Goal: Information Seeking & Learning: Learn about a topic

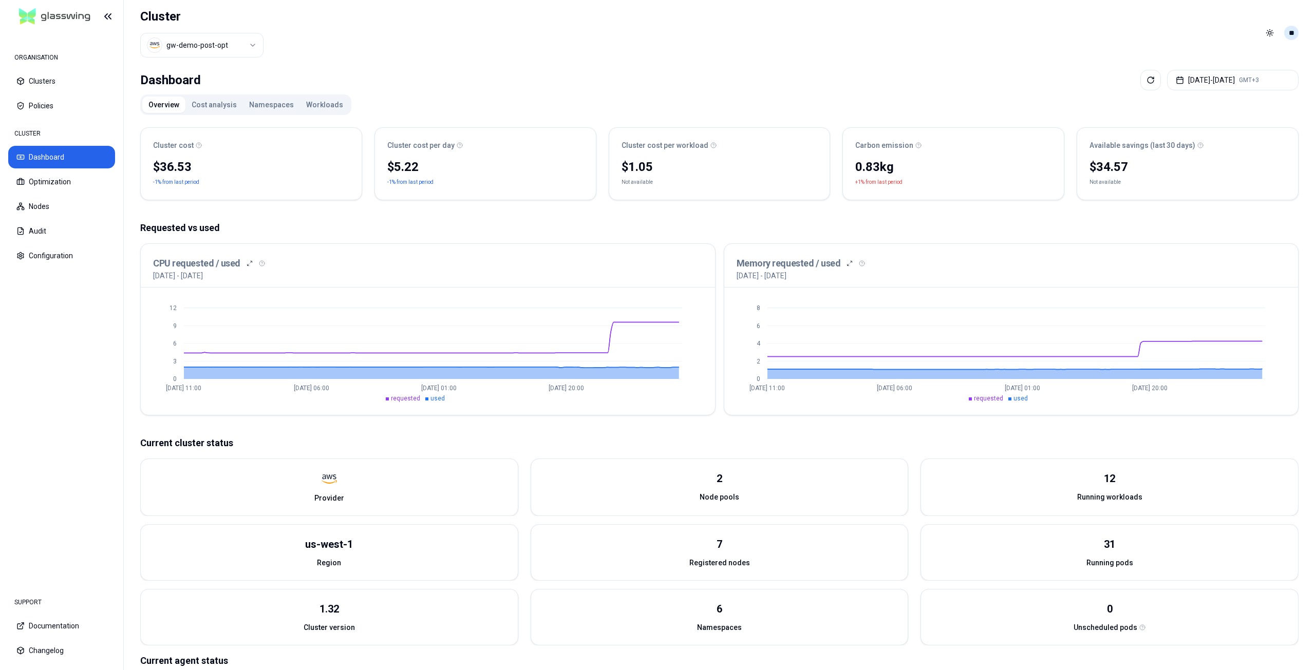
click at [1296, 38] on div "Toggle theme **" at bounding box center [1280, 33] width 37 height 16
click at [1294, 36] on html "ORGANISATION Clusters Policies CLUSTER Dashboard Optimization Nodes Audit Confi…" at bounding box center [657, 335] width 1315 height 670
drag, startPoint x: 1036, startPoint y: 26, endPoint x: 989, endPoint y: 64, distance: 60.3
click at [1035, 26] on html "ORGANISATION Clusters Policies CLUSTER Dashboard Optimization Nodes Audit Confi…" at bounding box center [657, 335] width 1315 height 670
click at [1291, 34] on html "ORGANISATION Clusters Policies CLUSTER Dashboard Optimization Nodes Audit Confi…" at bounding box center [657, 335] width 1315 height 670
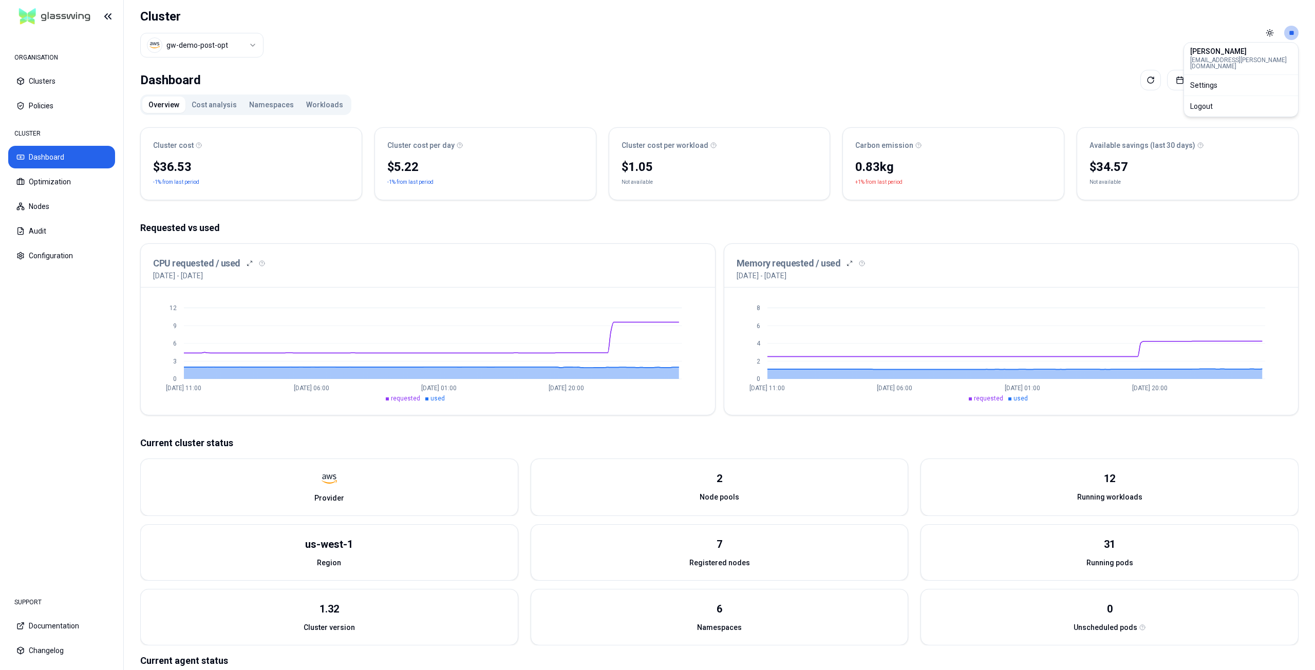
click at [1239, 55] on div "[PERSON_NAME] [EMAIL_ADDRESS][PERSON_NAME][DOMAIN_NAME]" at bounding box center [1241, 59] width 102 height 22
click at [1077, 33] on html "ORGANISATION Clusters Policies CLUSTER Dashboard Optimization Nodes Audit Confi…" at bounding box center [657, 335] width 1315 height 670
click at [1292, 33] on html "ORGANISATION Clusters Policies CLUSTER Dashboard Optimization Nodes Audit Confi…" at bounding box center [657, 335] width 1315 height 670
click at [1034, 69] on html "ORGANISATION Clusters Policies CLUSTER Dashboard Optimization Nodes Audit Confi…" at bounding box center [657, 335] width 1315 height 670
click at [109, 189] on button "Optimization" at bounding box center [61, 182] width 107 height 23
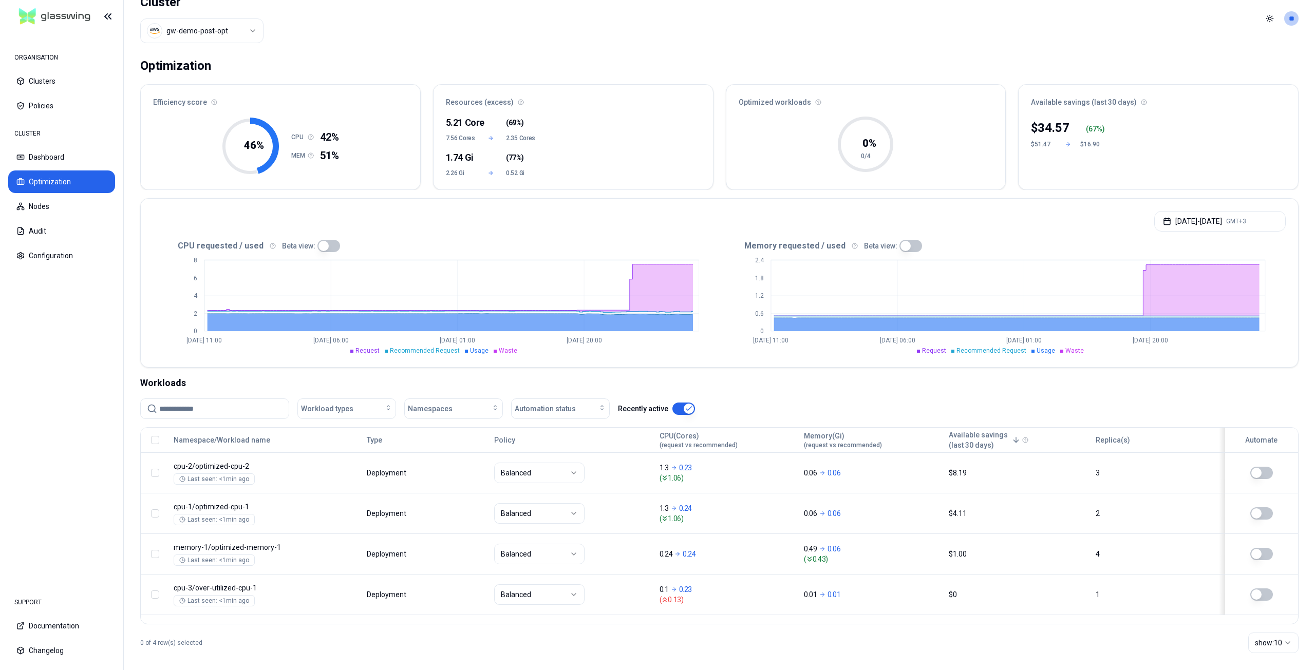
scroll to position [22, 0]
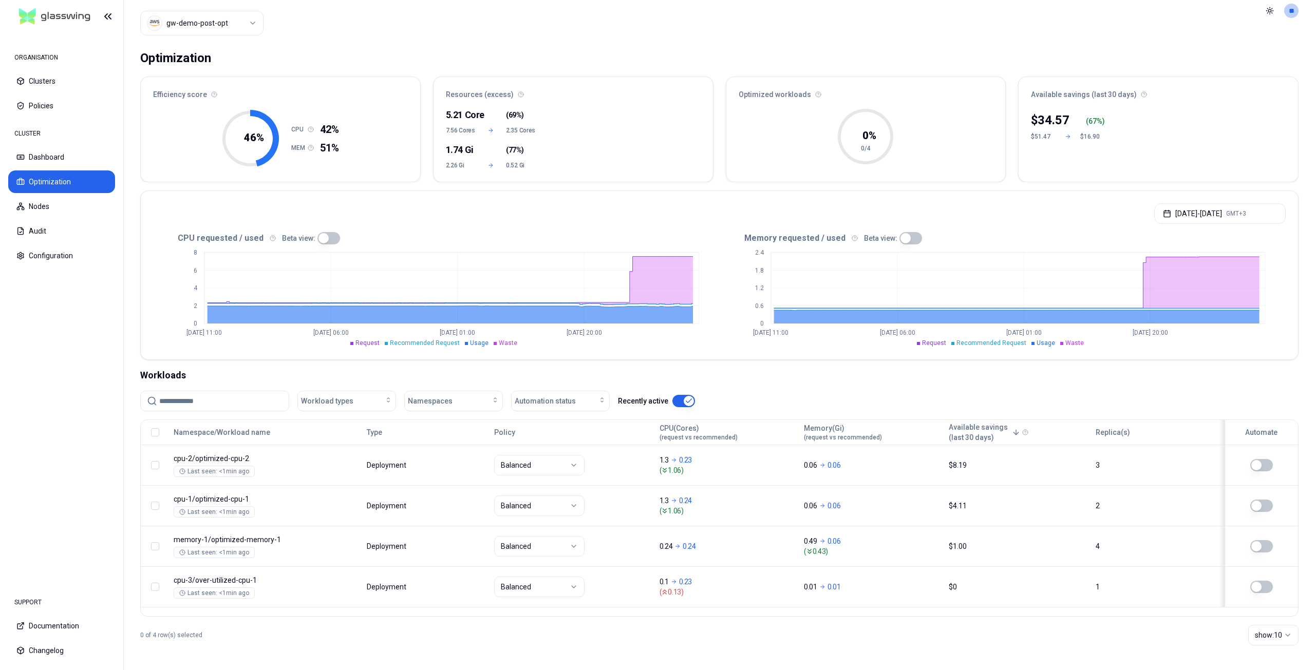
click at [678, 404] on button "button" at bounding box center [683, 401] width 23 height 12
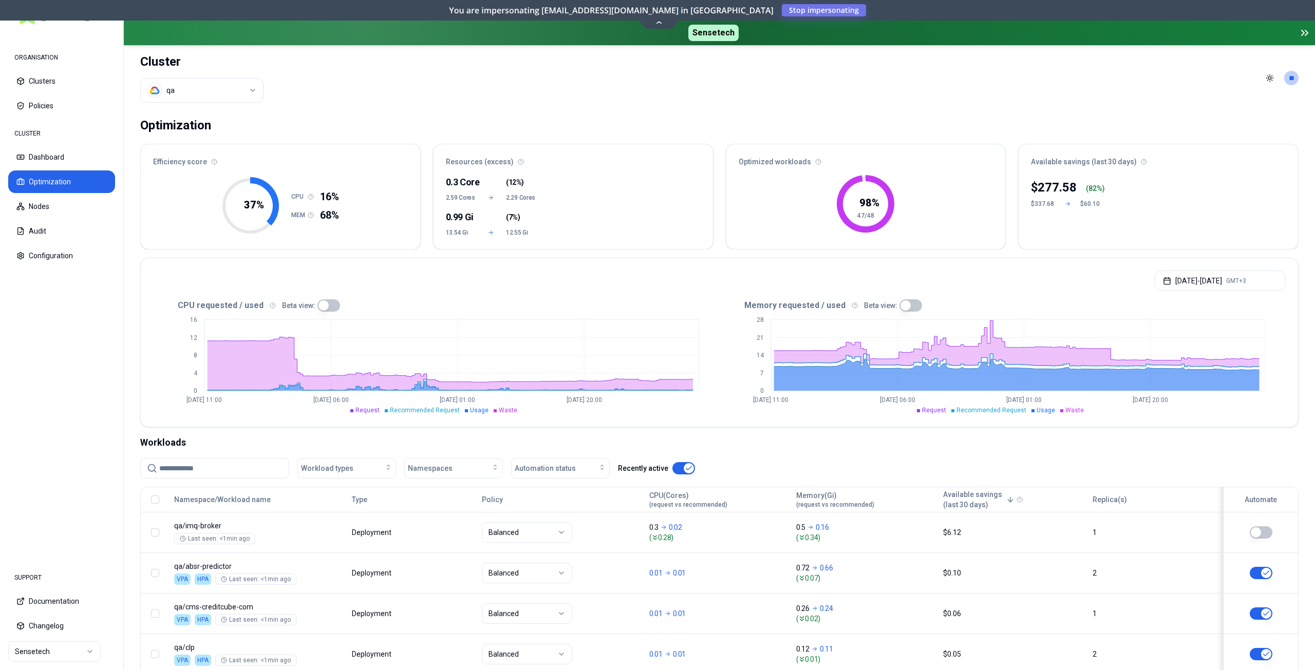
click at [675, 471] on button "button" at bounding box center [683, 468] width 23 height 12
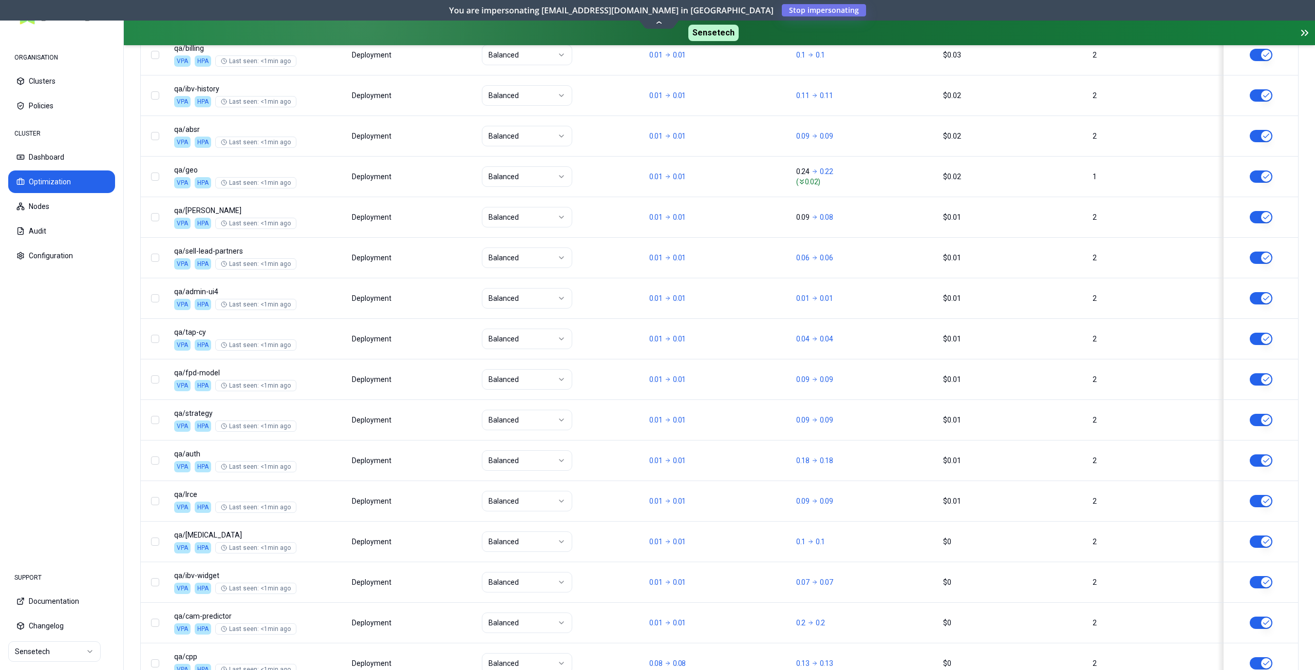
scroll to position [1114, 0]
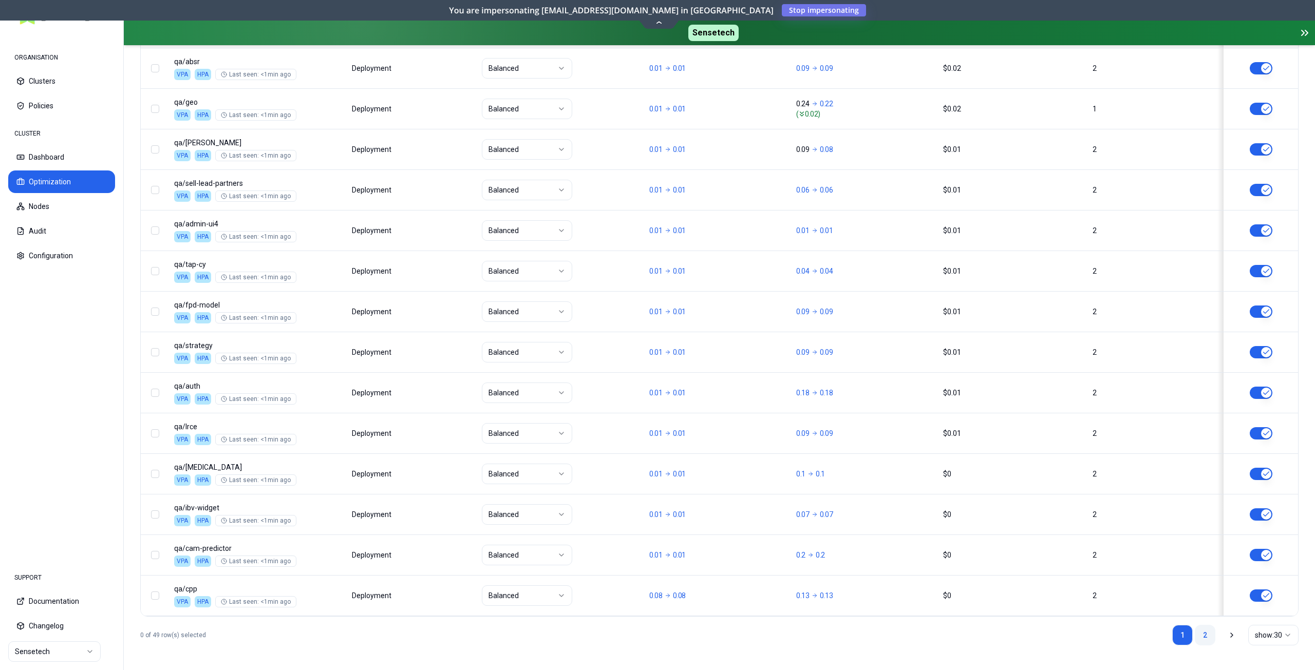
click at [1202, 637] on link "2" at bounding box center [1205, 635] width 21 height 21
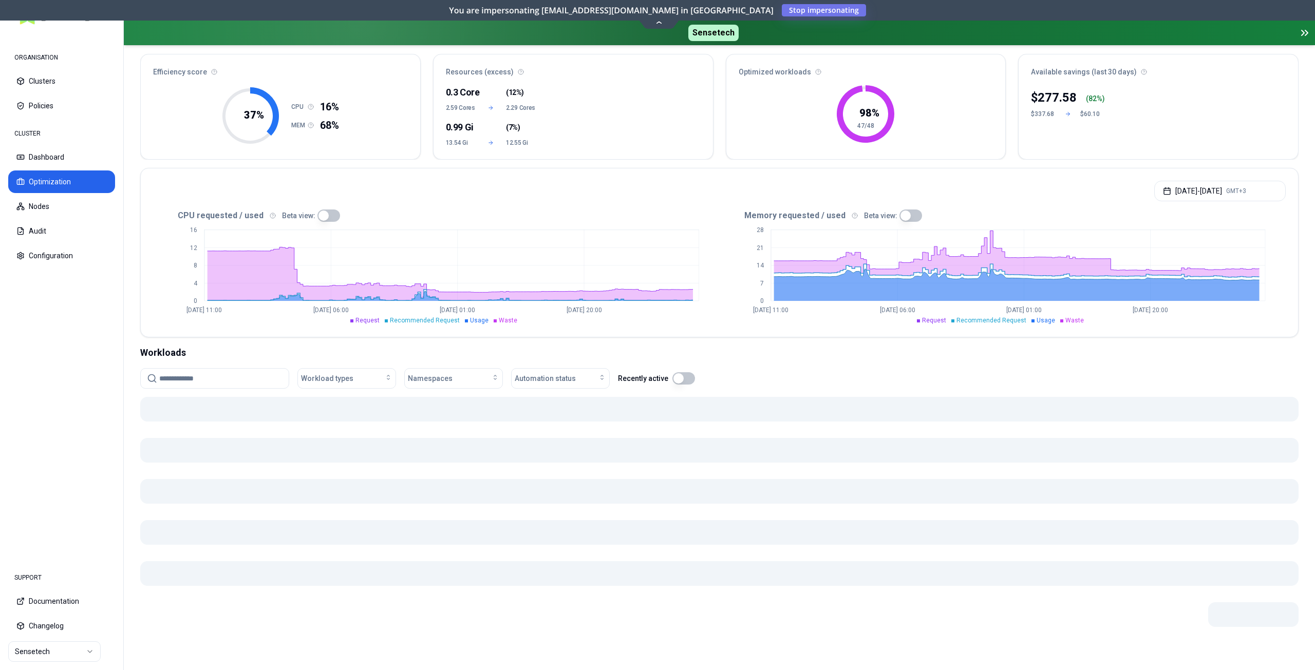
scroll to position [667, 0]
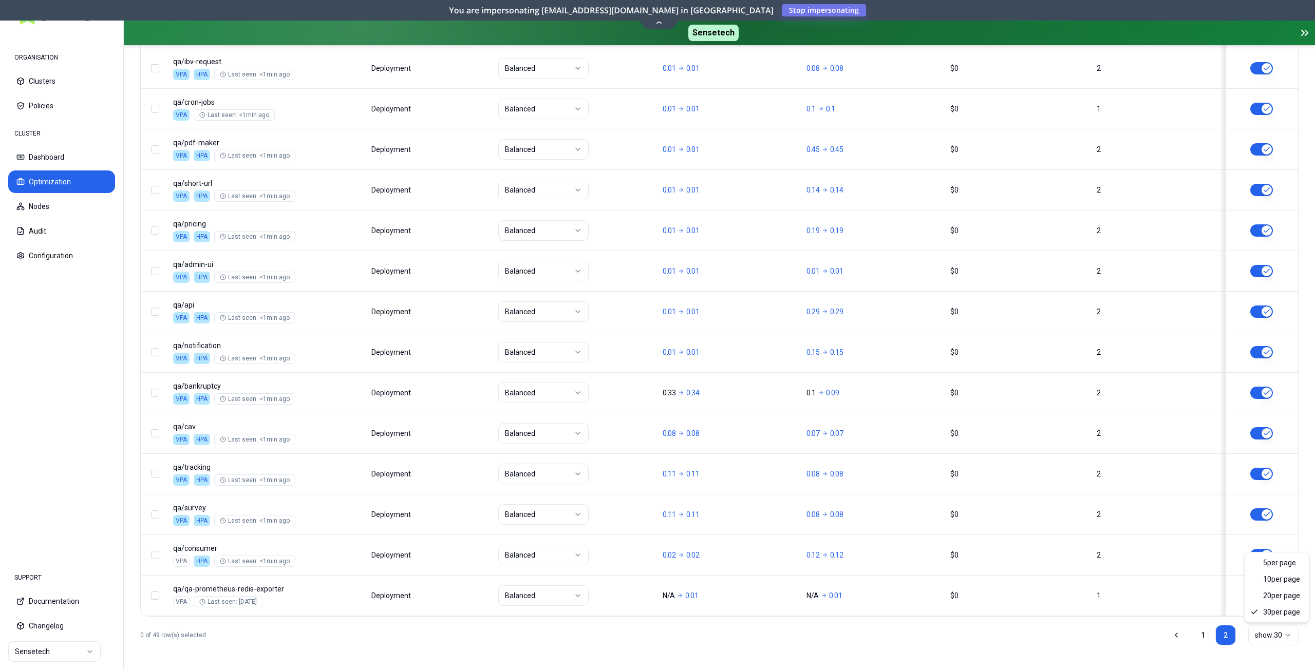
click at [1263, 634] on html "ORGANISATION Clusters Policies CLUSTER Dashboard Optimization Nodes Audit Confi…" at bounding box center [657, 335] width 1315 height 670
click at [1203, 634] on html "ORGANISATION Clusters Policies CLUSTER Dashboard Optimization Nodes Audit Confi…" at bounding box center [657, 335] width 1315 height 670
click at [1203, 634] on link "1" at bounding box center [1203, 635] width 21 height 21
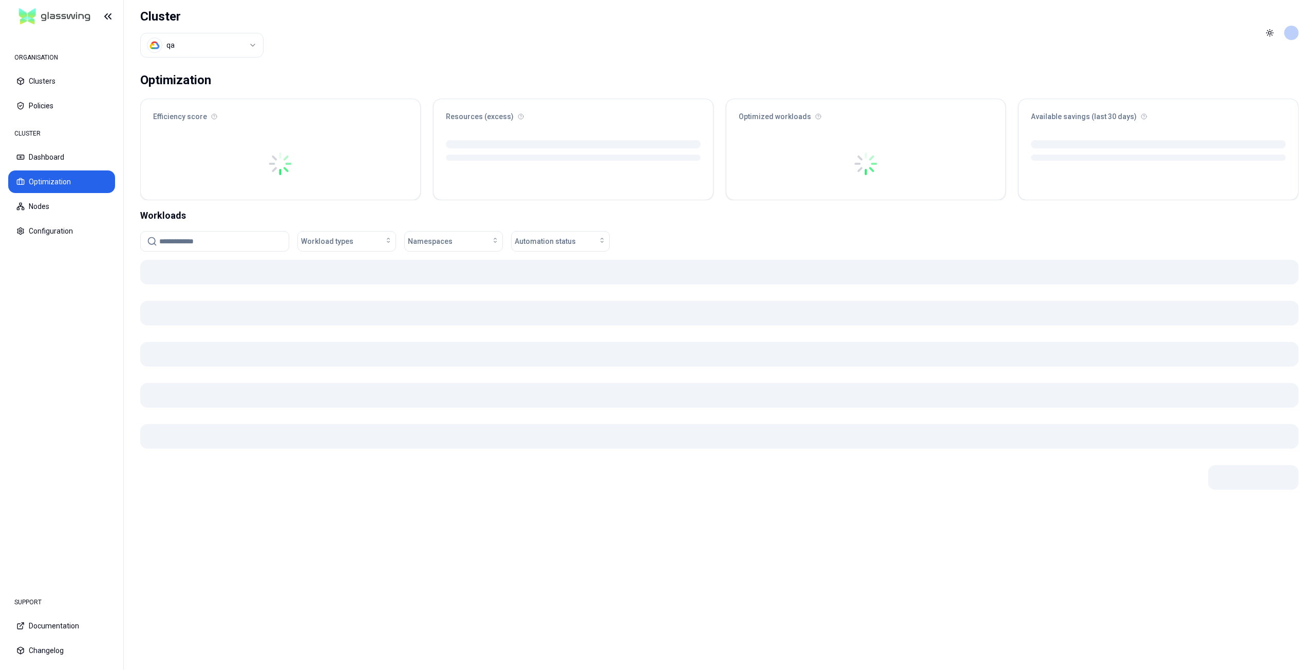
scroll to position [0, 0]
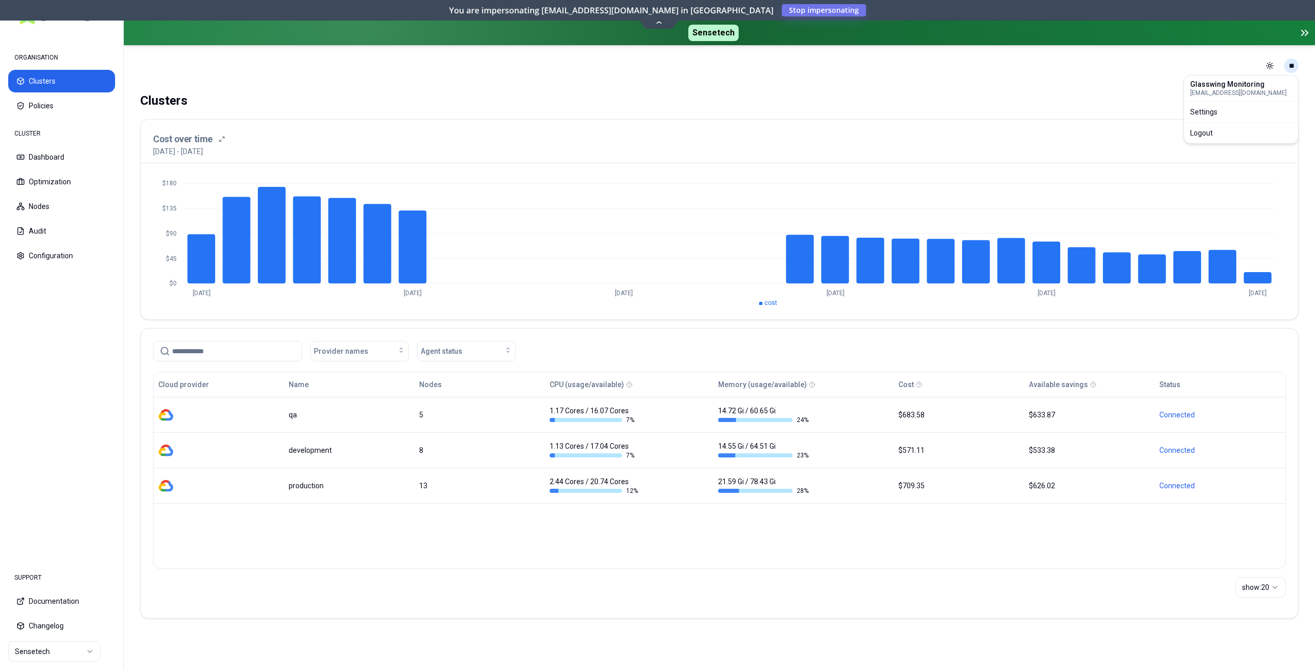
click at [1291, 67] on html "ORGANISATION Clusters Policies CLUSTER Dashboard Optimization Nodes Audit Confi…" at bounding box center [657, 335] width 1315 height 670
drag, startPoint x: 1087, startPoint y: 85, endPoint x: 1046, endPoint y: 93, distance: 41.4
click at [1086, 85] on html "ORGANISATION Clusters Policies CLUSTER Dashboard Optimization Nodes Audit Confi…" at bounding box center [657, 335] width 1315 height 670
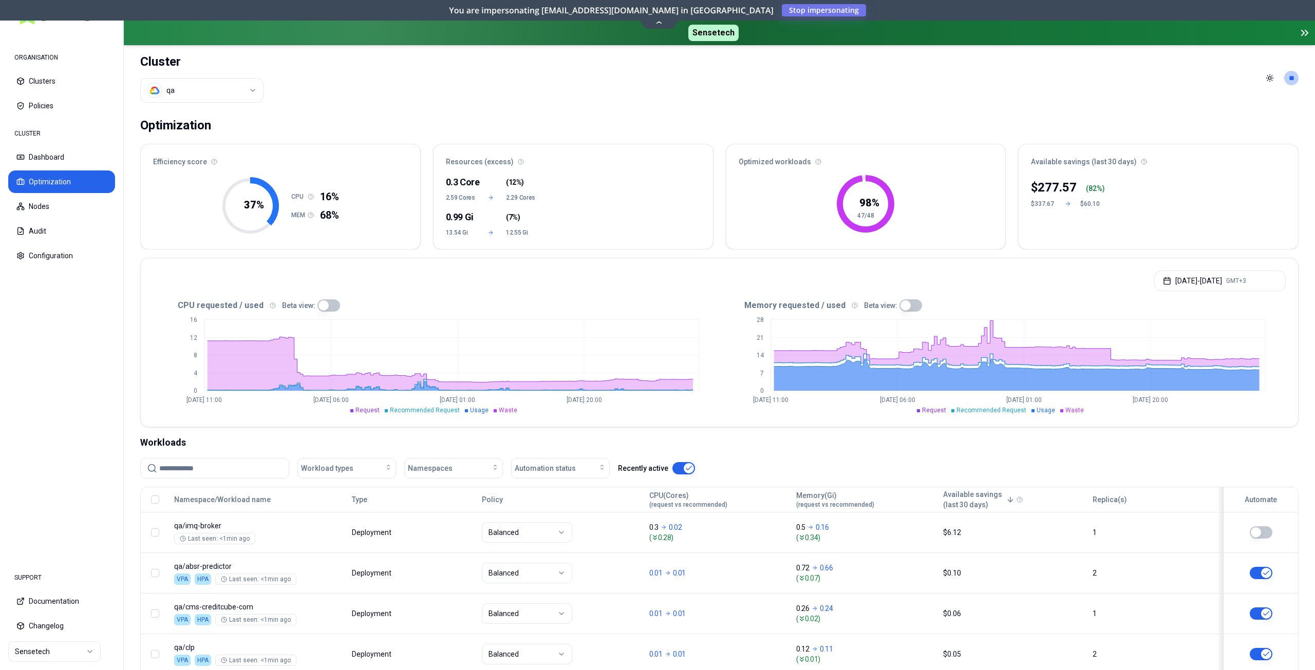
click at [61, 162] on button "Dashboard" at bounding box center [61, 157] width 107 height 23
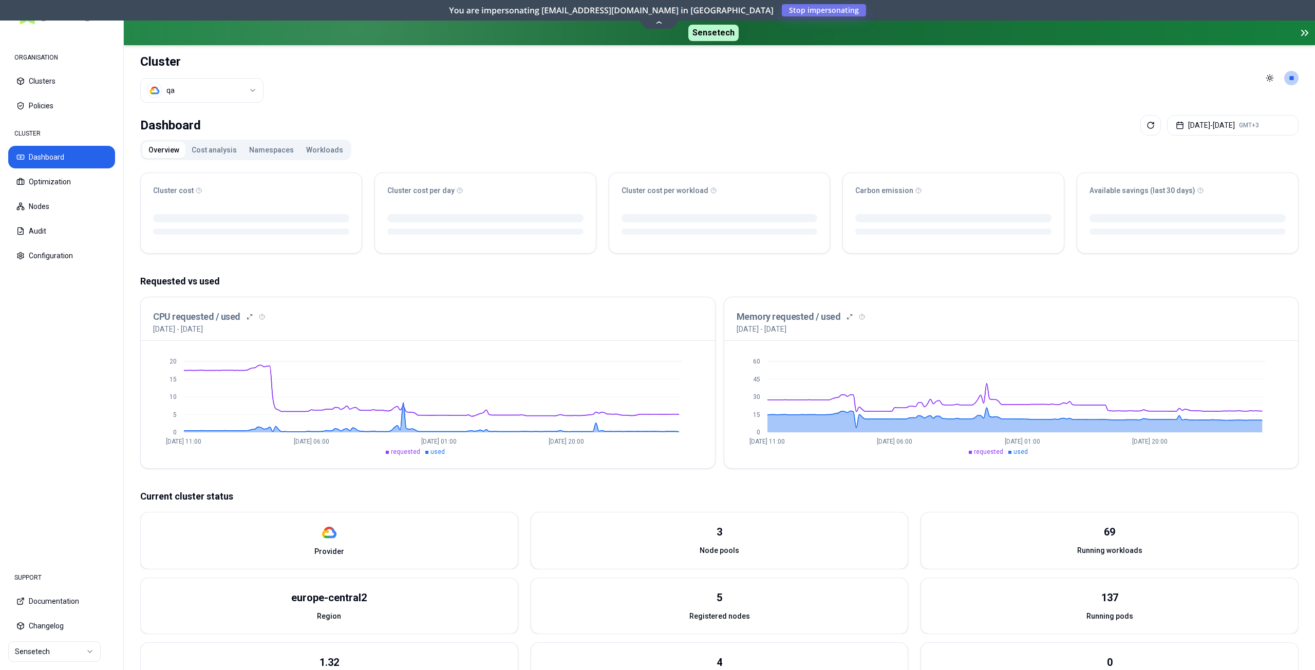
click at [314, 151] on button "Workloads" at bounding box center [324, 150] width 49 height 16
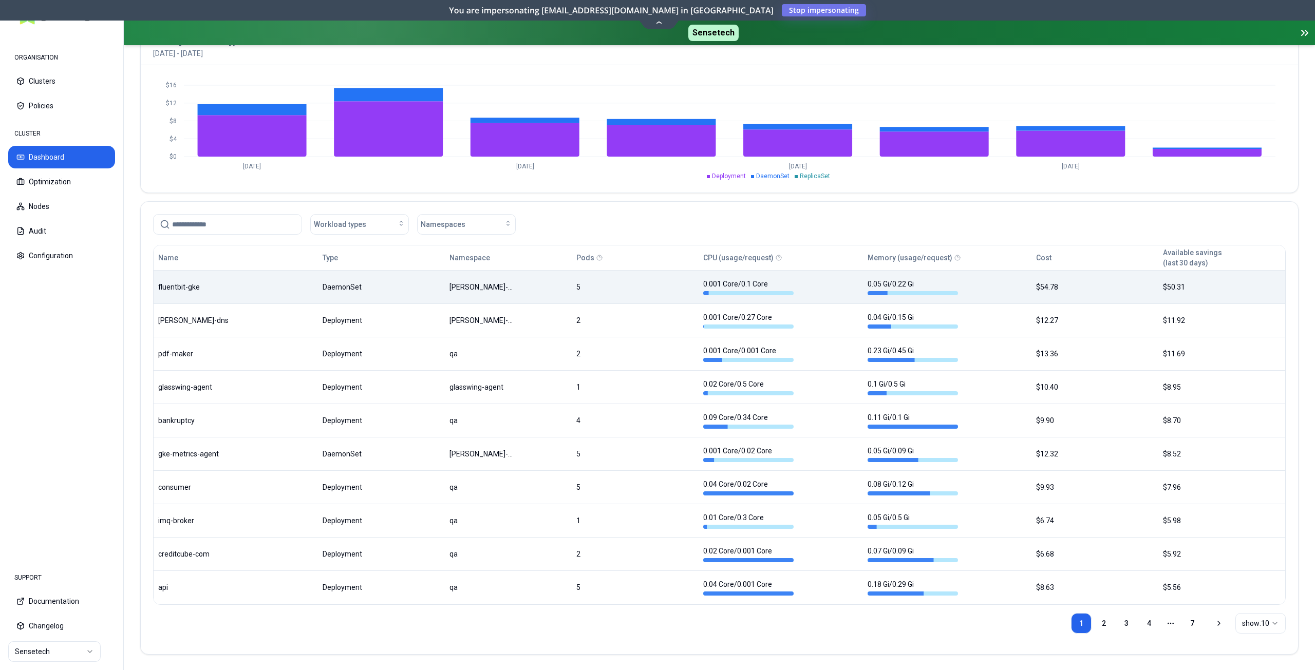
scroll to position [416, 0]
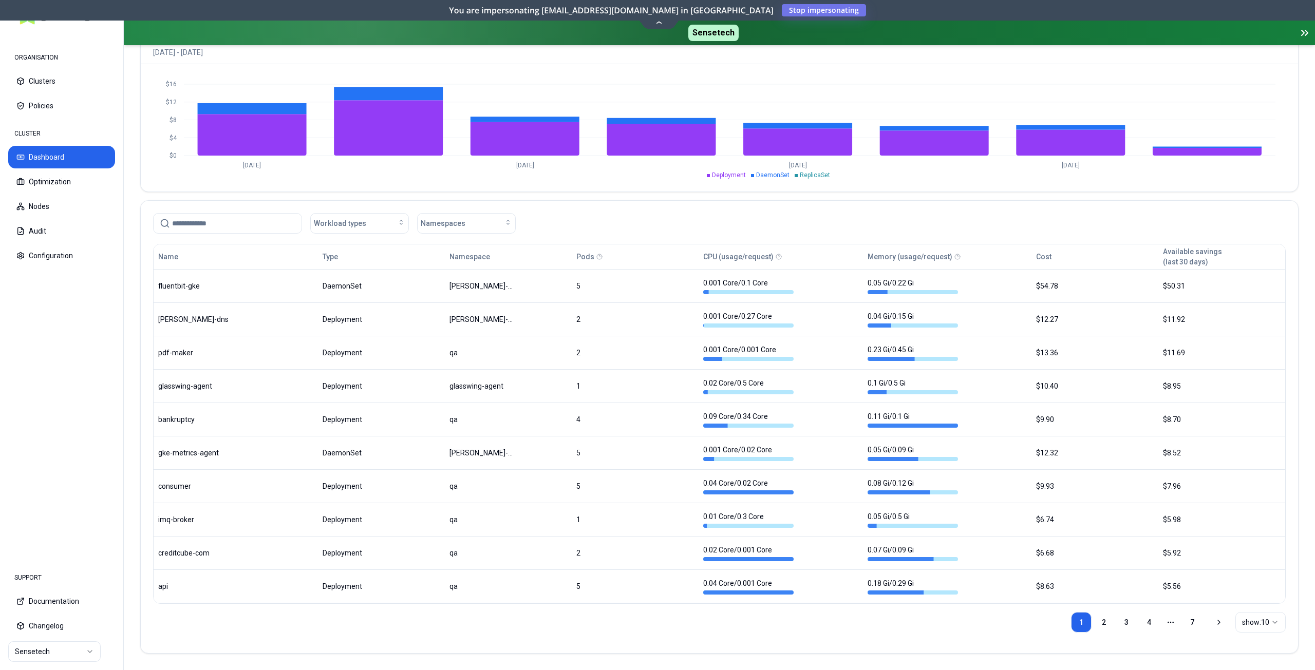
click at [1258, 619] on html "ORGANISATION Clusters Policies CLUSTER Dashboard Optimization Nodes Audit Confi…" at bounding box center [657, 335] width 1315 height 670
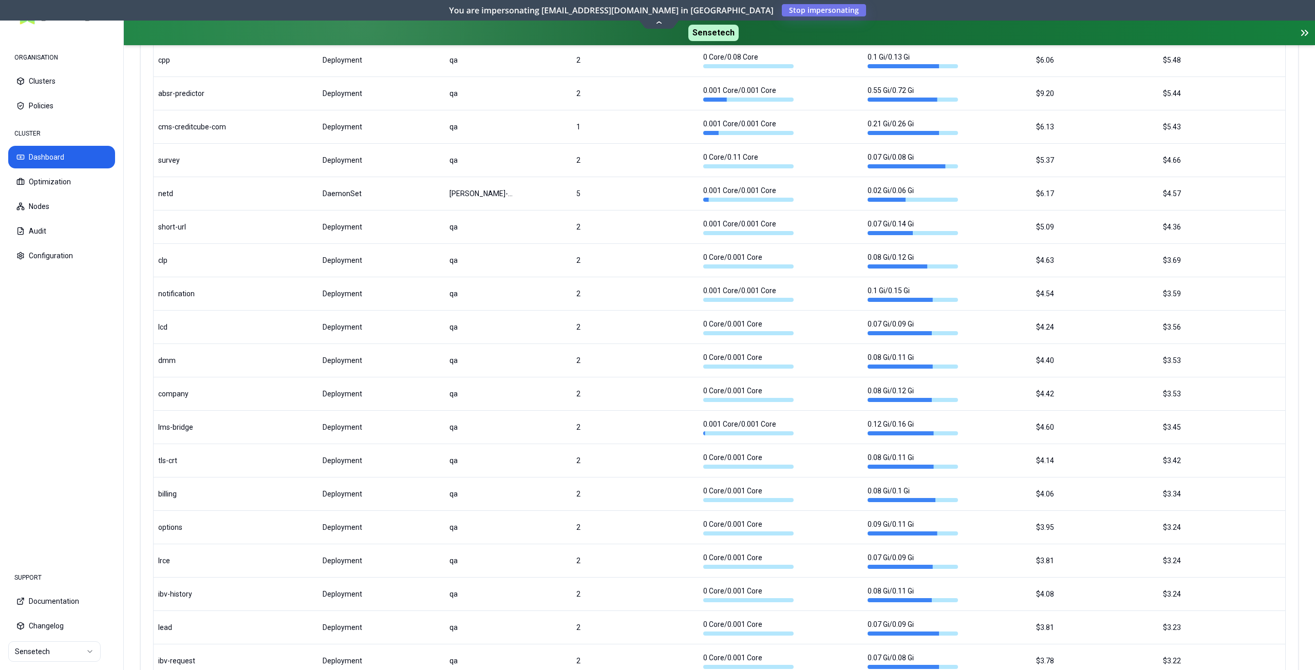
scroll to position [1084, 0]
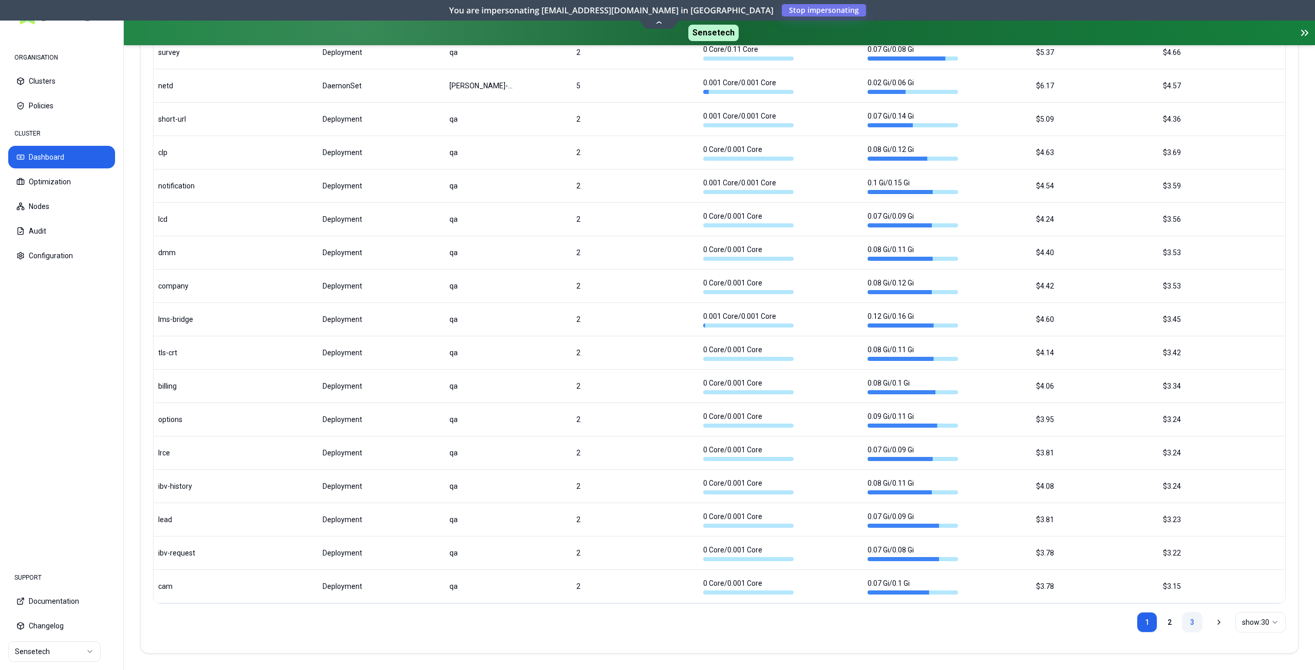
click at [1193, 628] on link "3" at bounding box center [1192, 622] width 21 height 21
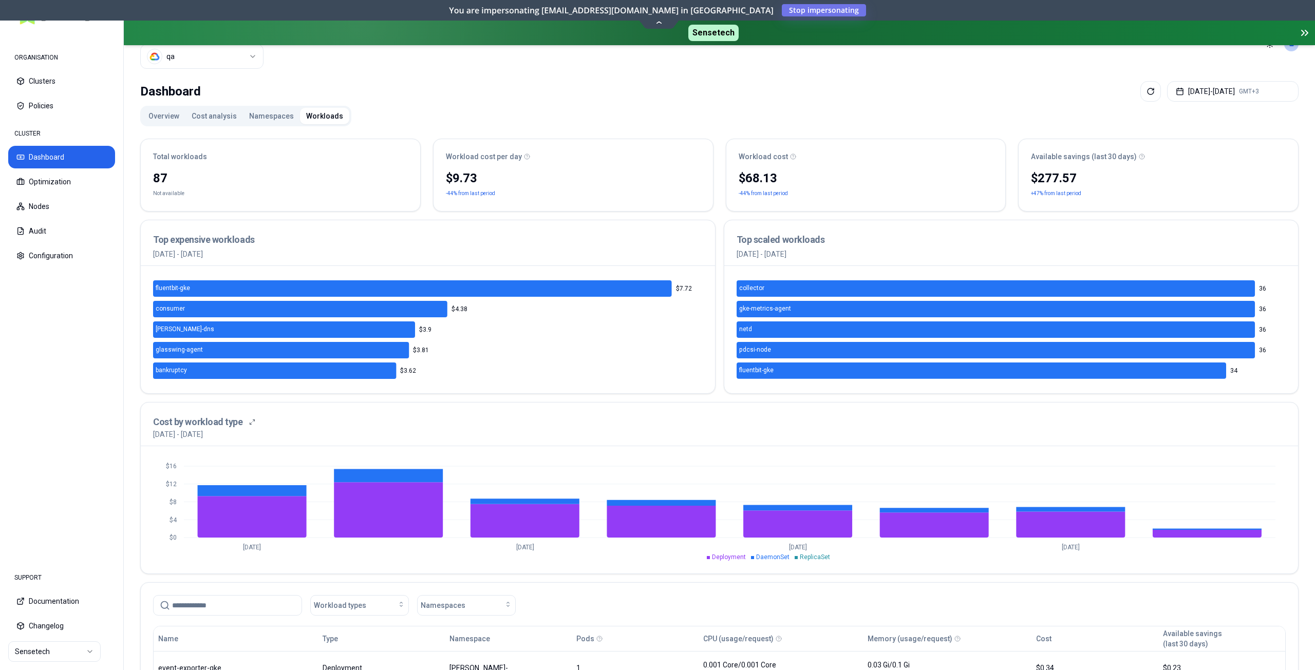
scroll to position [205, 0]
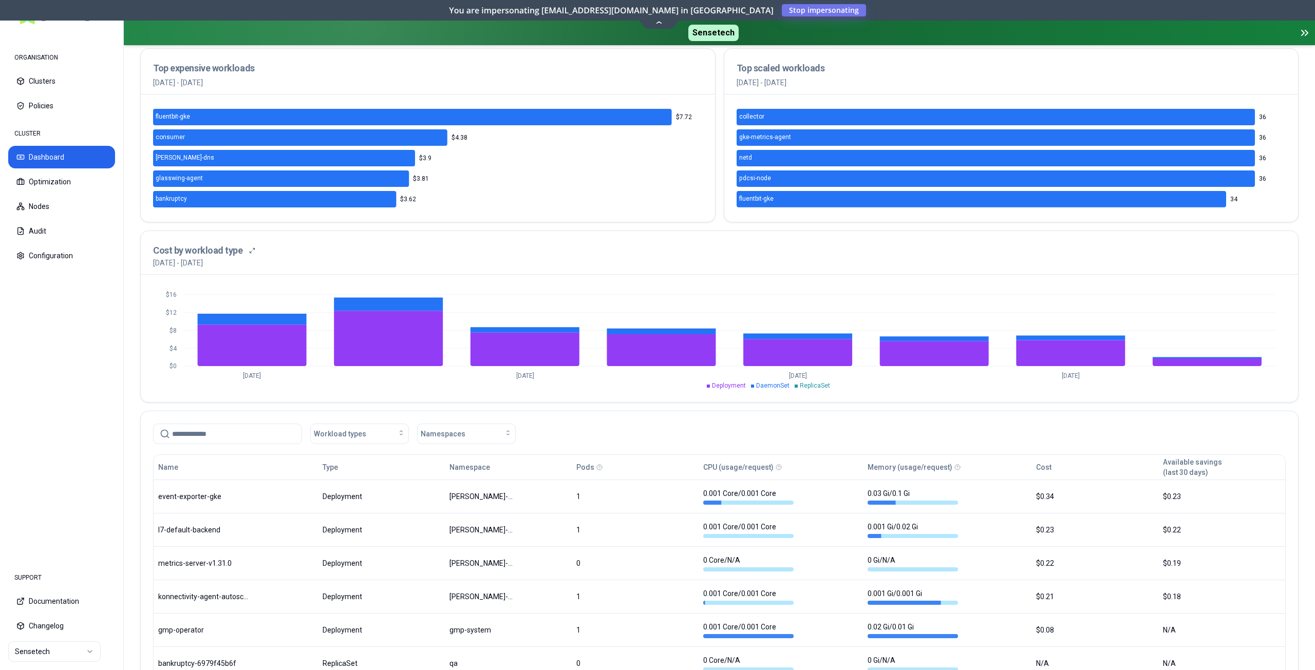
click at [222, 441] on input at bounding box center [233, 434] width 123 height 20
paste input "**********"
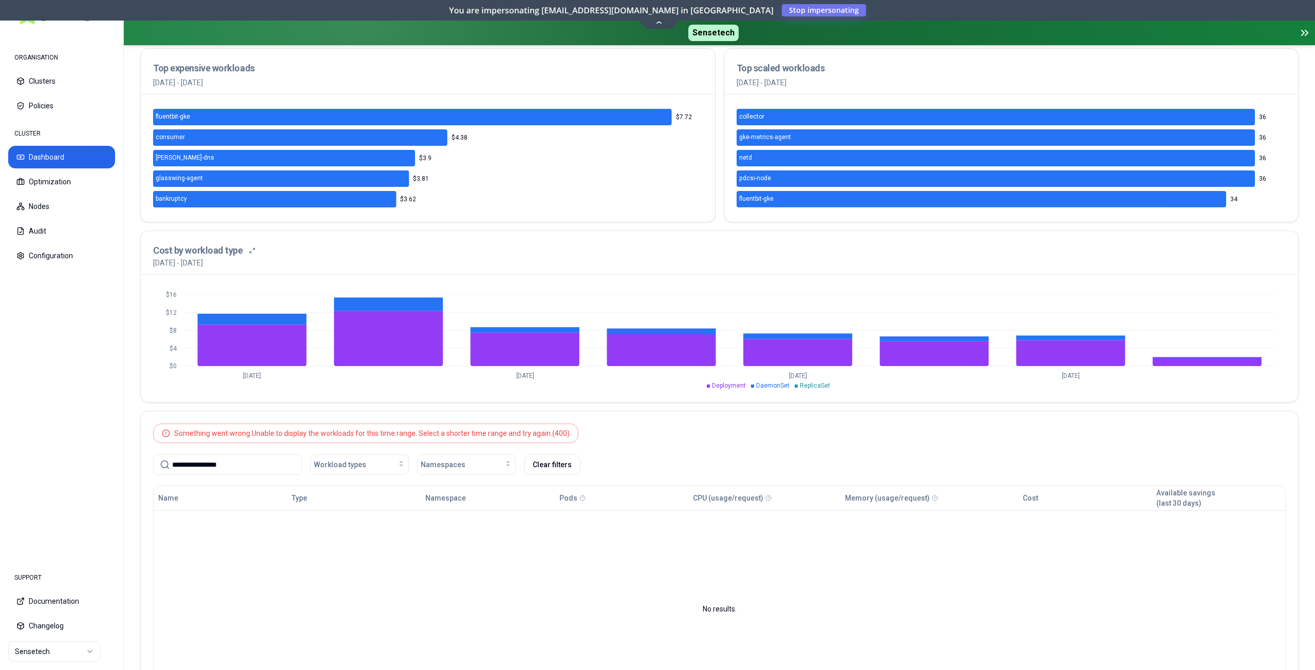
type input "**********"
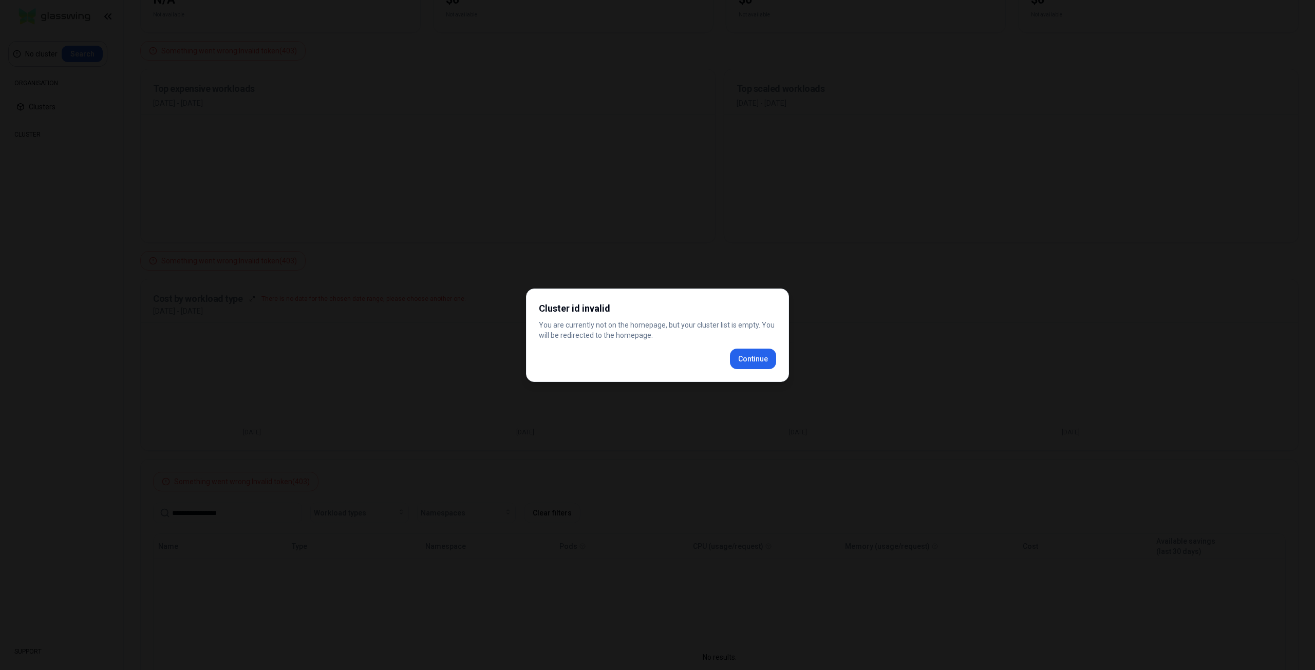
scroll to position [153, 0]
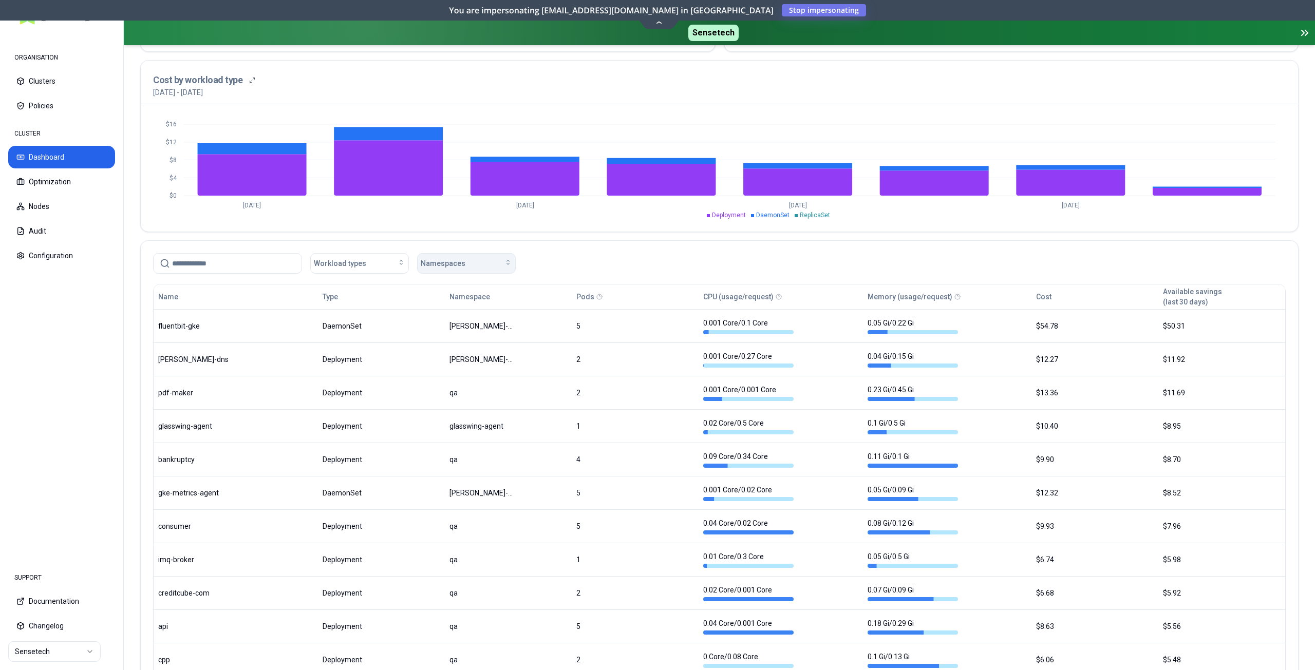
scroll to position [411, 0]
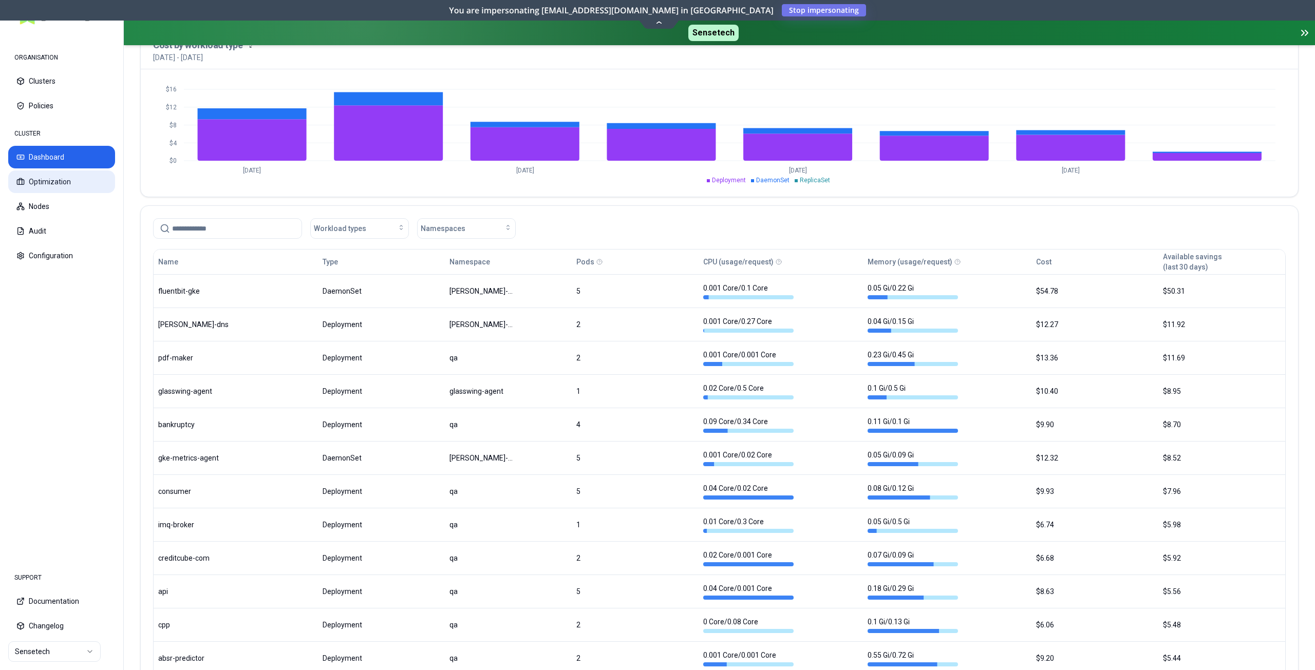
click at [67, 184] on button "Optimization" at bounding box center [61, 182] width 107 height 23
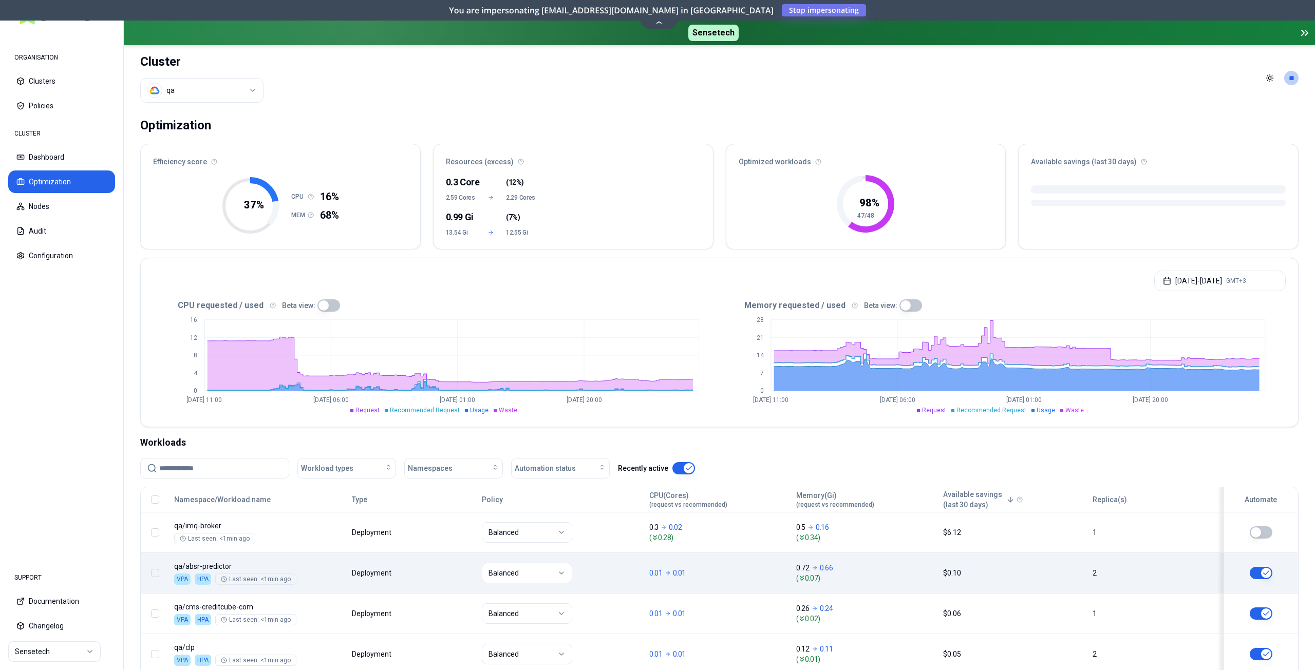
scroll to position [205, 0]
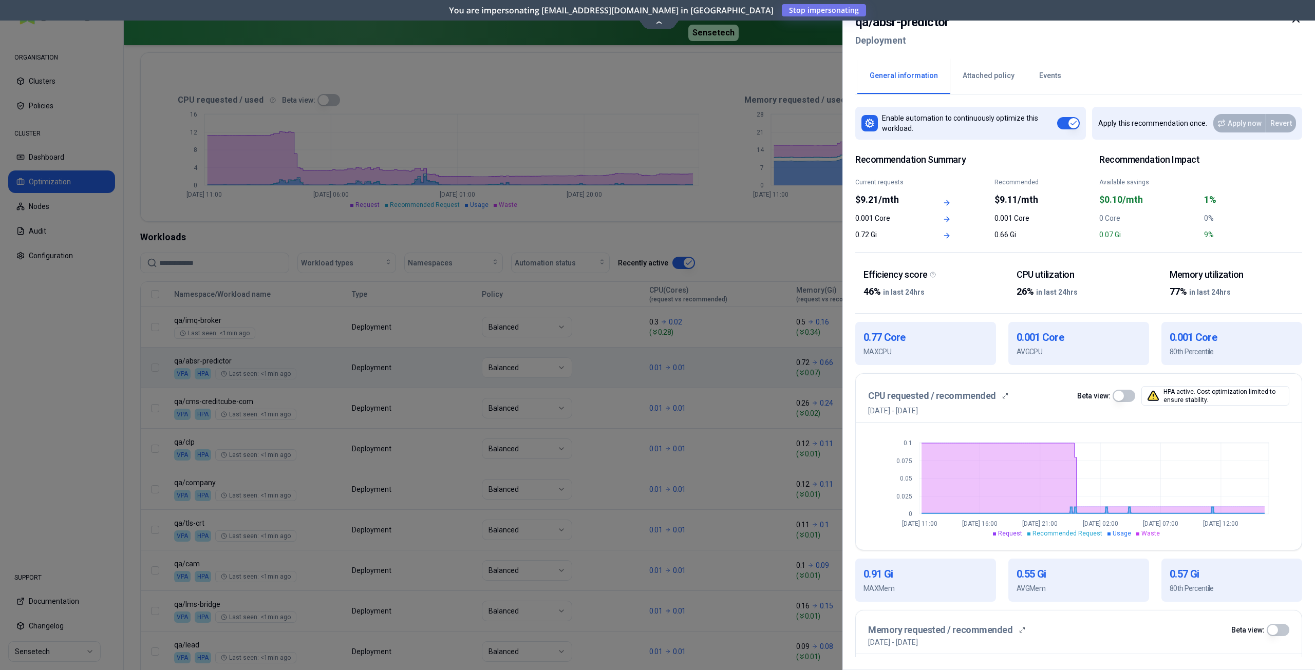
drag, startPoint x: 251, startPoint y: 359, endPoint x: 183, endPoint y: 361, distance: 67.8
click at [934, 27] on h2 "qa / absr-predictor" at bounding box center [902, 22] width 94 height 18
copy h2 "qa / absr-predictor"
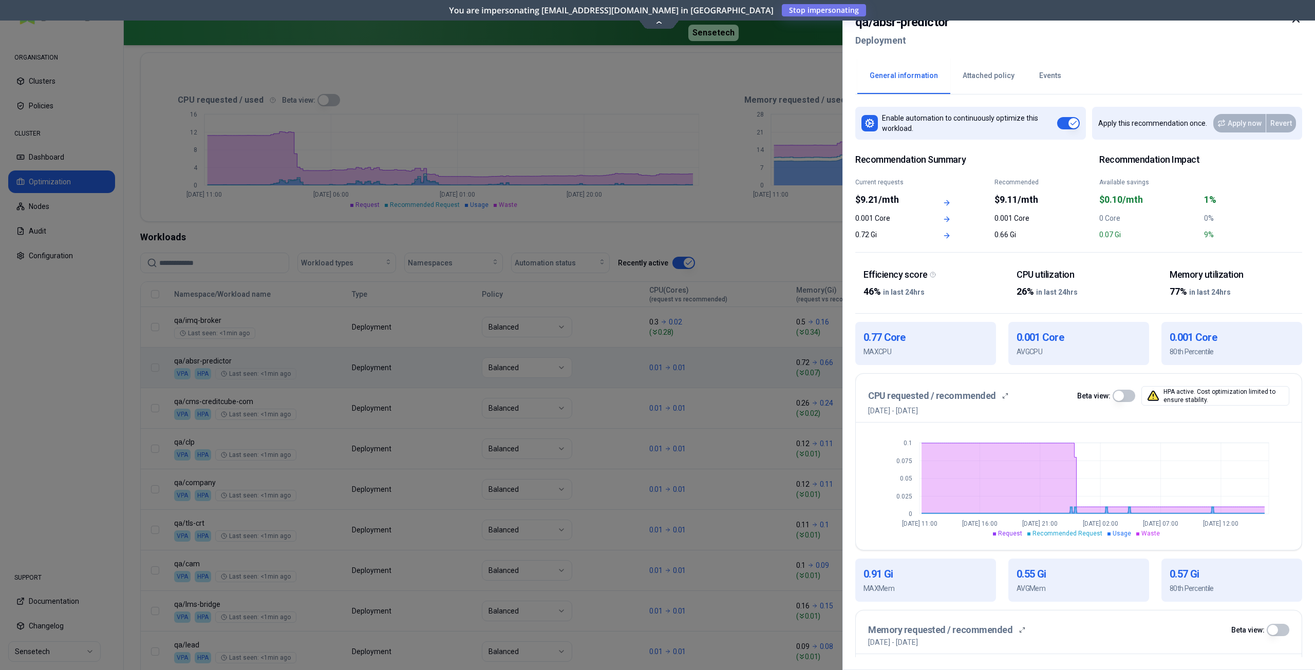
click at [1294, 22] on icon at bounding box center [1296, 19] width 6 height 6
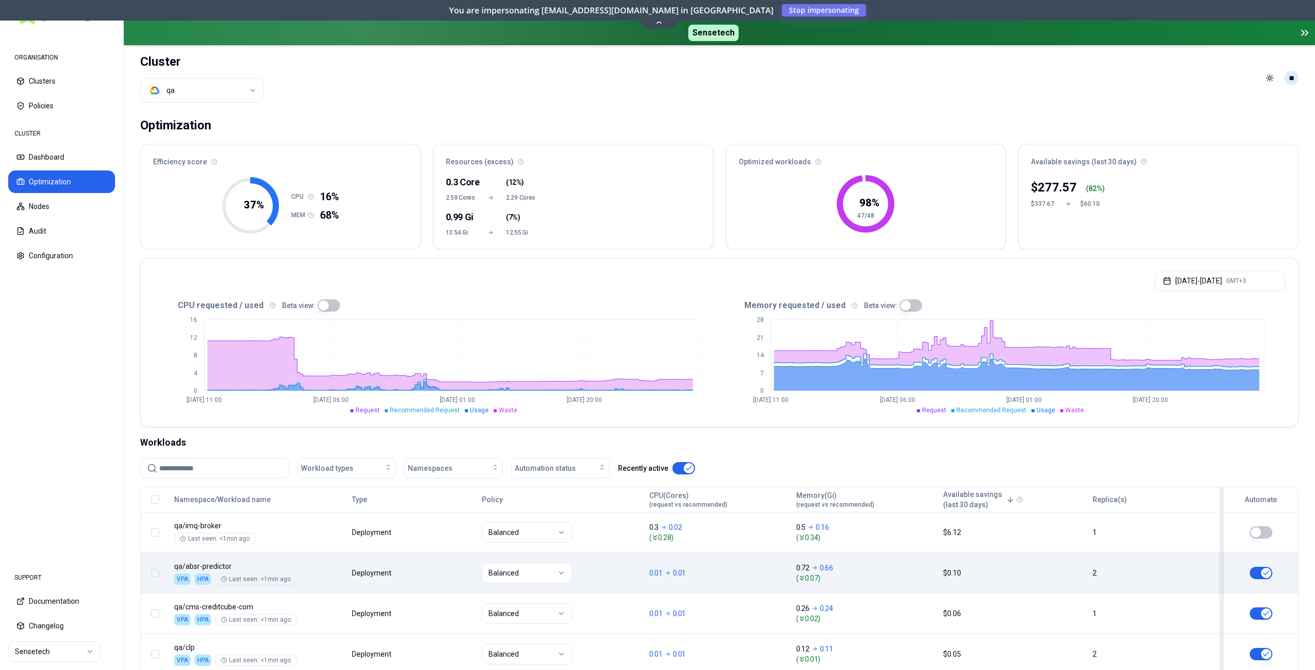
click at [1289, 80] on html "ORGANISATION Clusters Policies CLUSTER Dashboard Optimization Nodes Audit Confi…" at bounding box center [657, 335] width 1315 height 670
click at [1242, 145] on div "Logout" at bounding box center [1241, 145] width 110 height 16
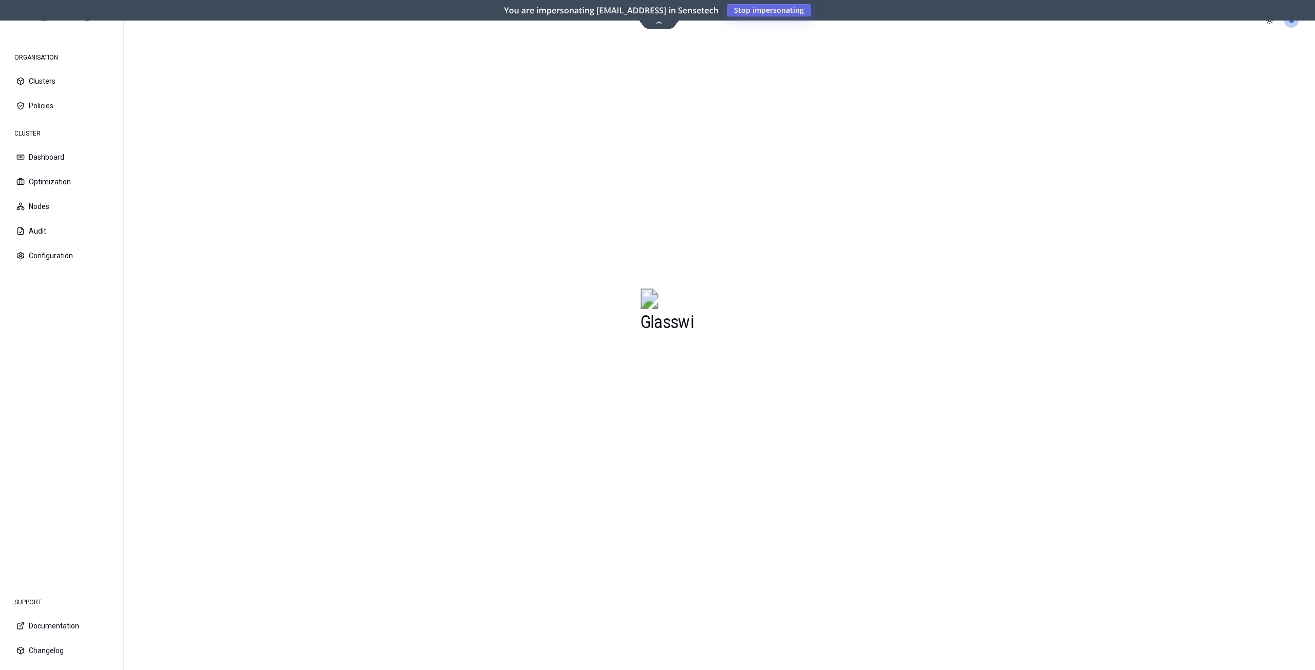
click at [784, 5] on button "Stop impersonating" at bounding box center [769, 10] width 84 height 12
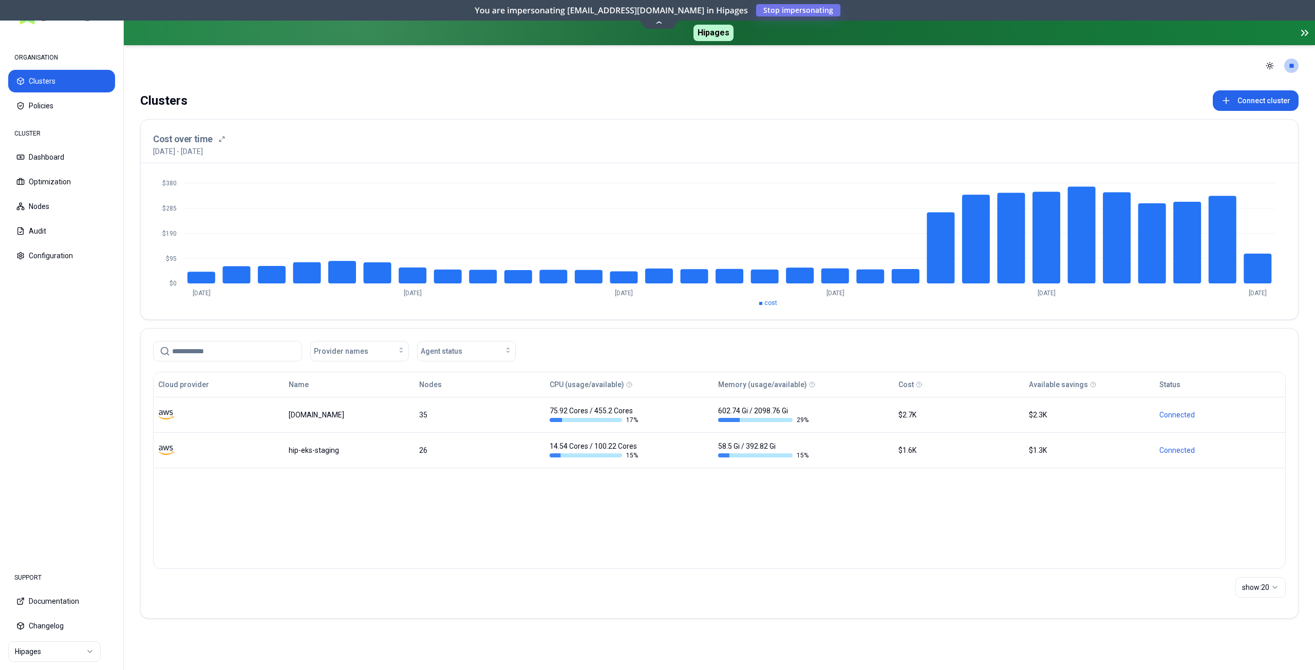
click at [1302, 32] on icon at bounding box center [1305, 33] width 12 height 12
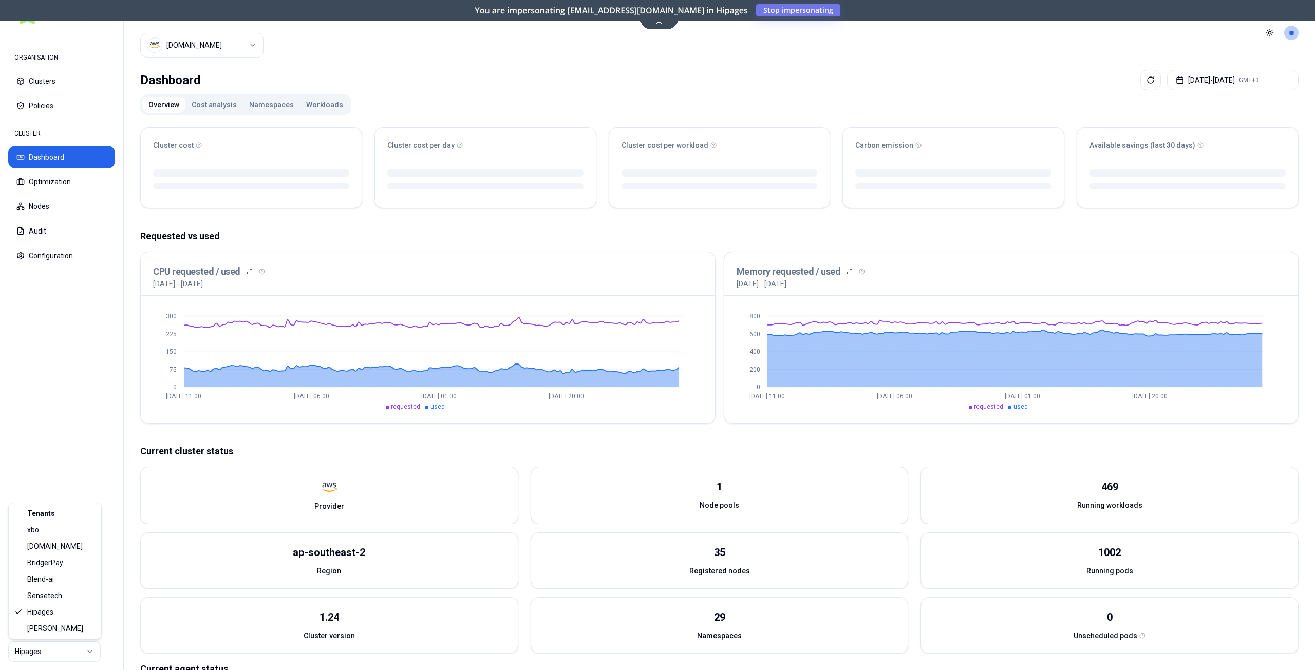
click at [64, 653] on html "ORGANISATION Clusters Policies CLUSTER Dashboard Optimization Nodes Audit Confi…" at bounding box center [657, 335] width 1315 height 670
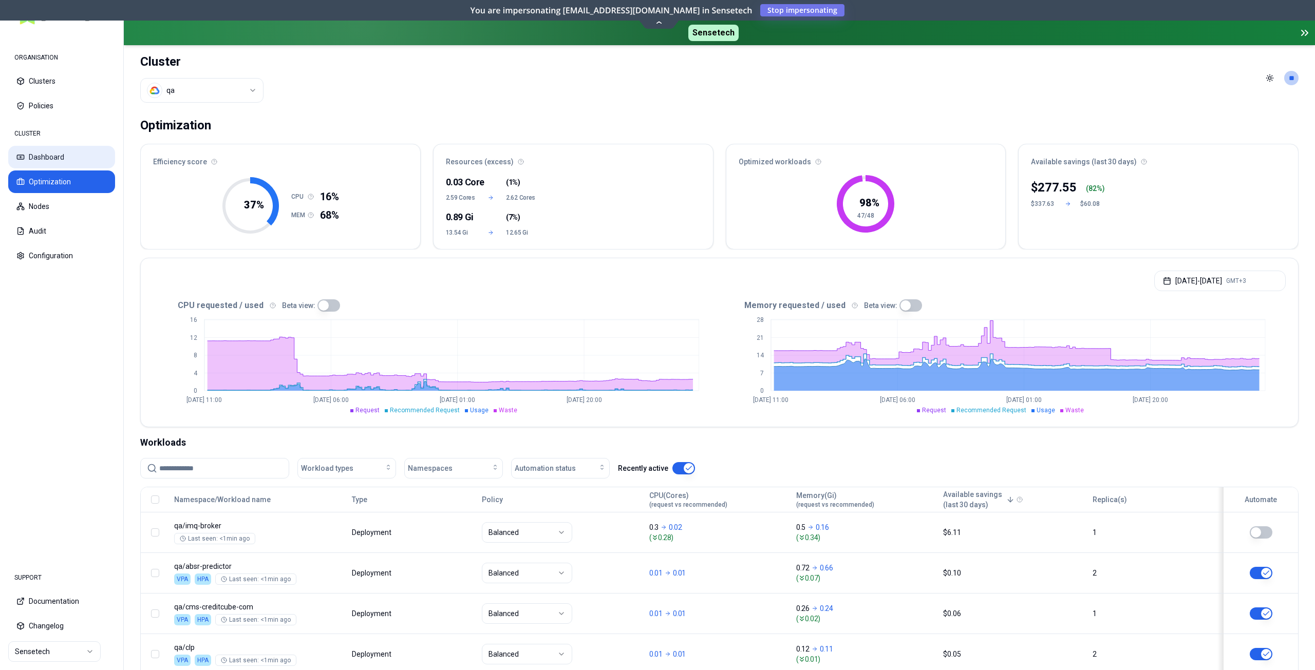
click at [53, 162] on button "Dashboard" at bounding box center [61, 157] width 107 height 23
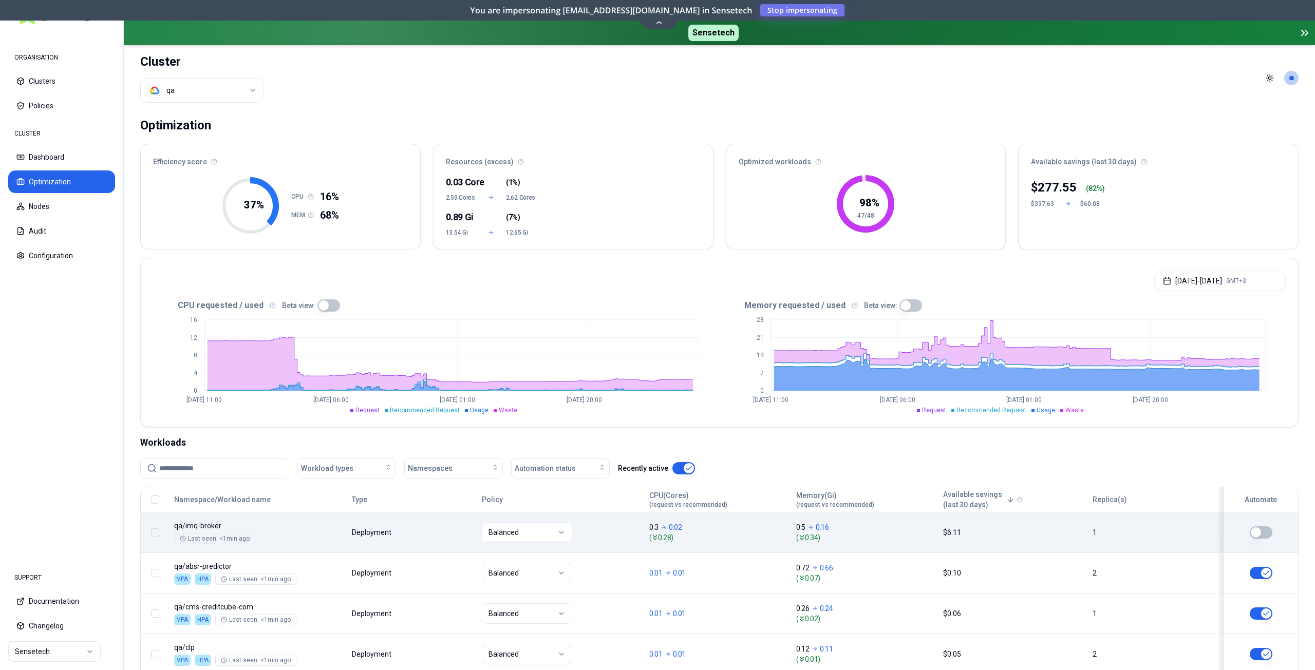
scroll to position [51, 0]
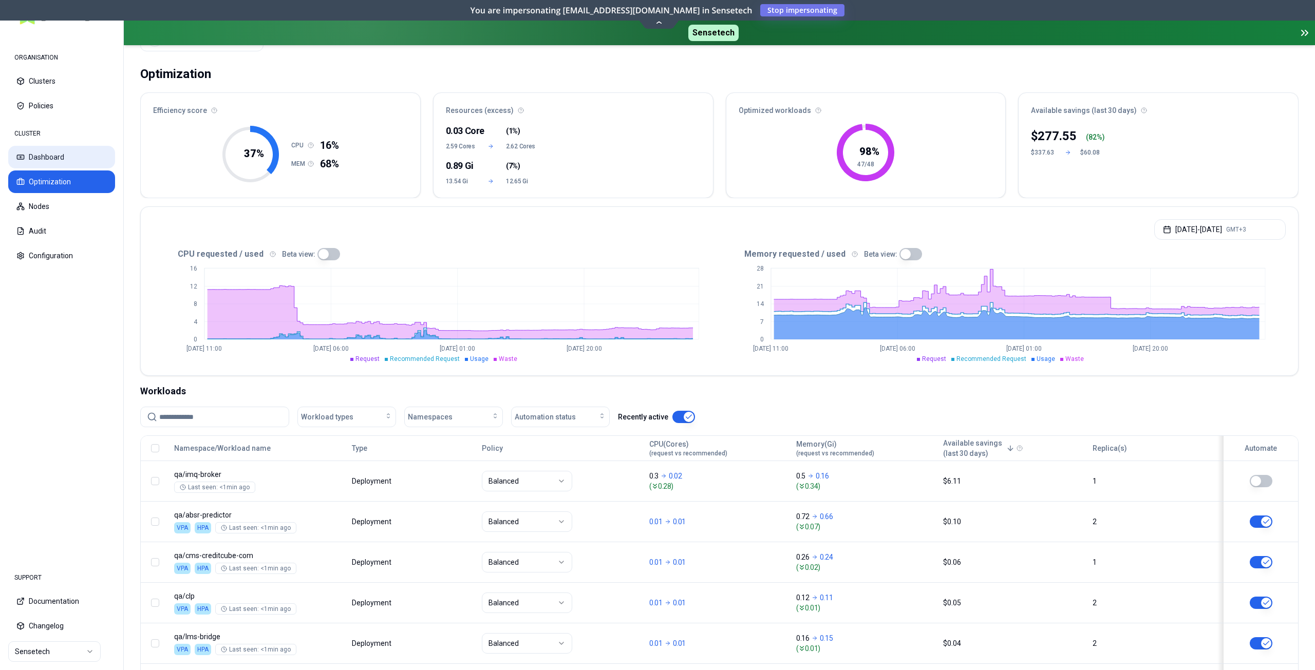
click at [73, 157] on button "Dashboard" at bounding box center [61, 157] width 107 height 23
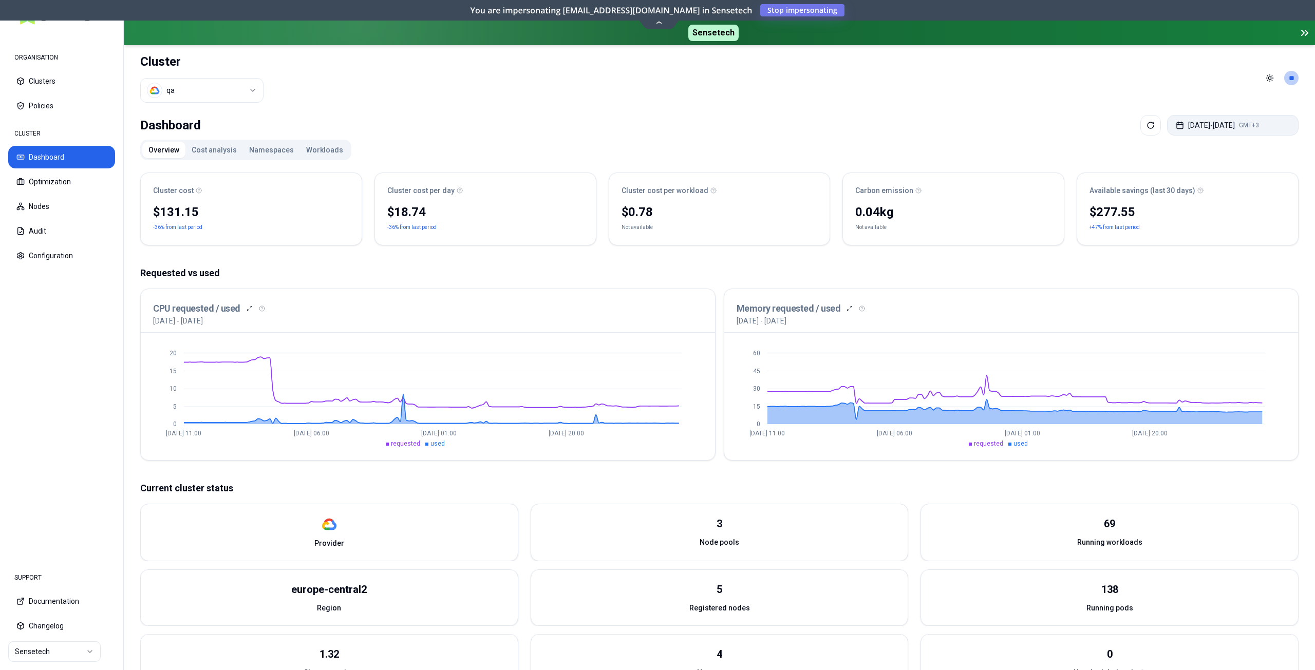
click at [1177, 127] on rect "button" at bounding box center [1180, 126] width 6 height 6
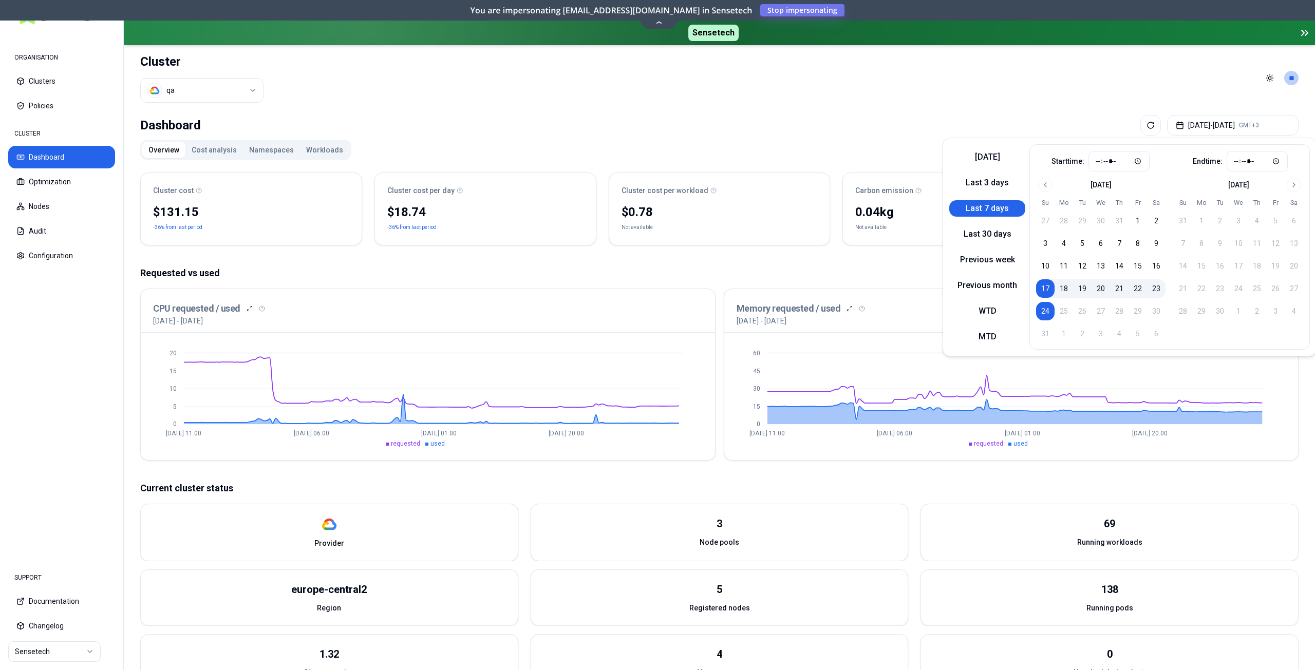
click at [1061, 102] on header "Cluster qa Toggle theme **" at bounding box center [719, 78] width 1191 height 66
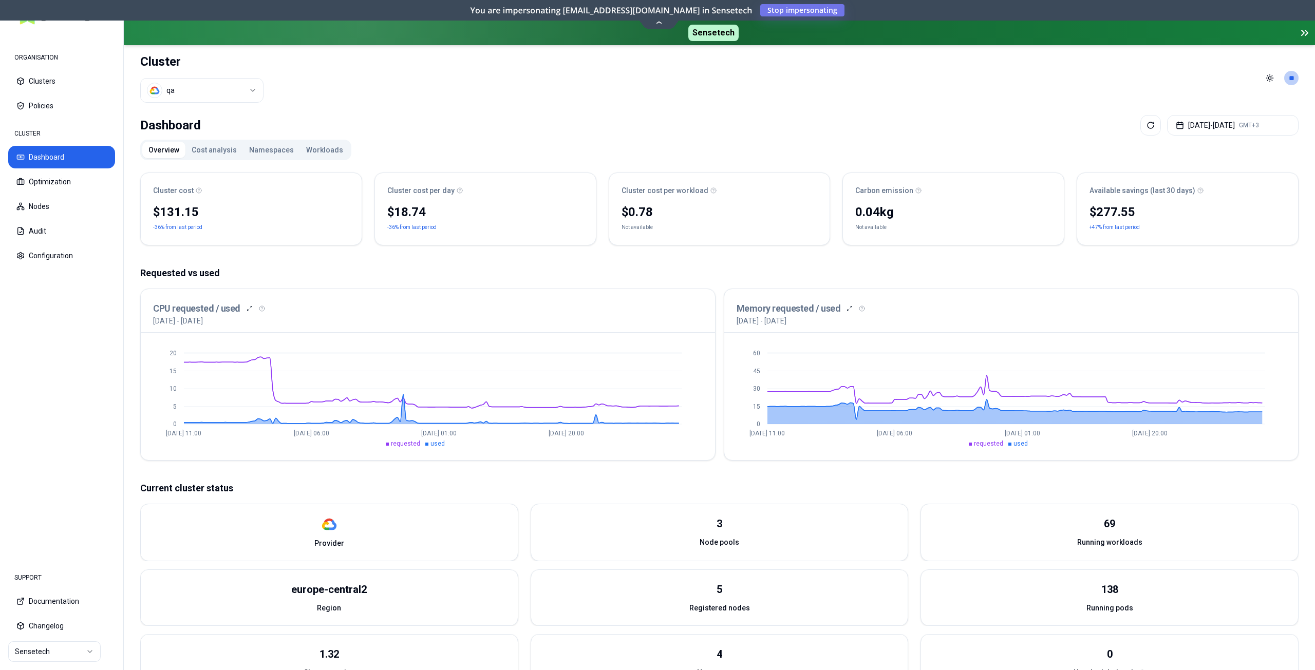
click at [323, 149] on button "Workloads" at bounding box center [324, 150] width 49 height 16
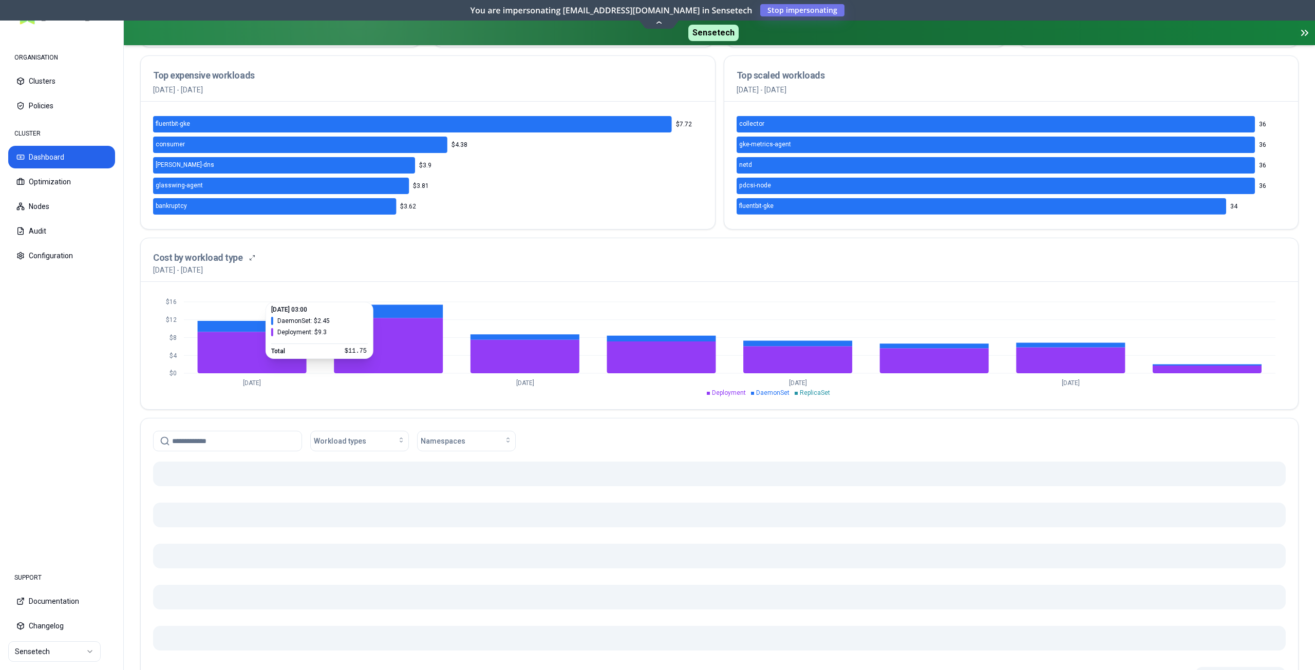
scroll to position [205, 0]
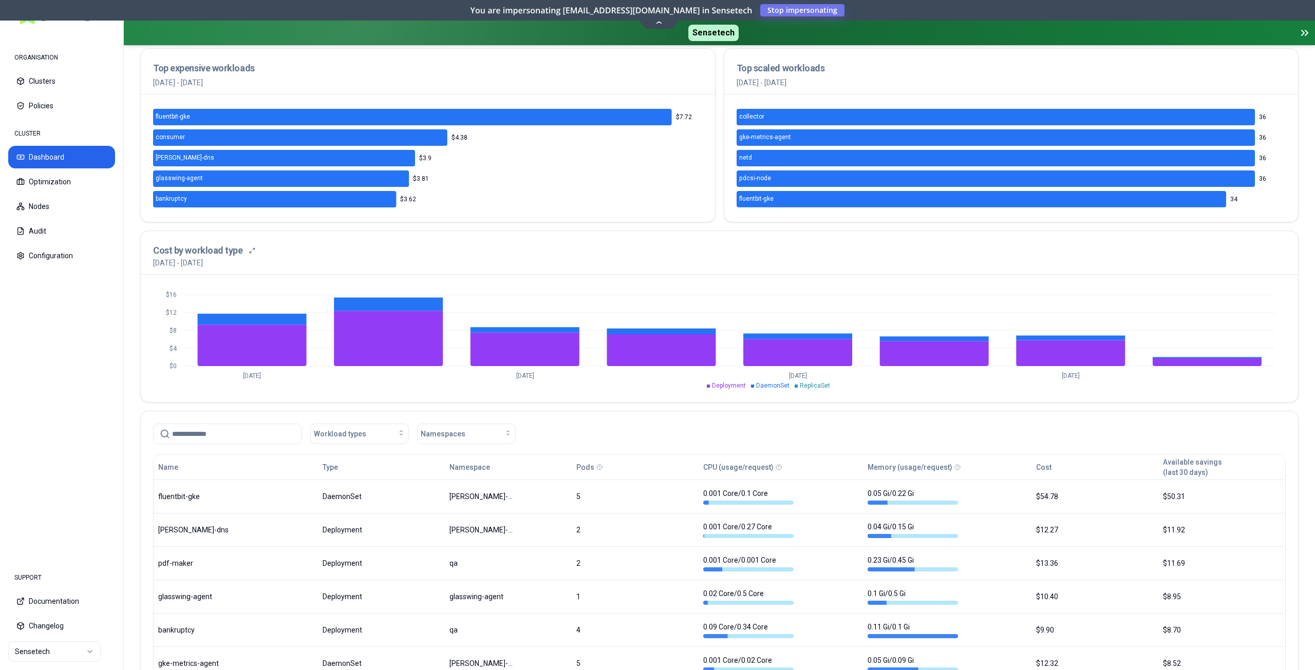
click at [263, 435] on input at bounding box center [233, 434] width 123 height 20
paste input "**********"
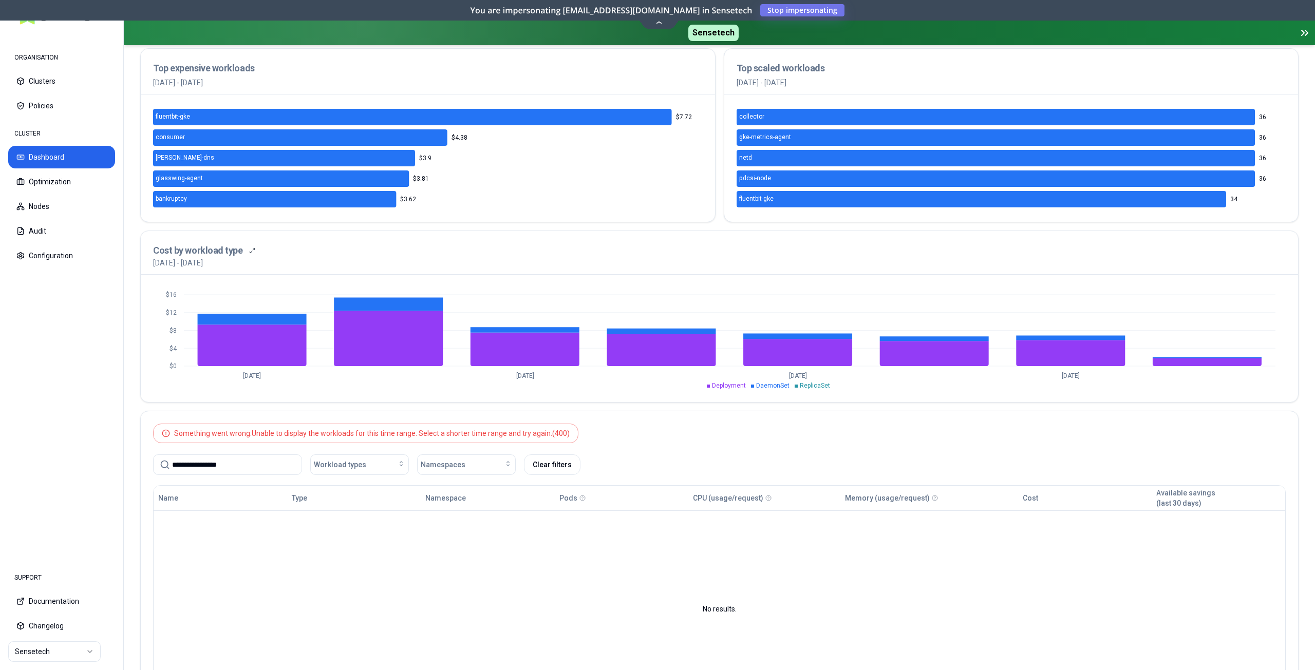
type input "**********"
click at [263, 435] on div "Something went wrong: Unable to display the workloads for this time range. Sele…" at bounding box center [372, 433] width 396 height 10
click at [233, 467] on input "**********" at bounding box center [233, 465] width 123 height 20
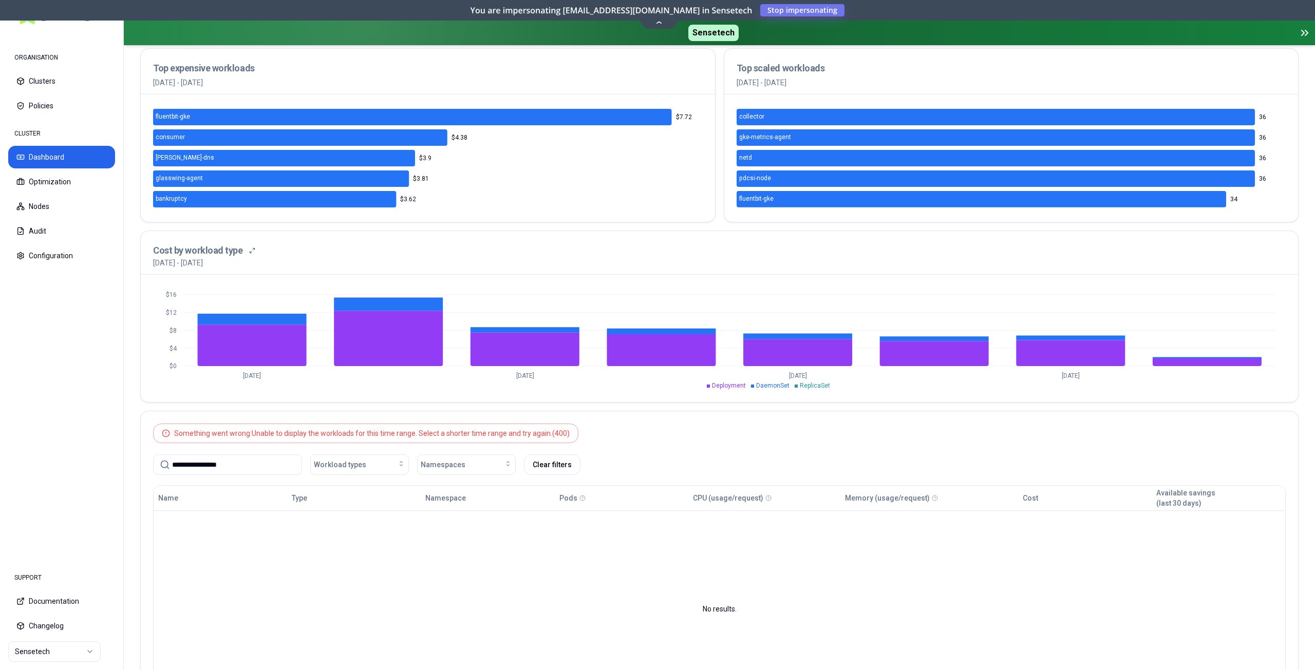
click at [233, 467] on input "**********" at bounding box center [233, 465] width 123 height 20
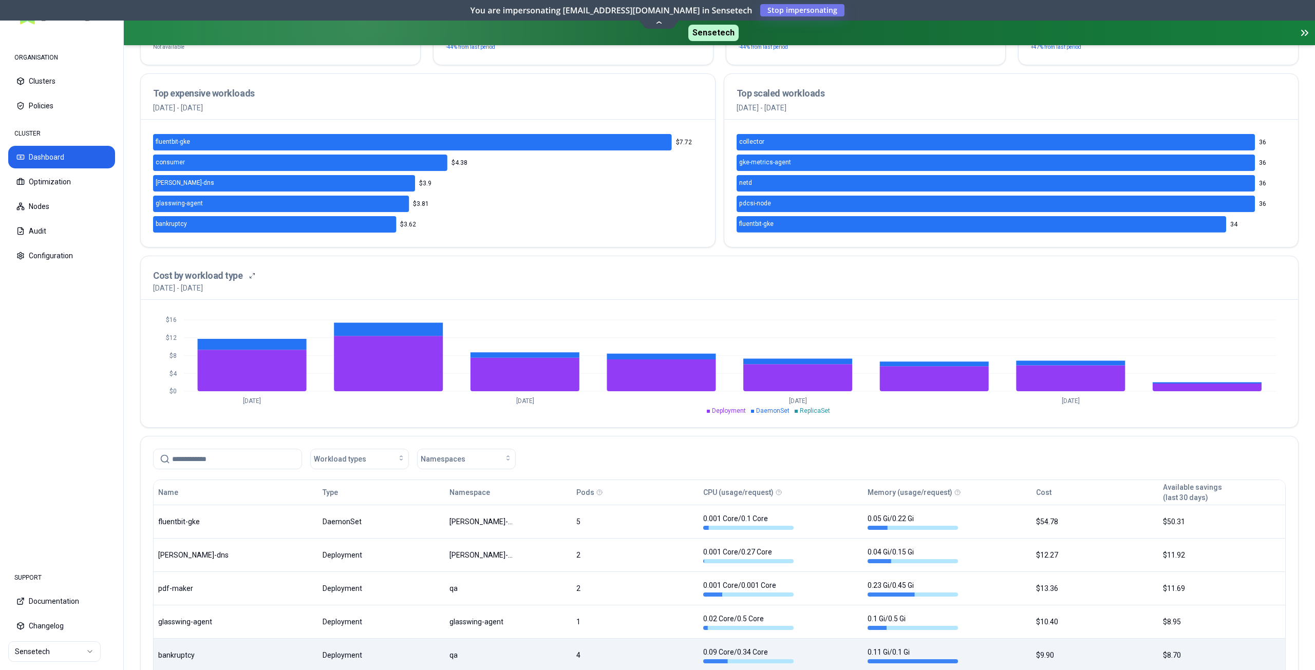
scroll to position [308, 0]
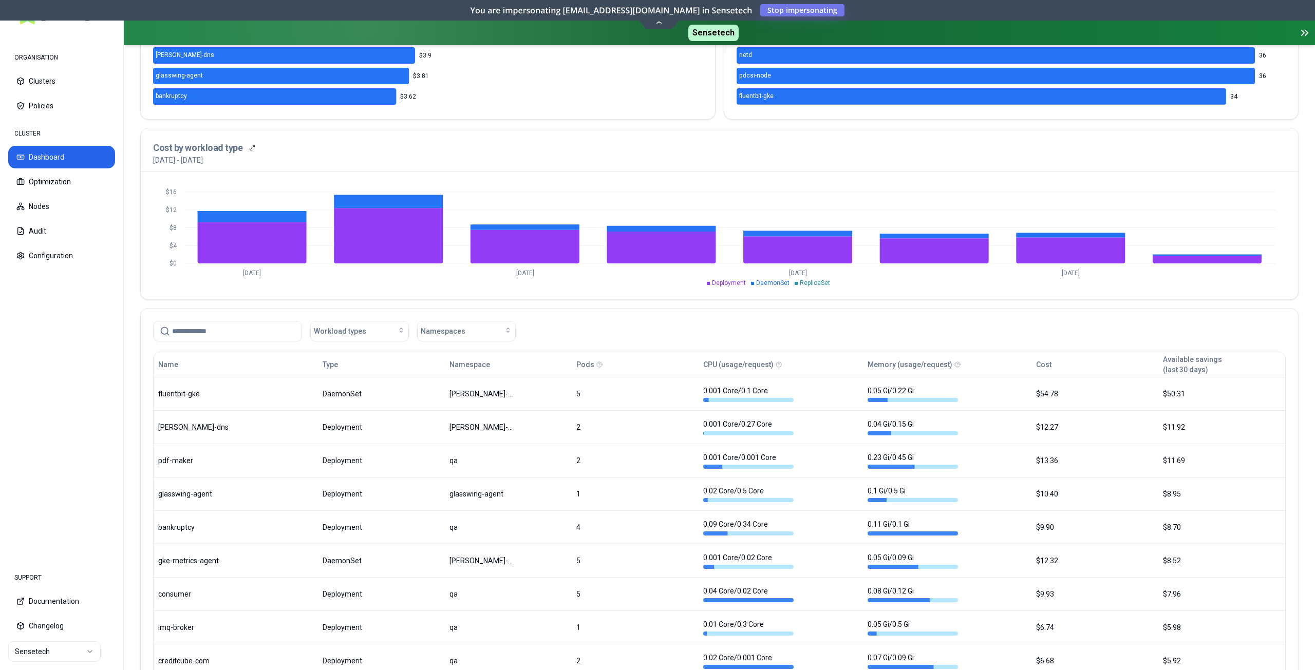
click at [246, 332] on input at bounding box center [233, 332] width 123 height 20
paste input "**********"
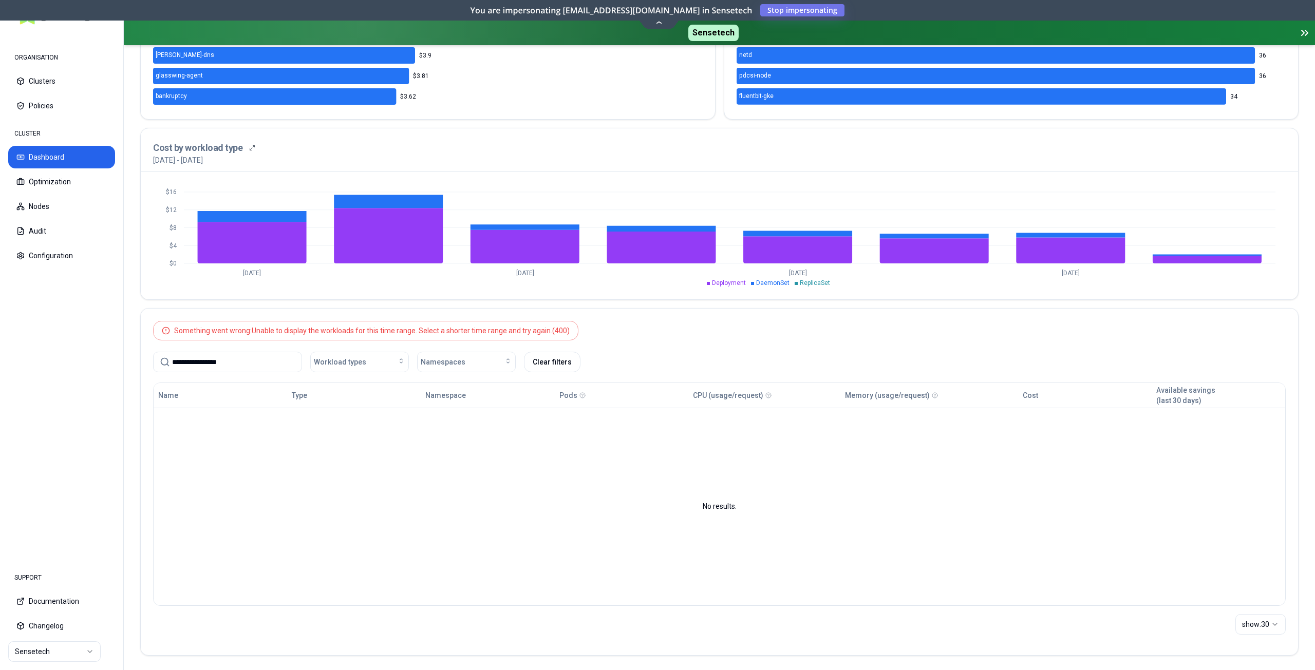
click at [508, 330] on div "Something went wrong: Unable to display the workloads for this time range. Sele…" at bounding box center [372, 331] width 396 height 10
click at [278, 359] on input "**********" at bounding box center [233, 362] width 123 height 20
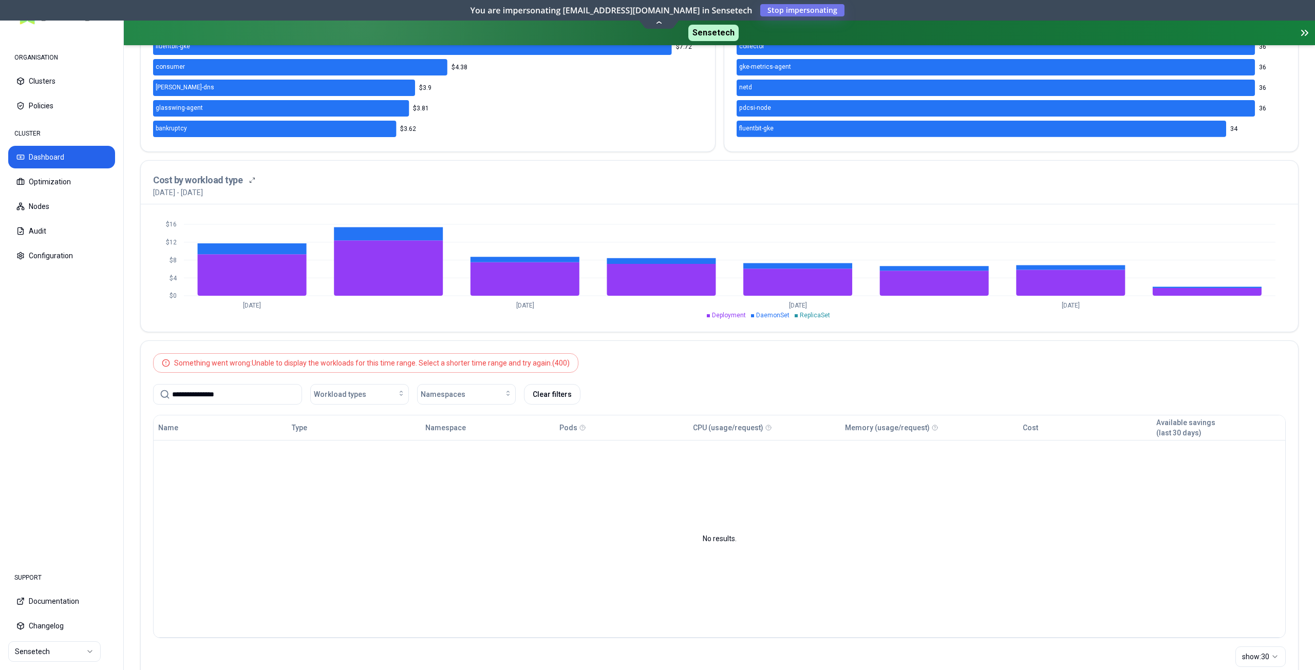
scroll to position [308, 0]
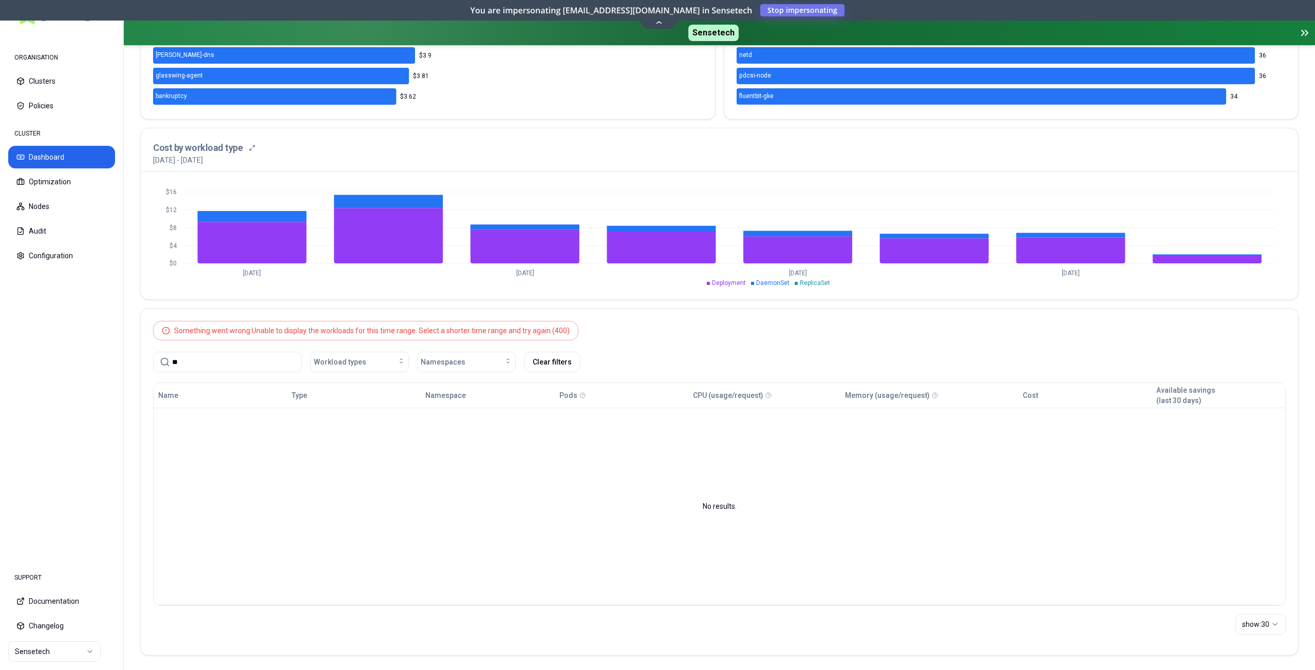
type input "*"
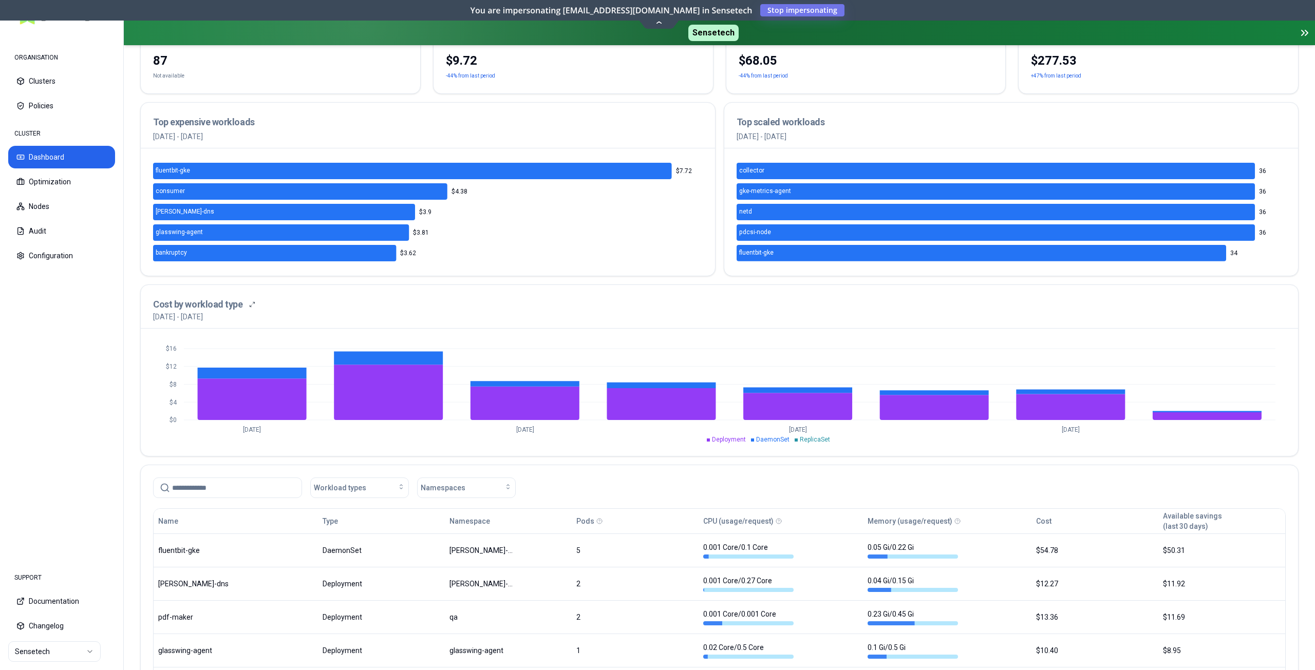
scroll to position [154, 0]
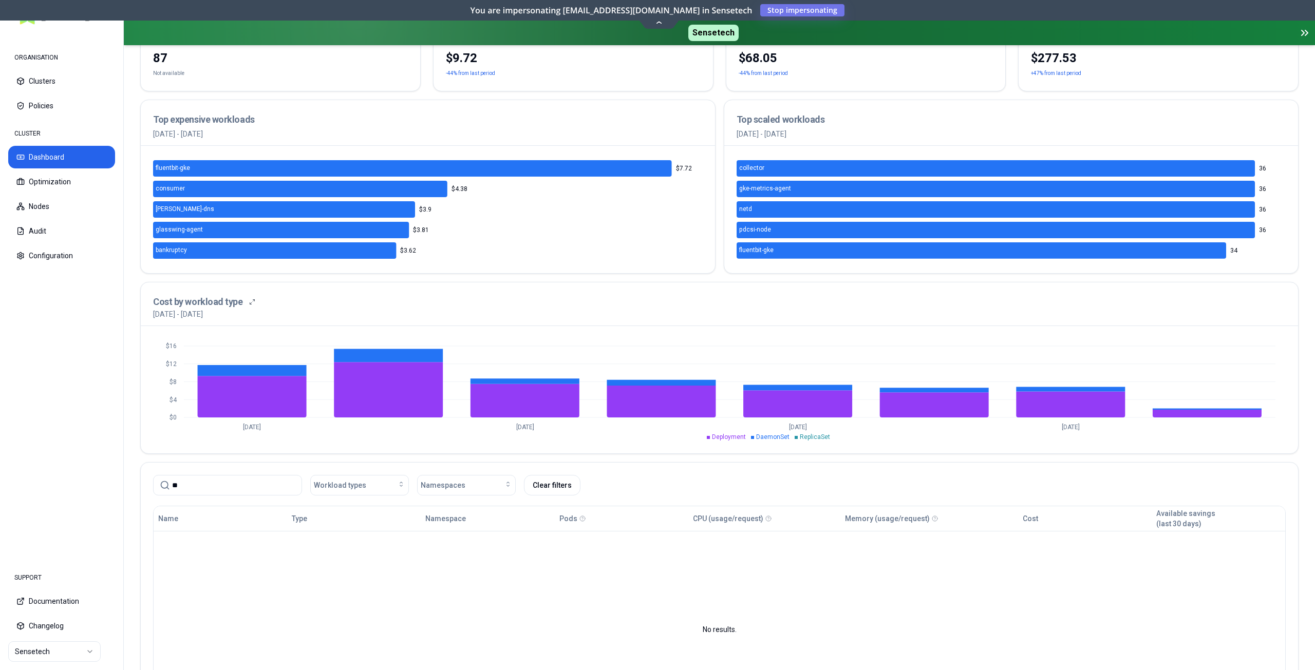
type input "*"
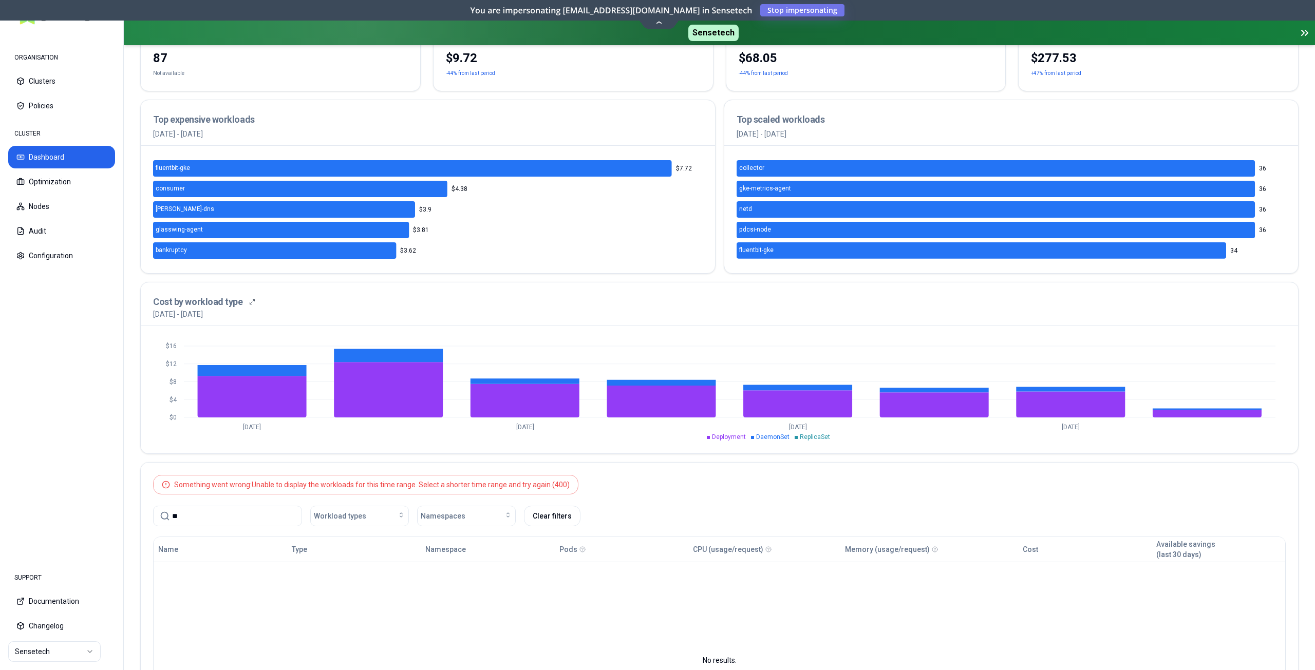
type input "*"
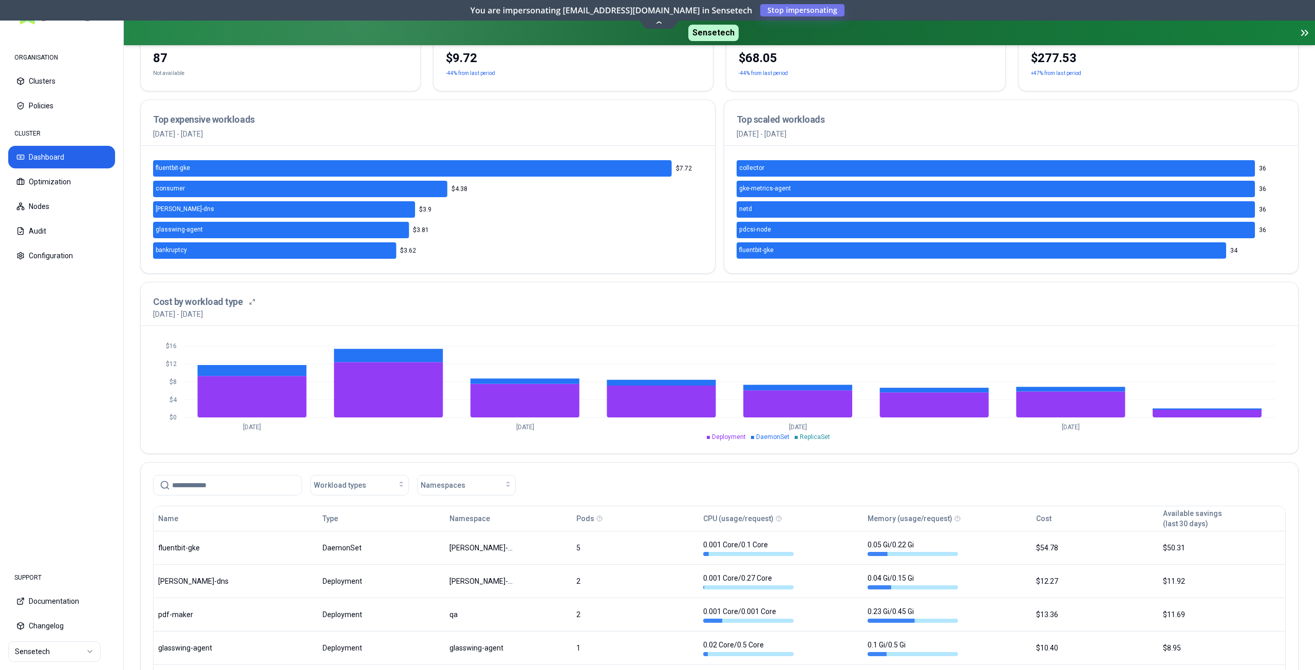
type input "*"
click at [40, 182] on button "Optimization" at bounding box center [61, 182] width 107 height 23
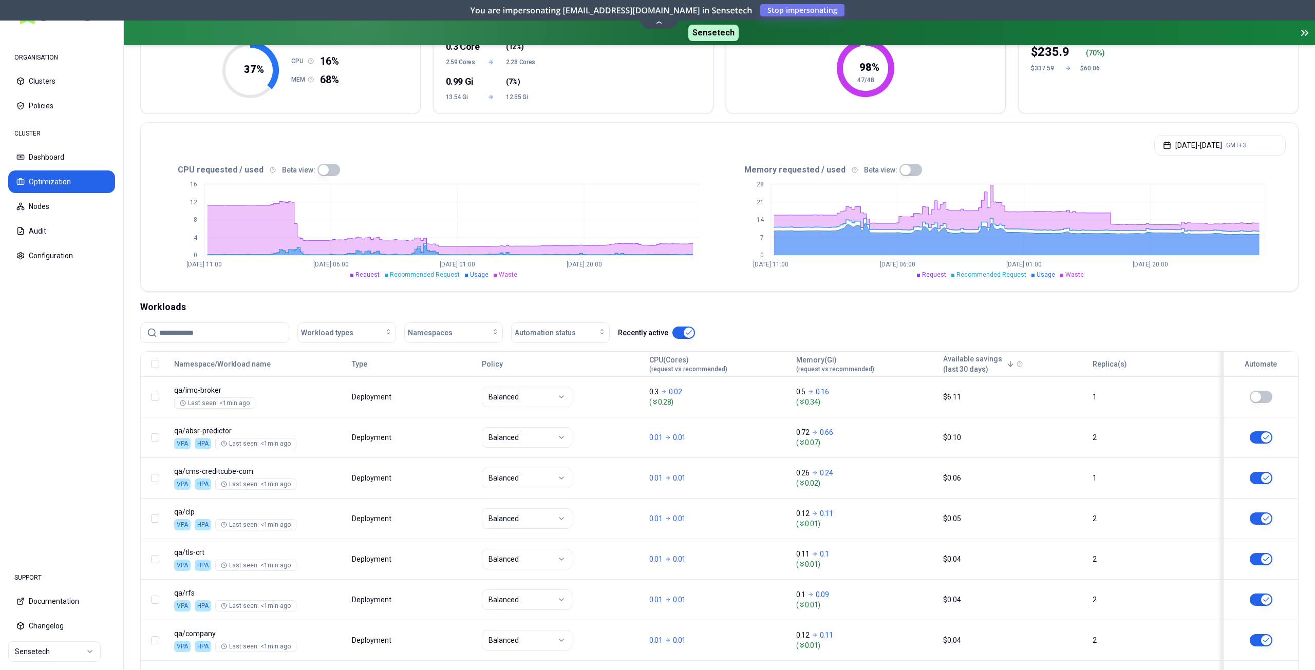
scroll to position [257, 0]
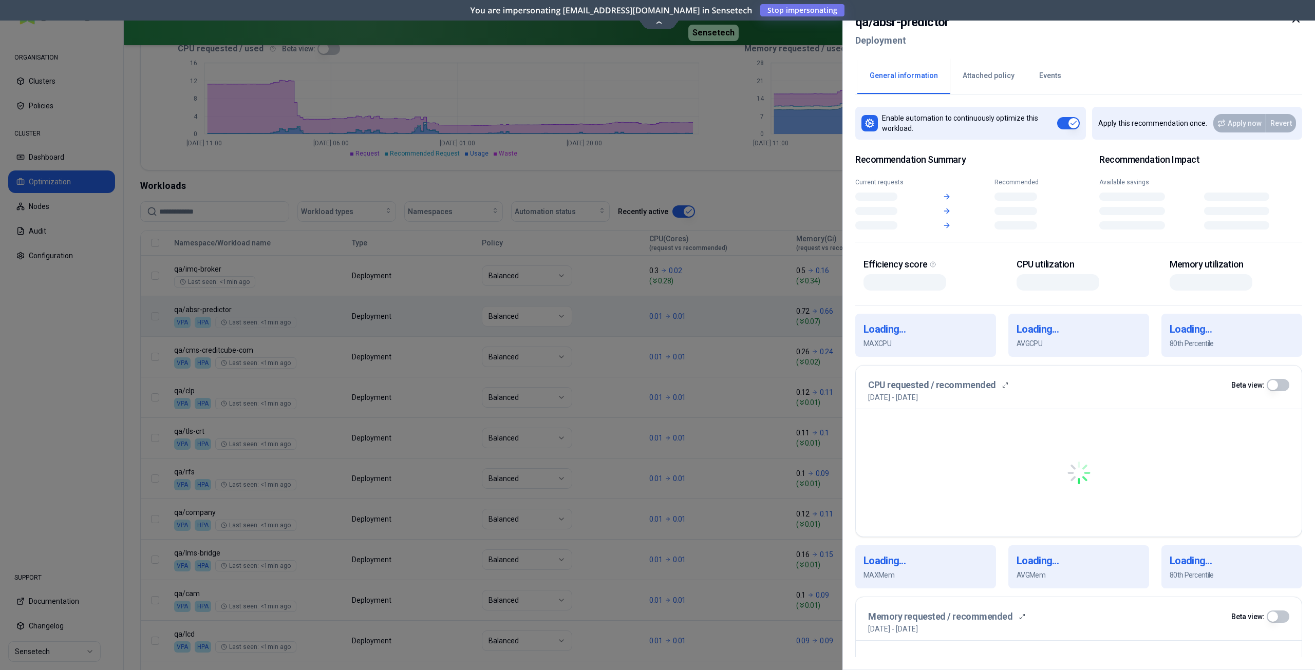
drag, startPoint x: 244, startPoint y: 310, endPoint x: 208, endPoint y: 312, distance: 36.0
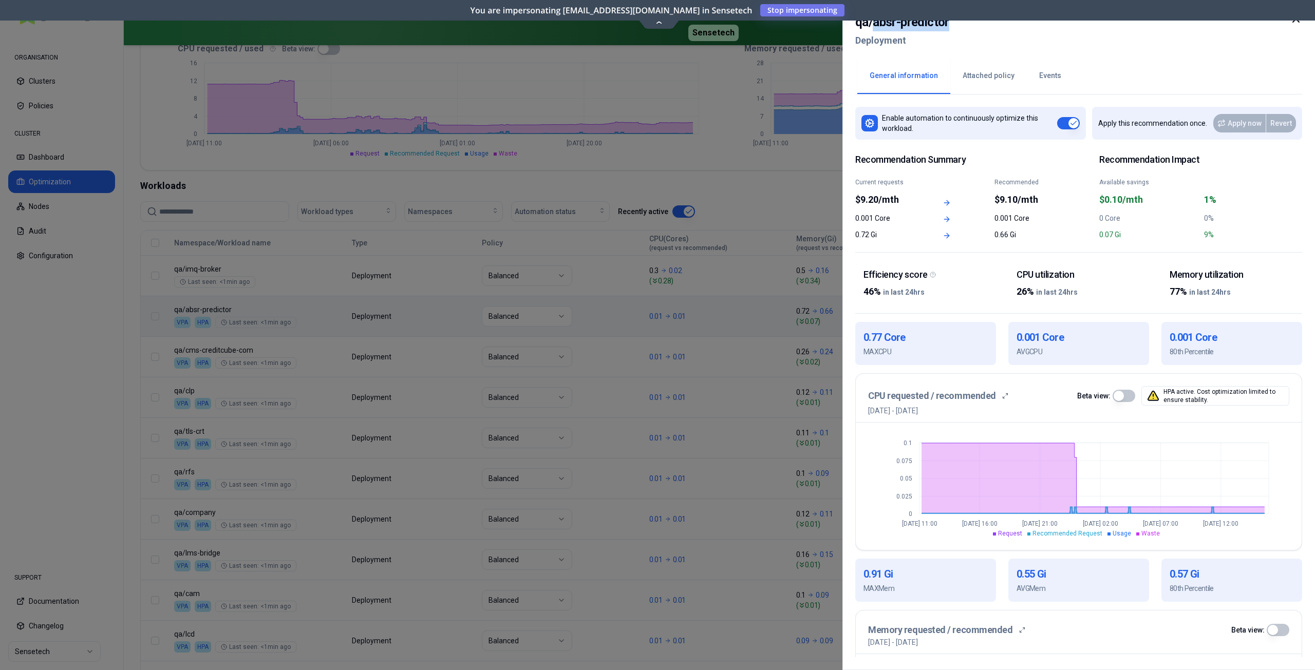
drag, startPoint x: 949, startPoint y: 25, endPoint x: 873, endPoint y: 26, distance: 76.0
click at [873, 26] on div "qa / absr-predictor Deployment" at bounding box center [1078, 34] width 447 height 43
copy h2 "absr-predictor"
click at [1296, 23] on icon at bounding box center [1296, 19] width 12 height 12
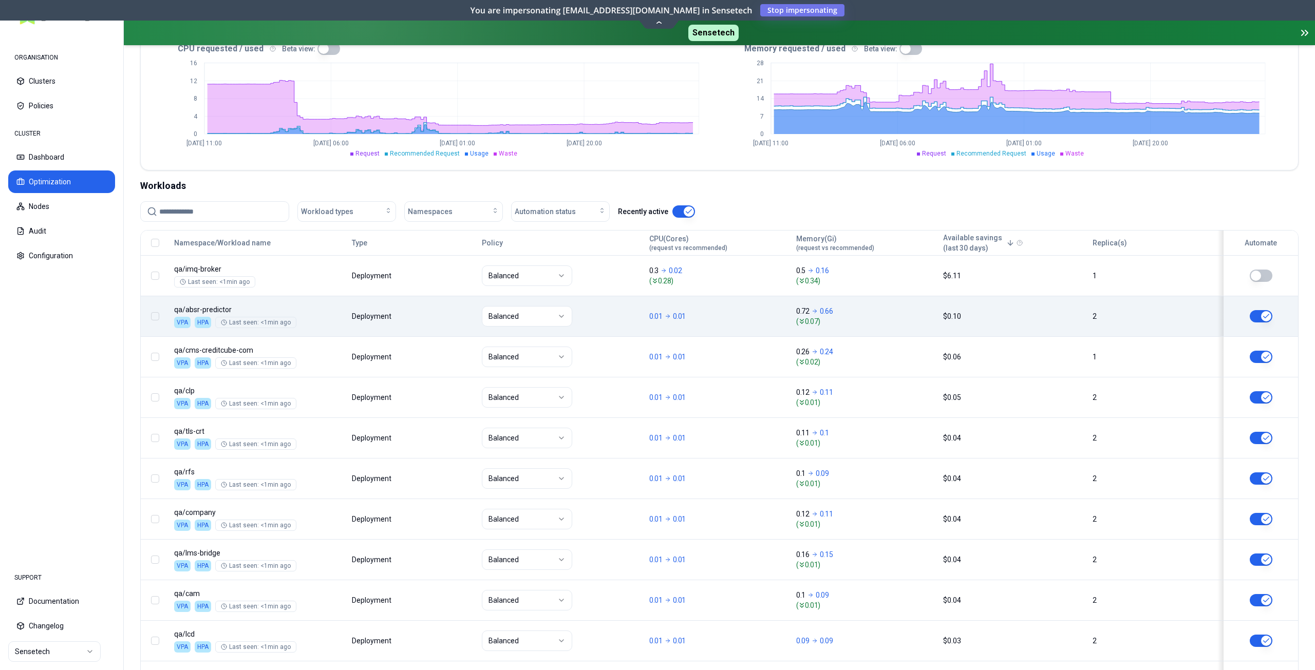
click at [214, 215] on input at bounding box center [220, 212] width 123 height 20
paste input "**********"
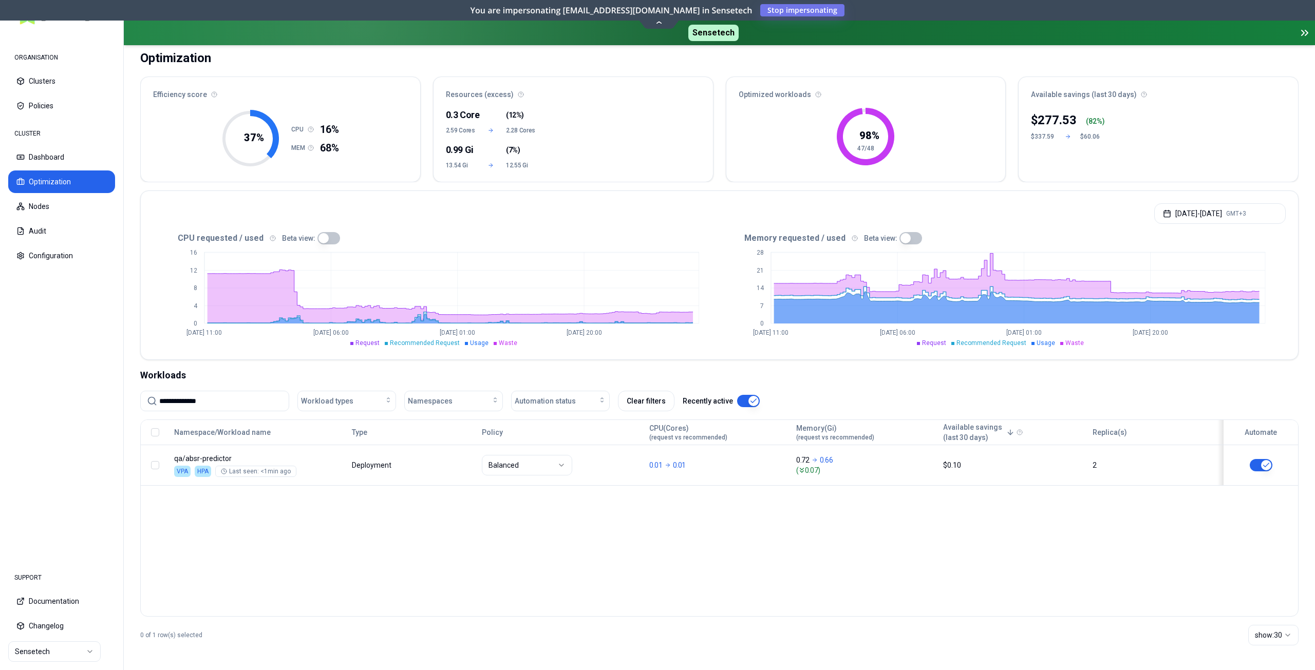
scroll to position [67, 0]
type input "**********"
click at [219, 403] on input "**********" at bounding box center [220, 401] width 123 height 20
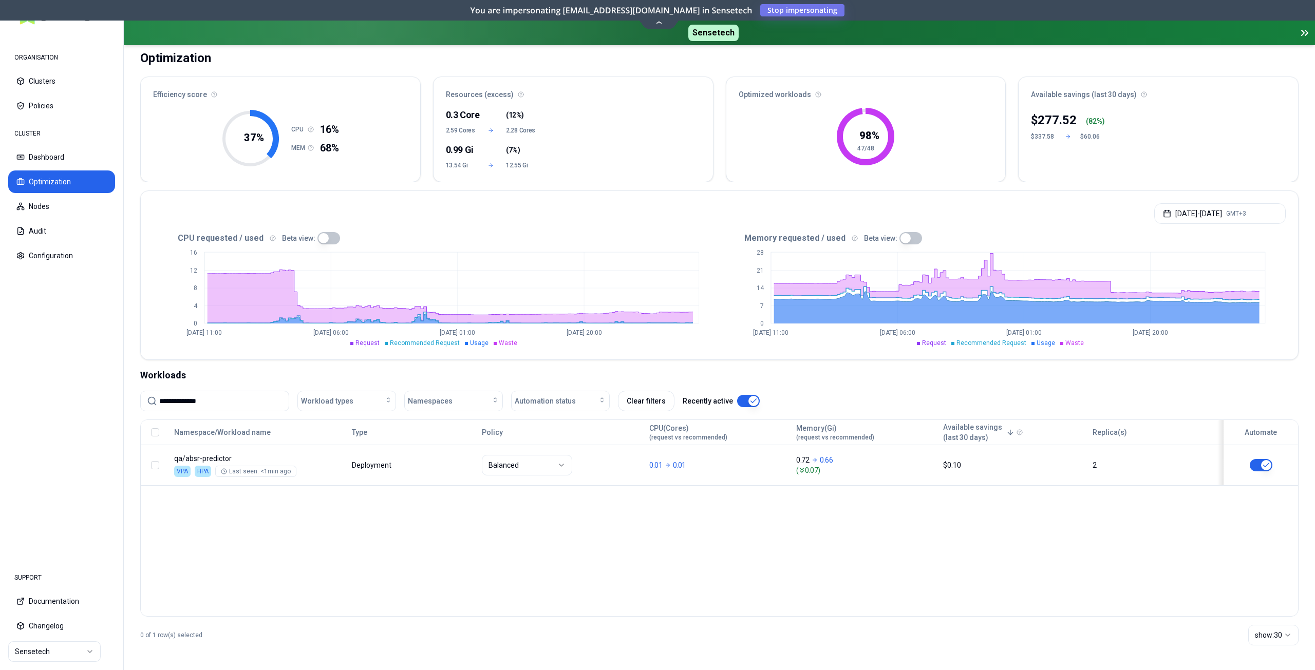
click at [192, 403] on input "**********" at bounding box center [220, 401] width 123 height 20
click at [44, 161] on button "Dashboard" at bounding box center [61, 157] width 107 height 23
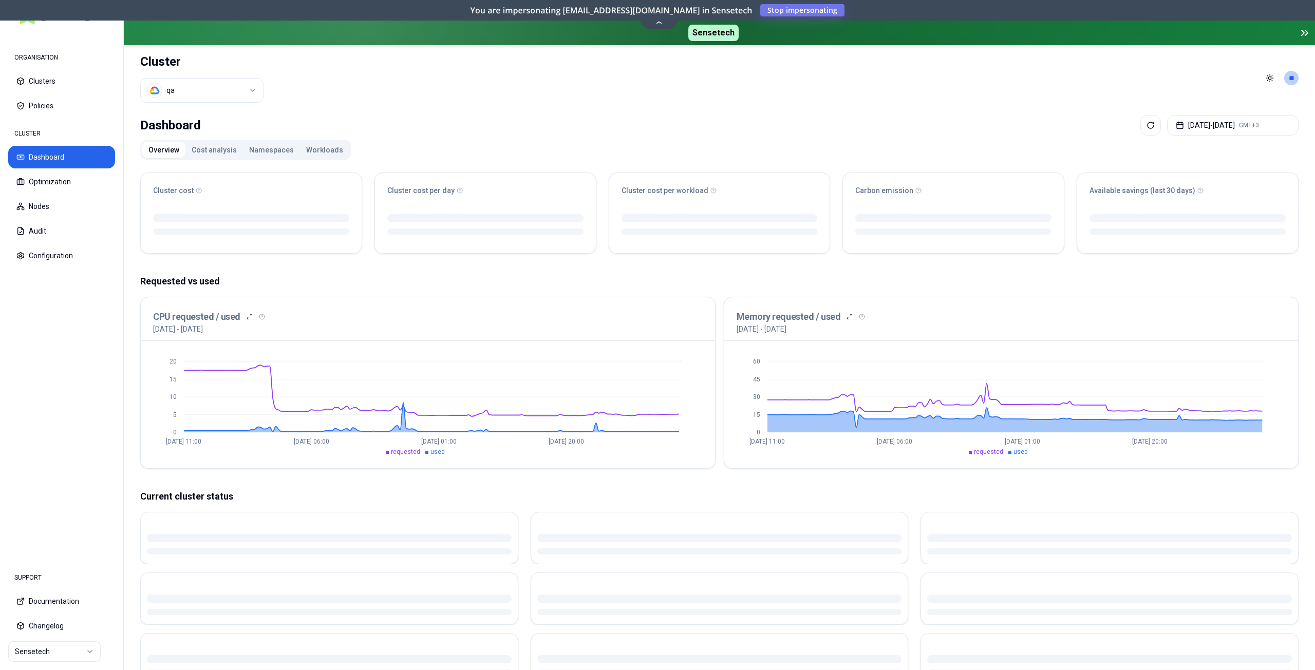
click at [315, 149] on button "Workloads" at bounding box center [324, 150] width 49 height 16
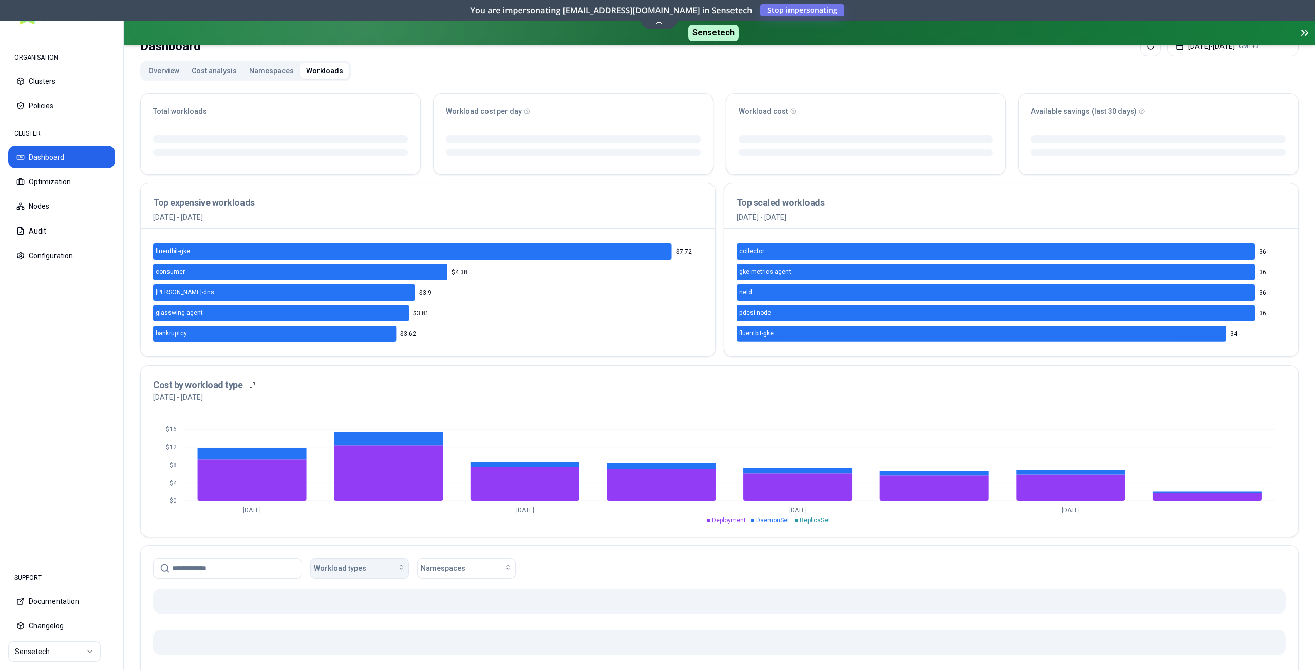
scroll to position [205, 0]
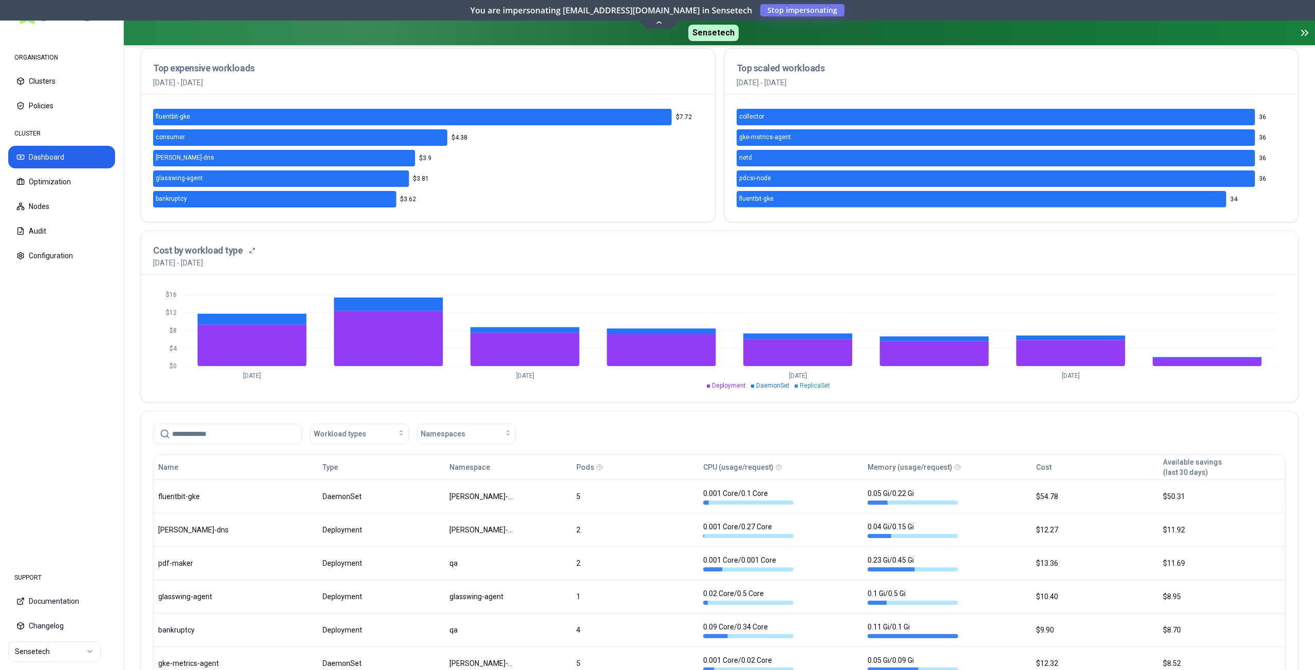
click at [242, 437] on input at bounding box center [233, 434] width 123 height 20
paste input "**********"
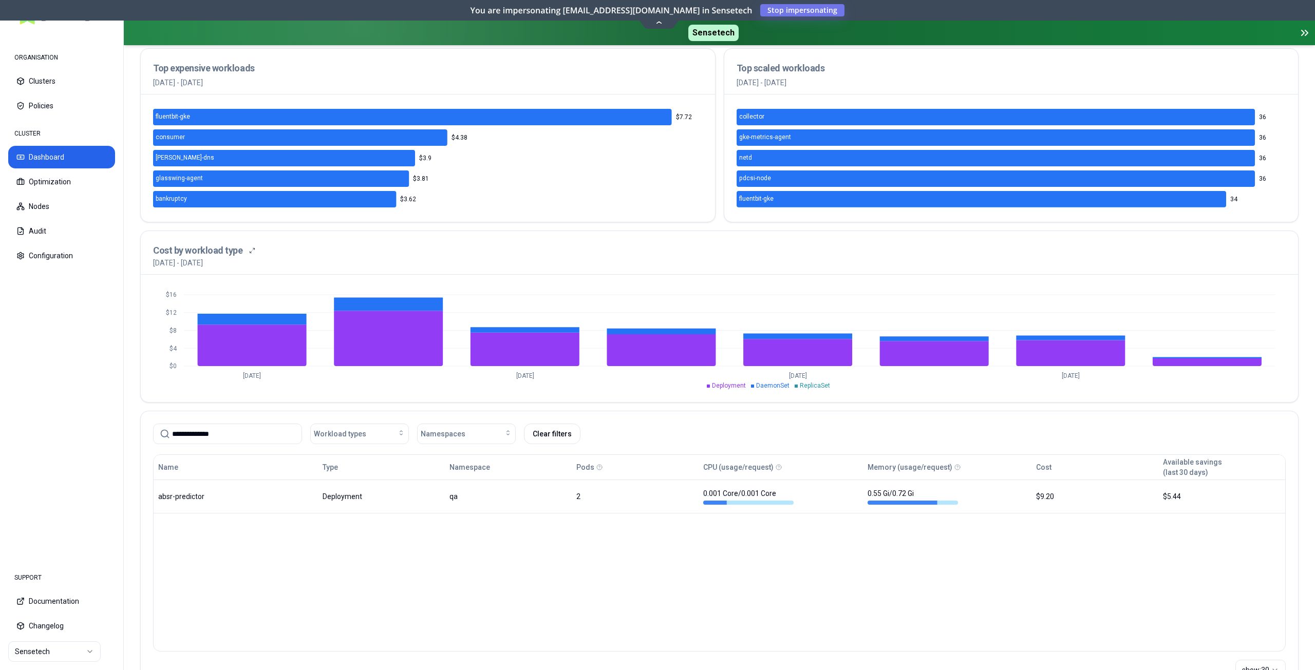
click at [242, 437] on input "**********" at bounding box center [233, 434] width 123 height 20
type input "**********"
click at [39, 183] on button "Optimization" at bounding box center [61, 182] width 107 height 23
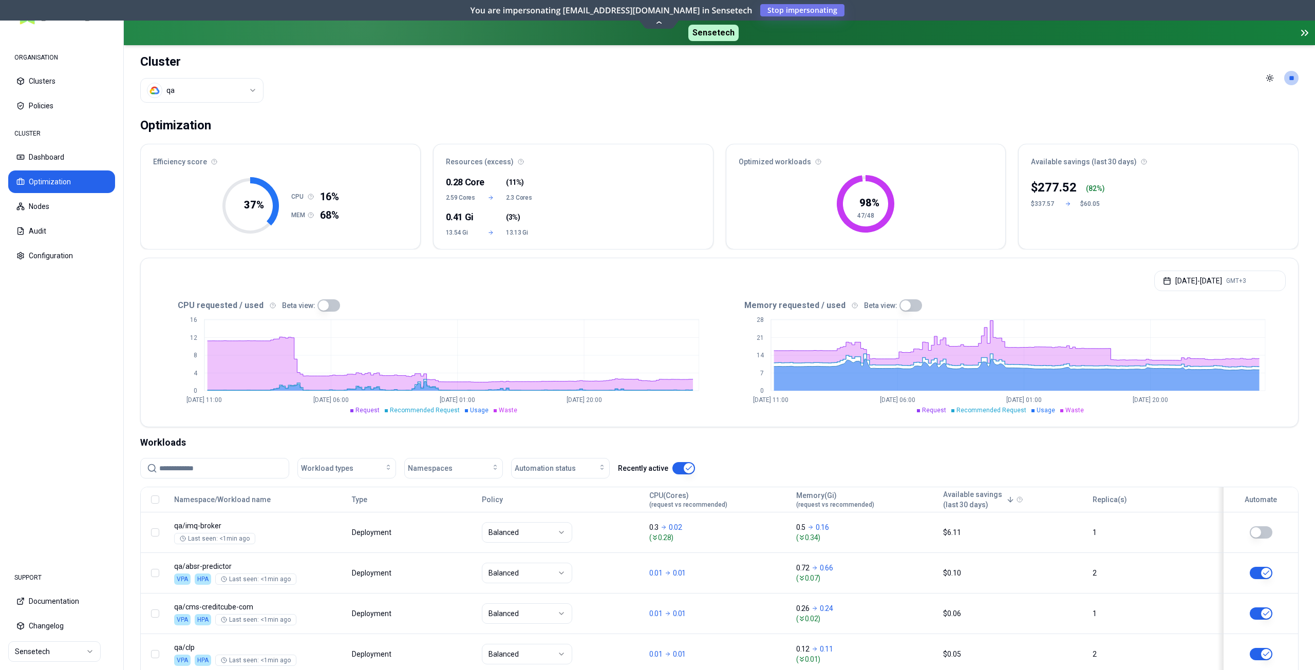
click at [173, 471] on input at bounding box center [220, 469] width 123 height 20
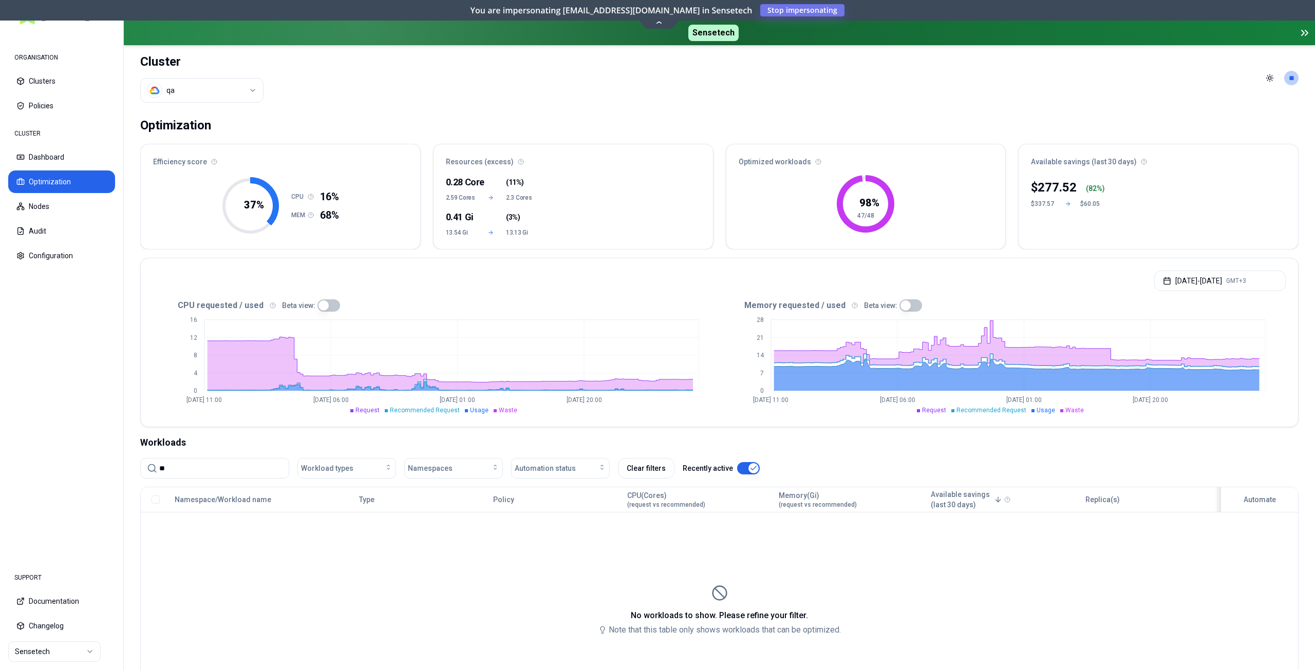
type input "*"
type input "**********"
click at [41, 152] on button "Dashboard" at bounding box center [61, 157] width 107 height 23
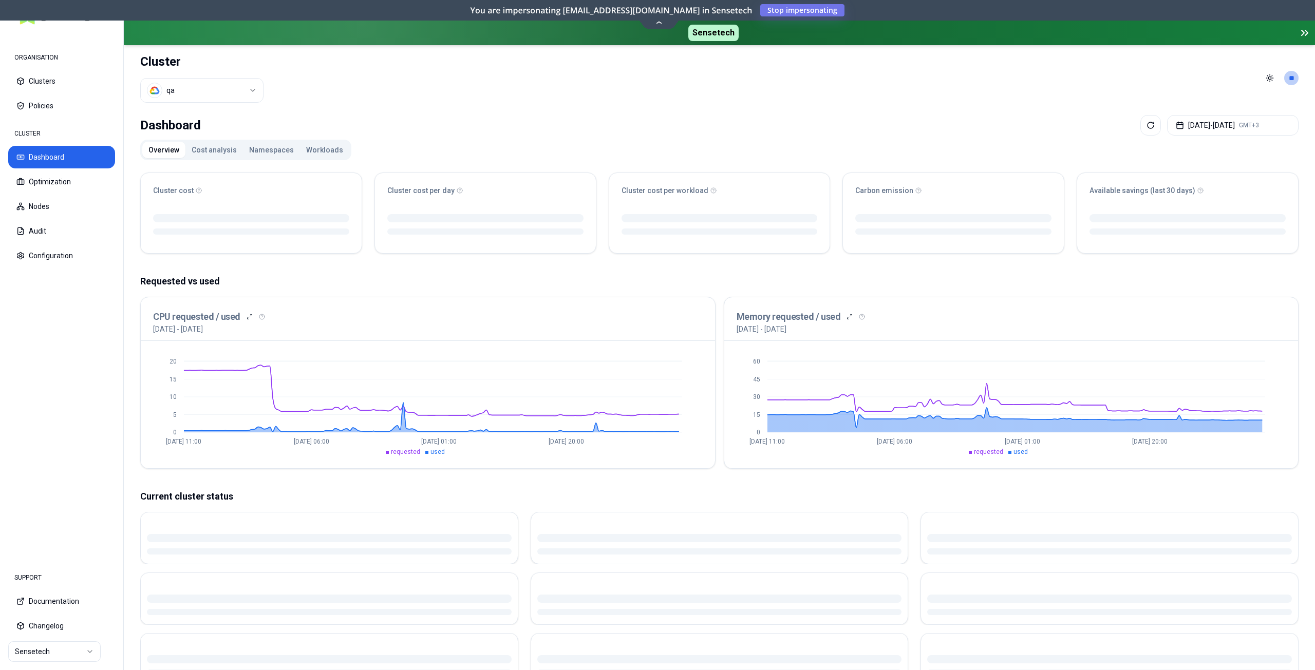
click at [321, 146] on button "Workloads" at bounding box center [324, 150] width 49 height 16
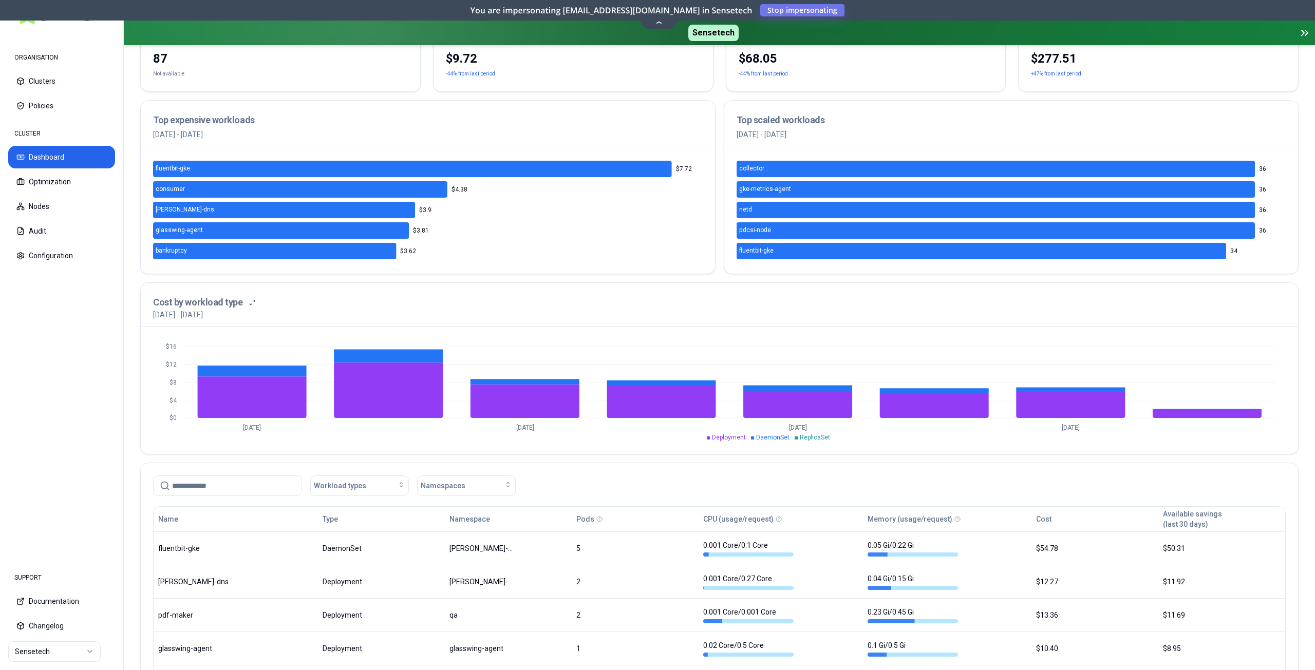
scroll to position [154, 0]
click at [209, 488] on input at bounding box center [233, 486] width 123 height 20
paste input "**********"
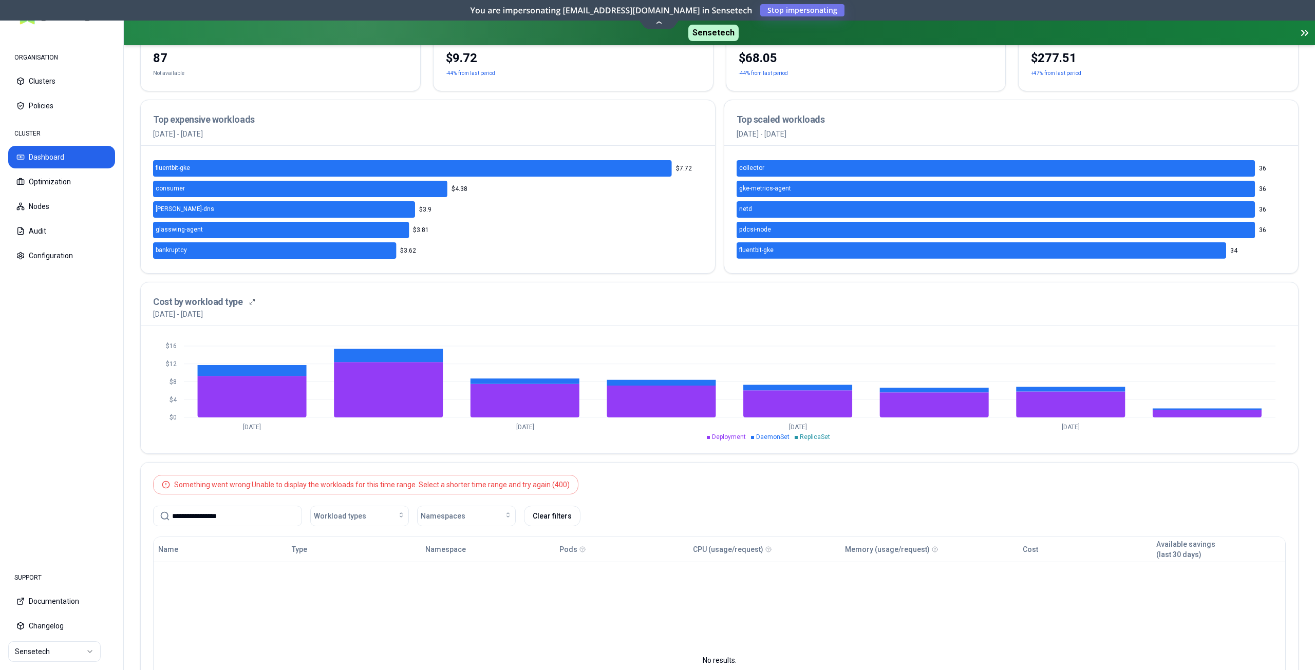
click at [546, 490] on div "Something went wrong: Unable to display the workloads for this time range. Sele…" at bounding box center [372, 485] width 396 height 10
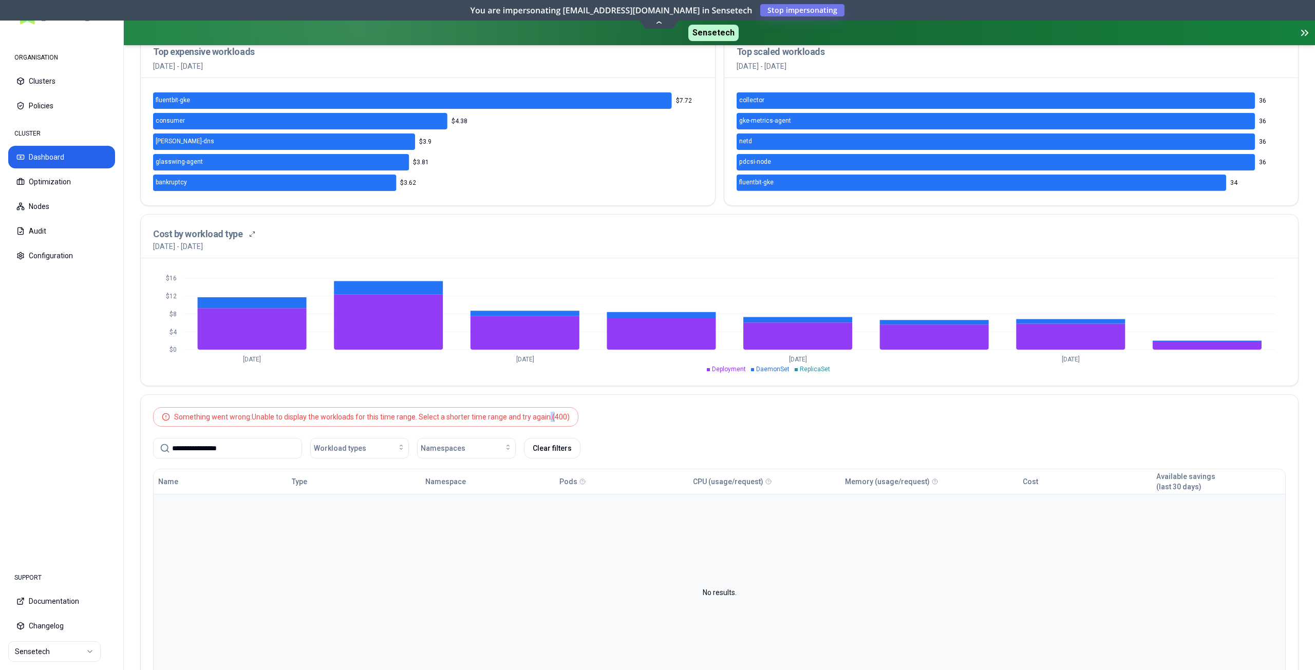
scroll to position [308, 0]
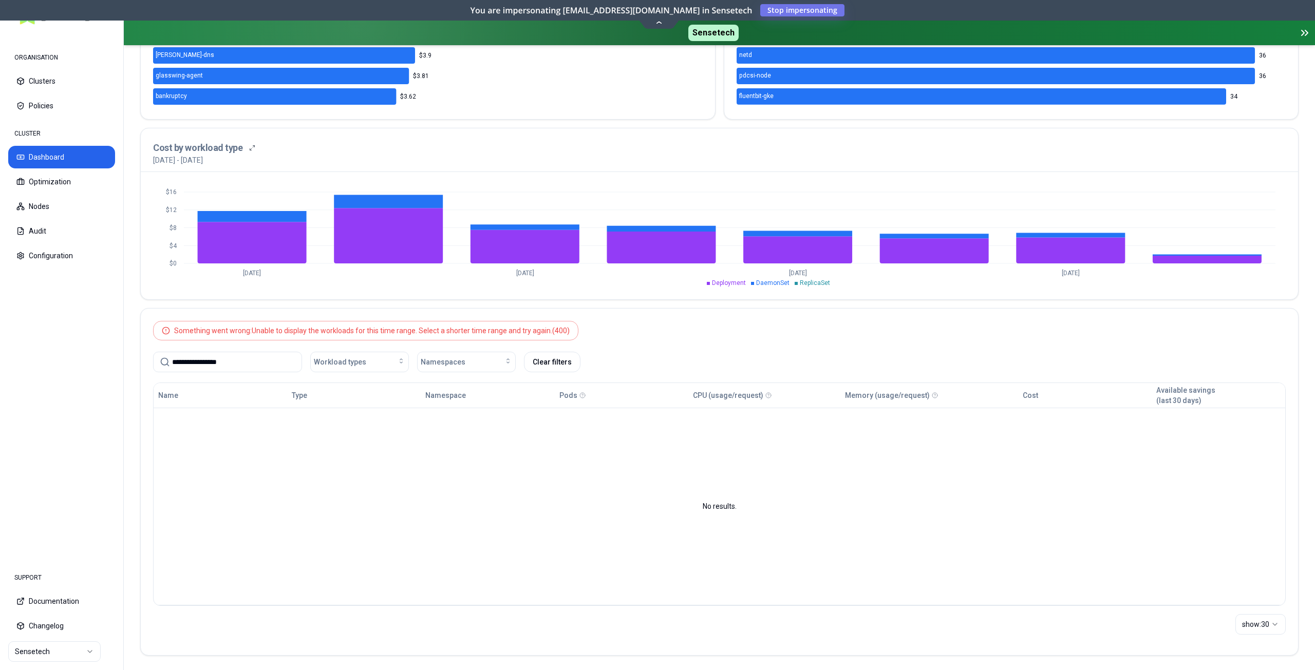
click at [677, 354] on div "**********" at bounding box center [719, 362] width 1133 height 21
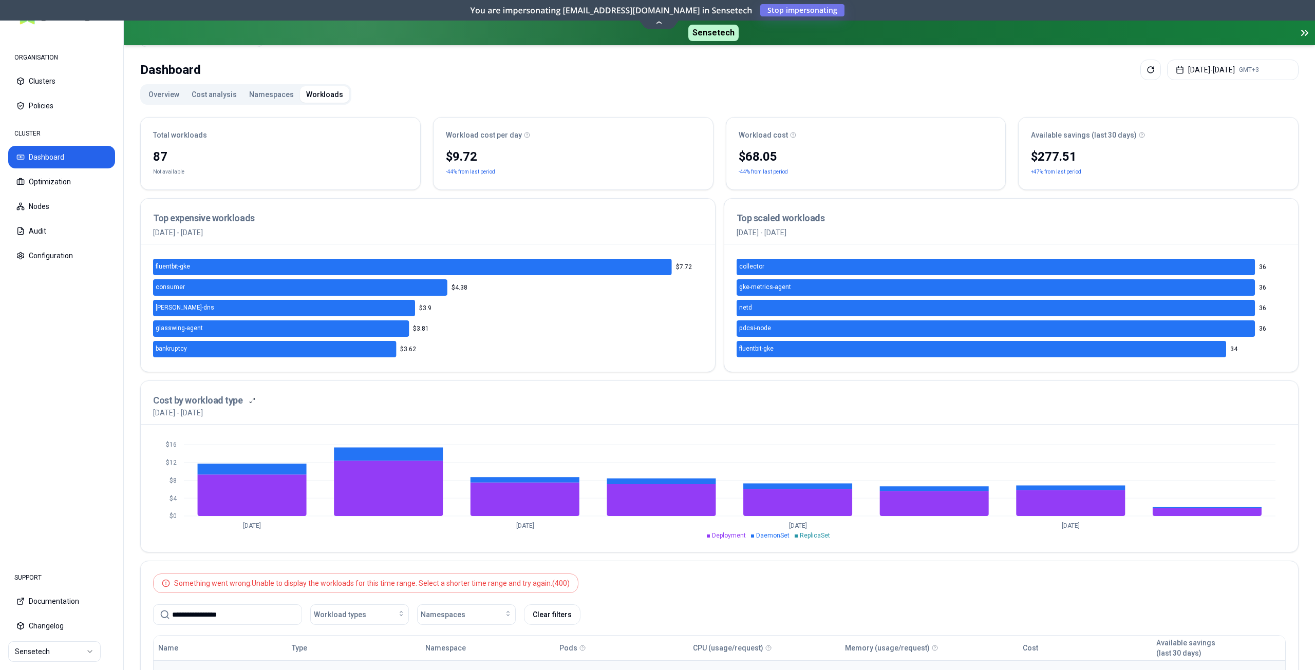
scroll to position [154, 0]
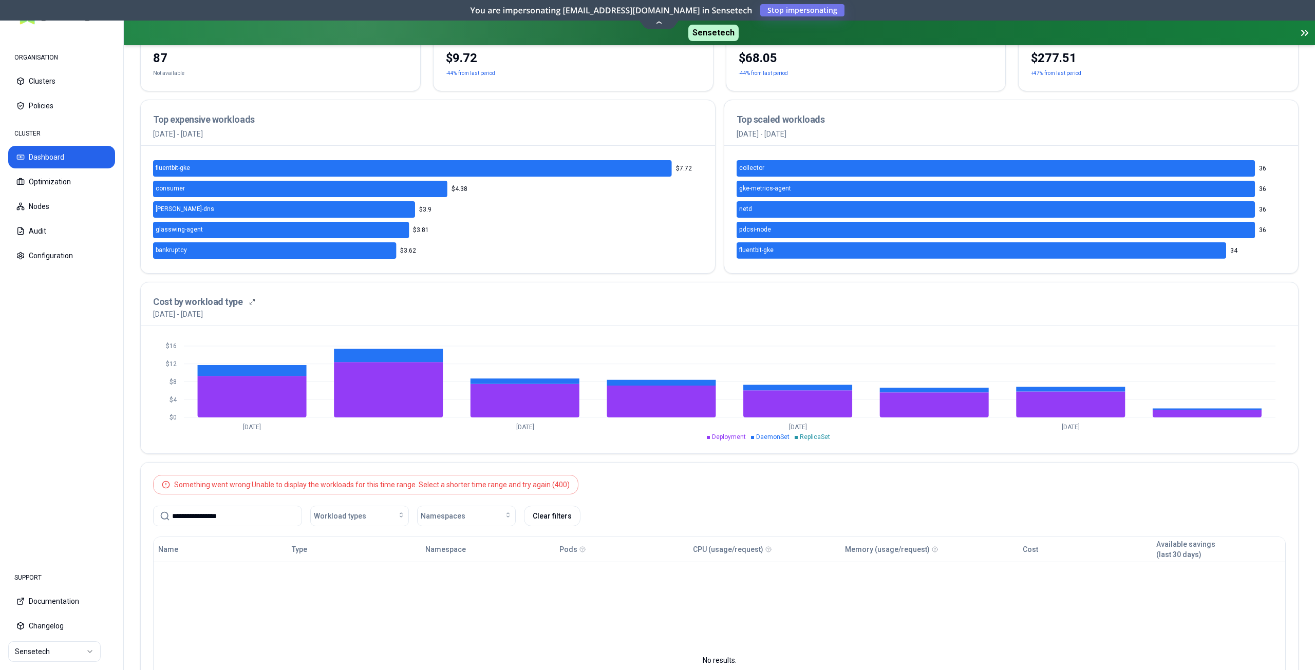
click at [191, 515] on input "**********" at bounding box center [233, 517] width 123 height 20
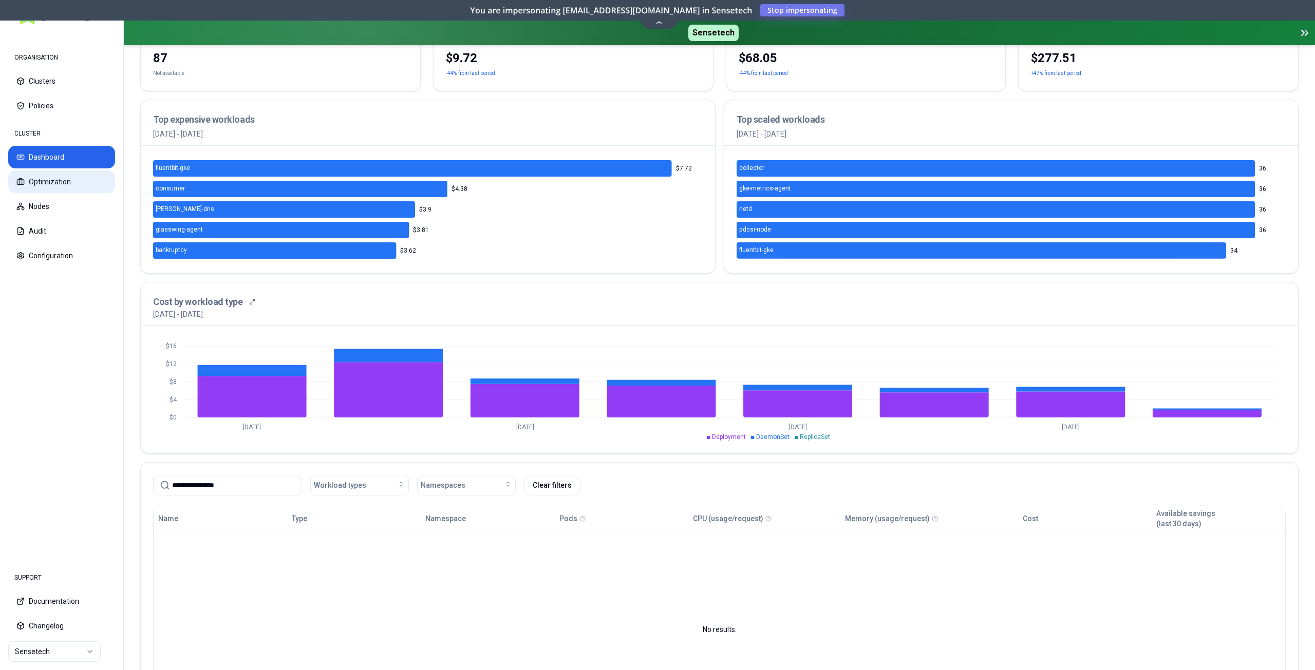
type input "**********"
click at [74, 192] on button "Optimization" at bounding box center [61, 182] width 107 height 23
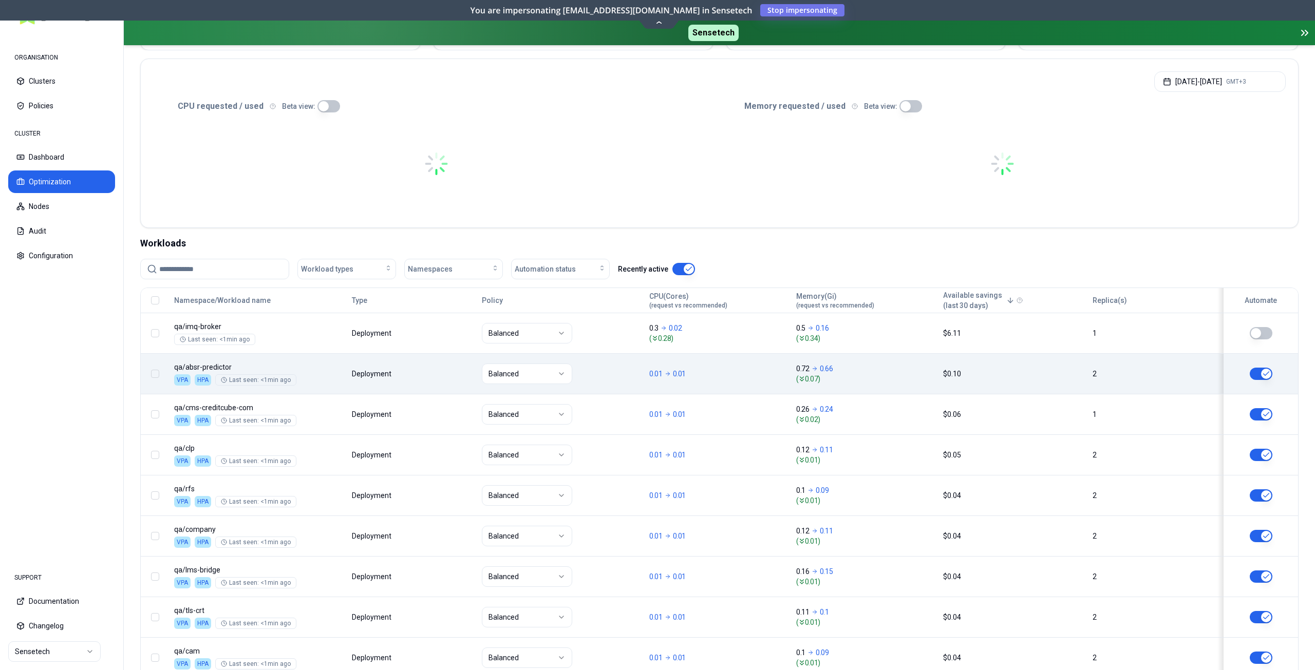
scroll to position [205, 0]
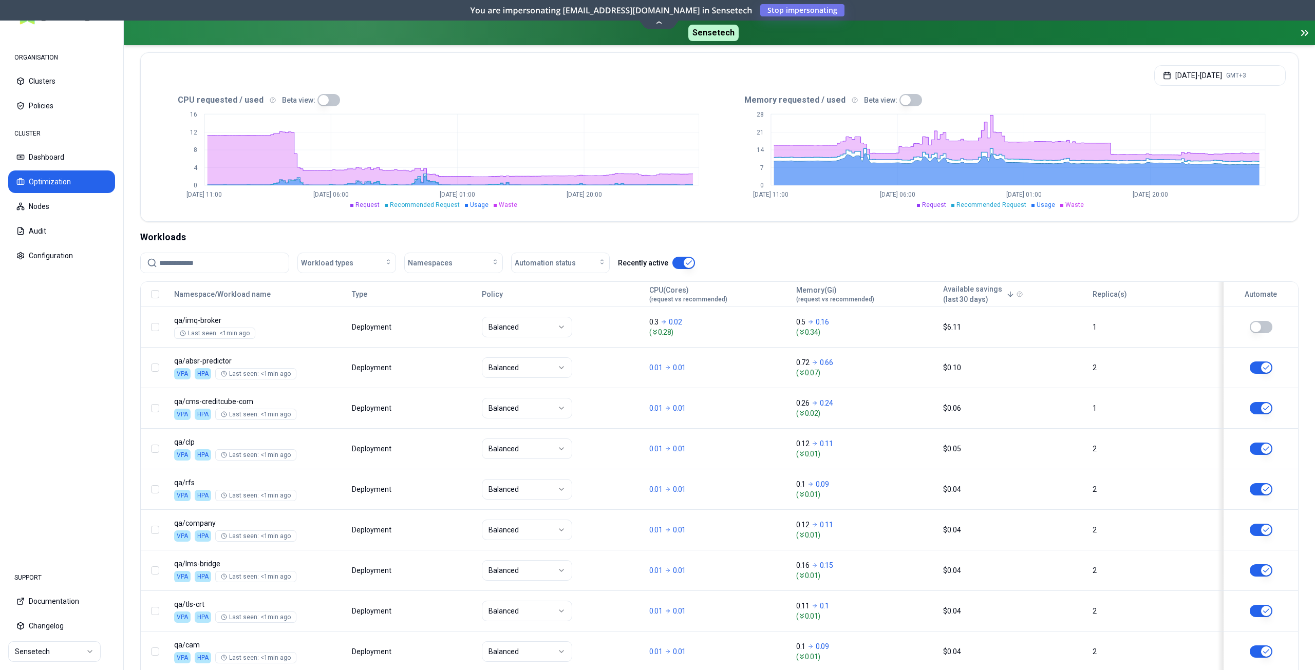
click at [209, 268] on input at bounding box center [220, 263] width 123 height 20
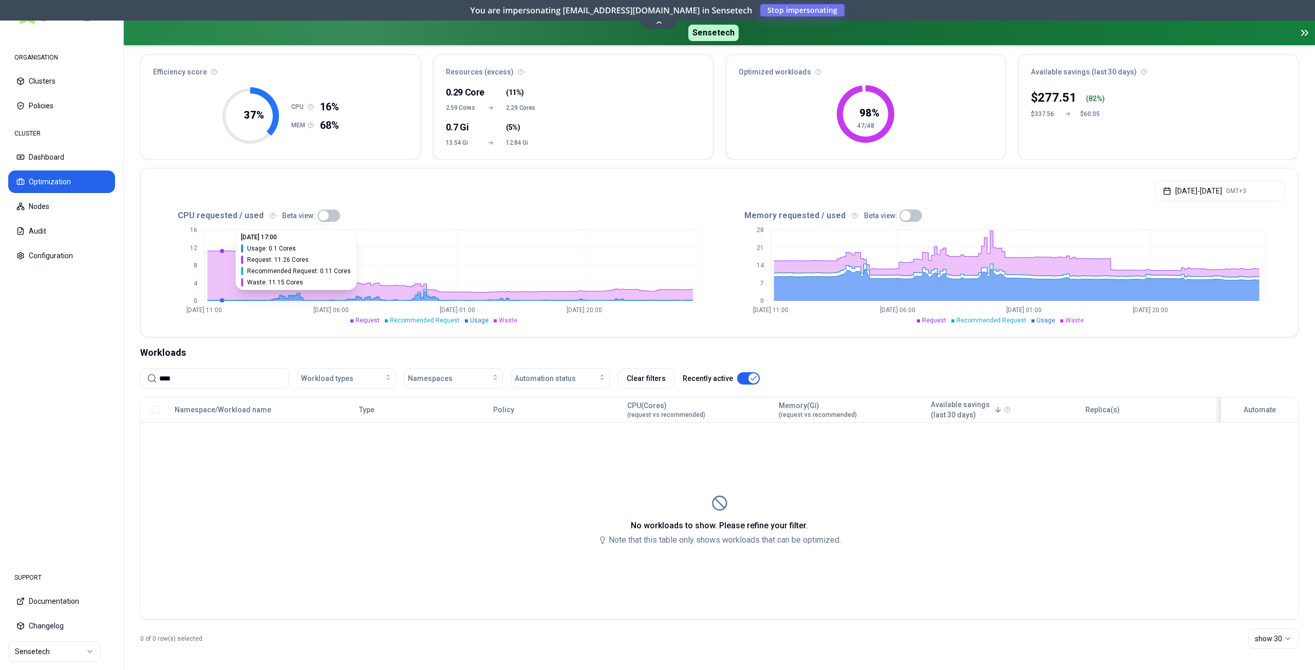
scroll to position [93, 0]
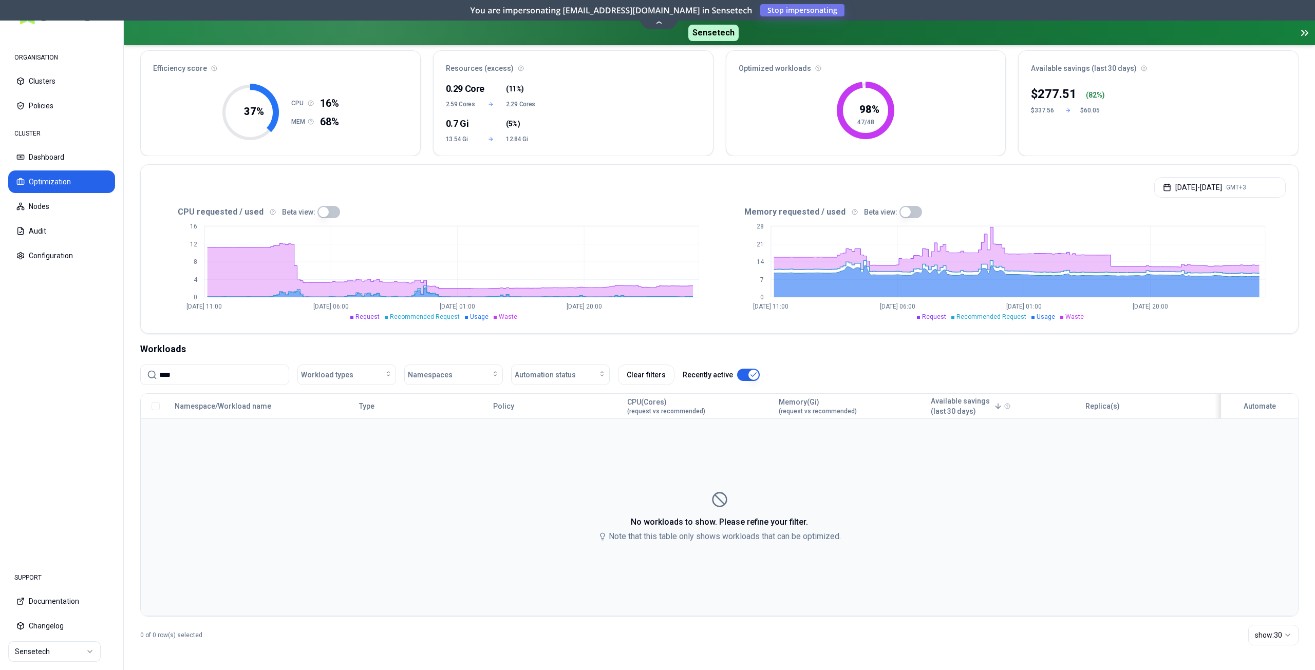
type input "****"
click at [45, 155] on button "Dashboard" at bounding box center [61, 157] width 107 height 23
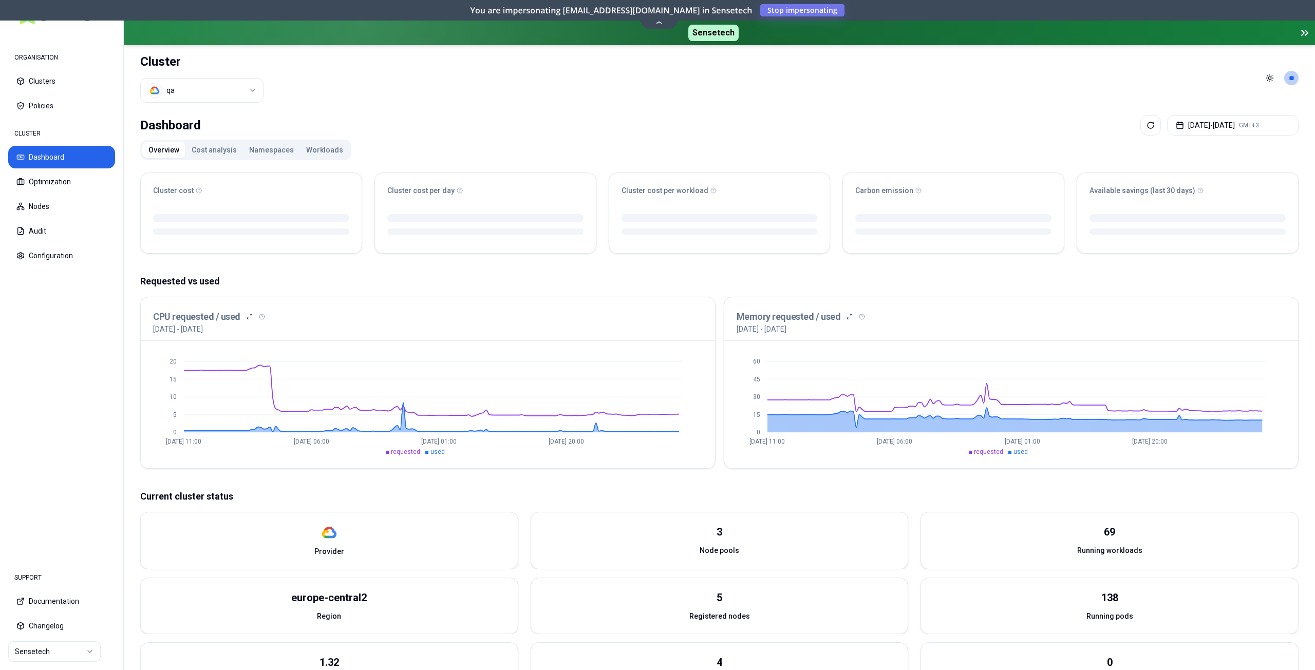
click at [304, 144] on button "Workloads" at bounding box center [324, 150] width 49 height 16
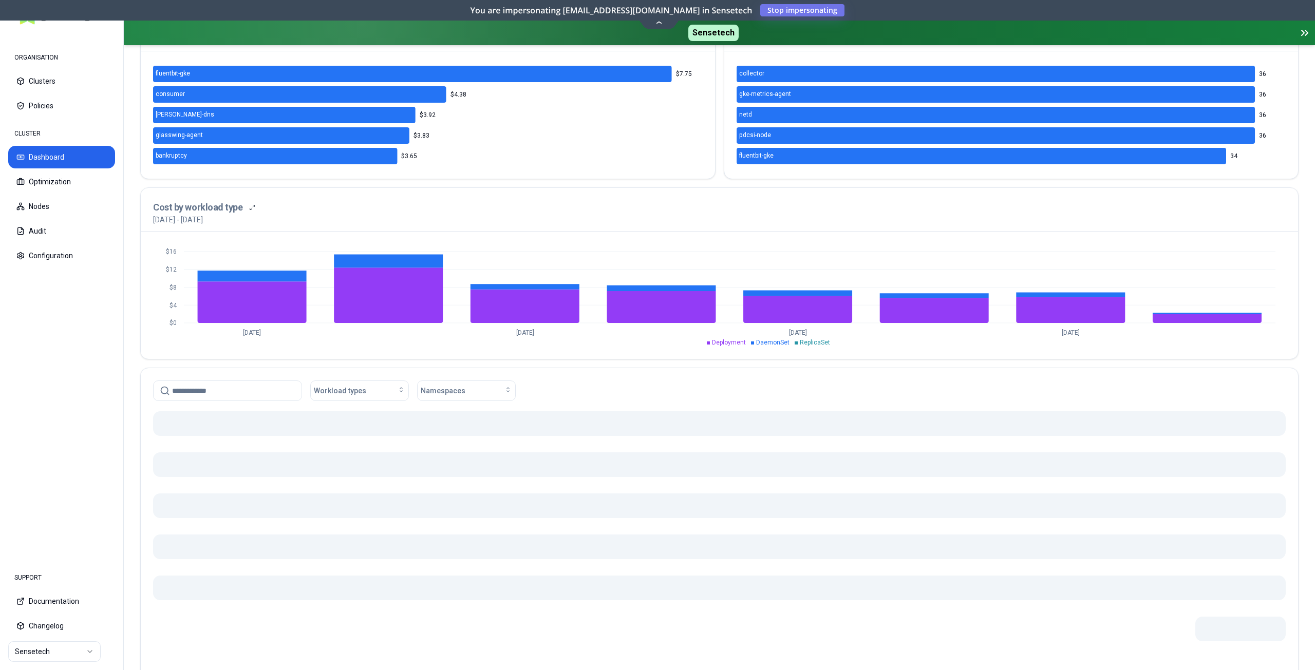
scroll to position [249, 0]
click at [231, 389] on input at bounding box center [233, 391] width 123 height 20
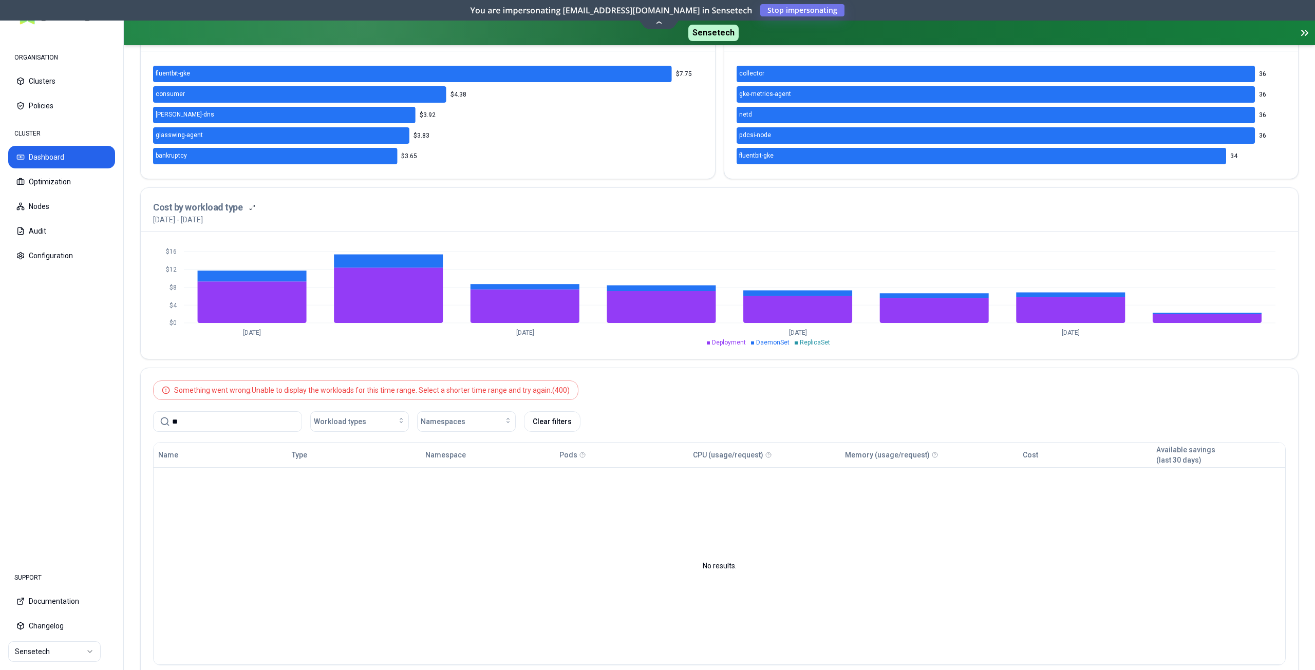
type input "*"
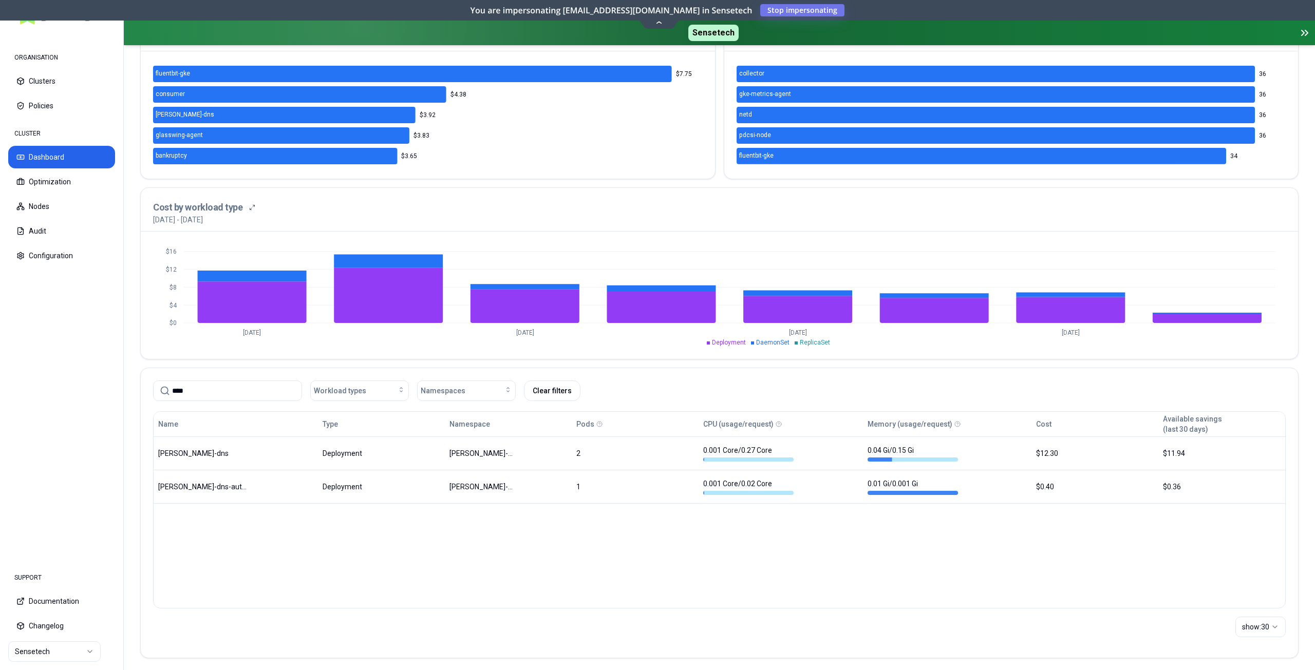
click at [207, 388] on input "****" at bounding box center [233, 391] width 123 height 20
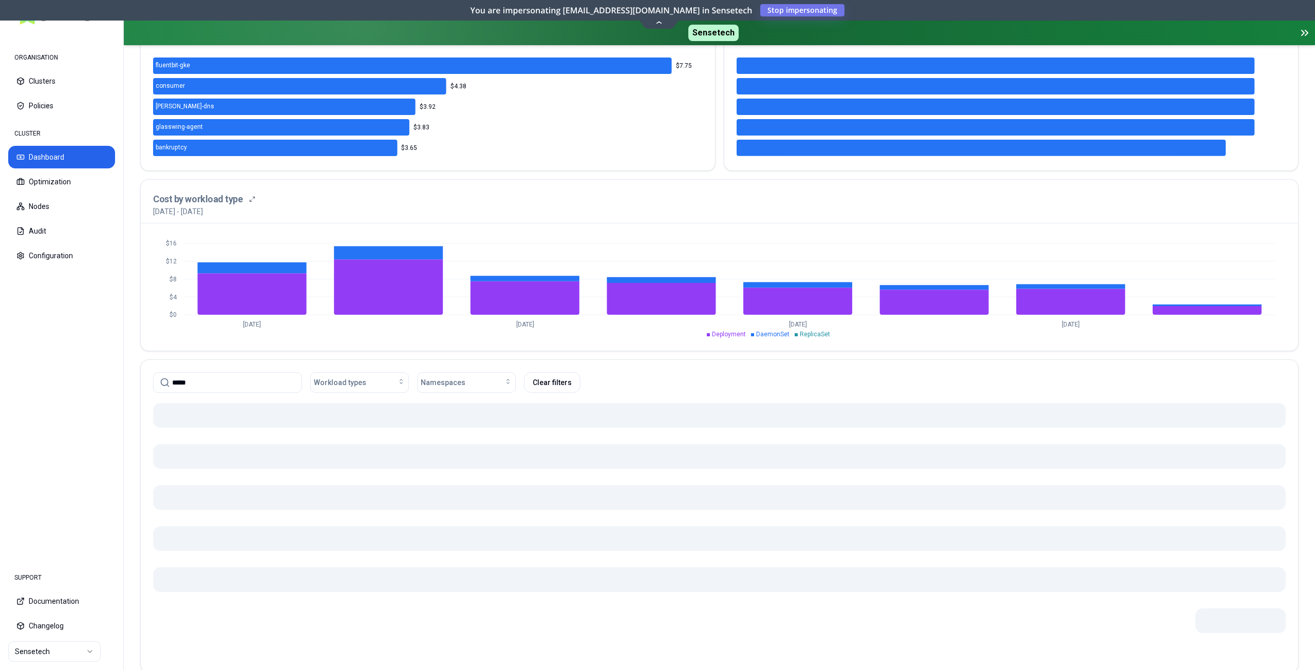
scroll to position [249, 0]
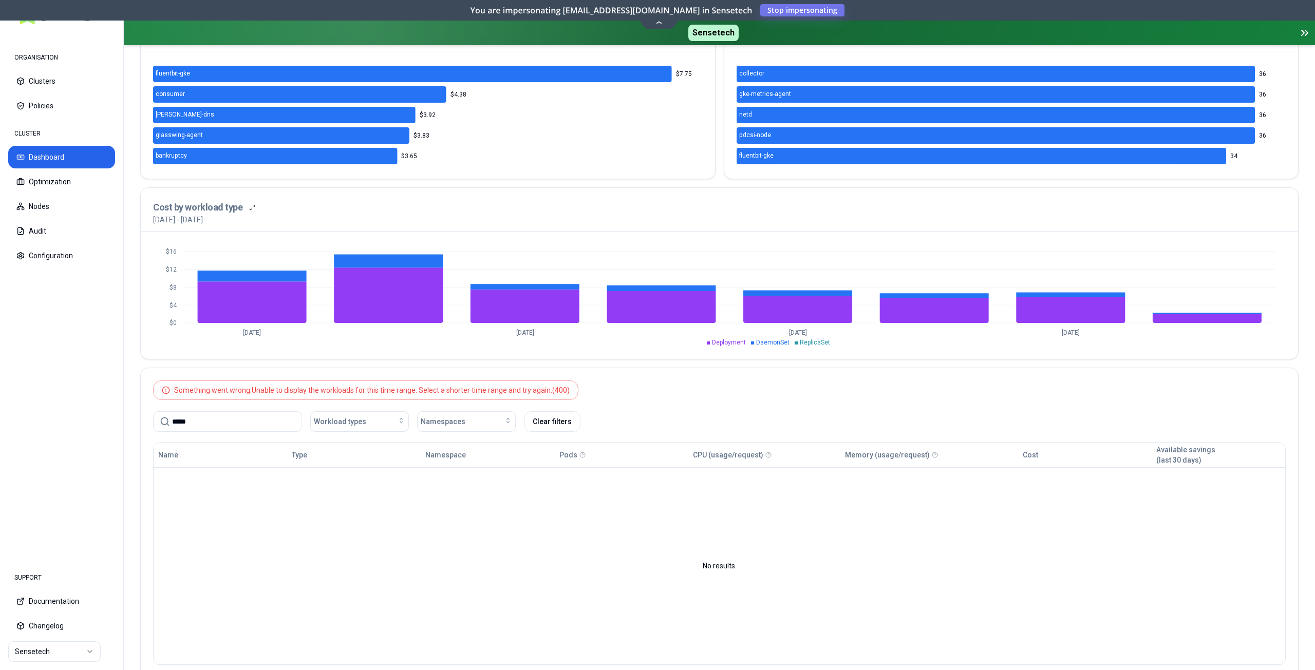
type input "*****"
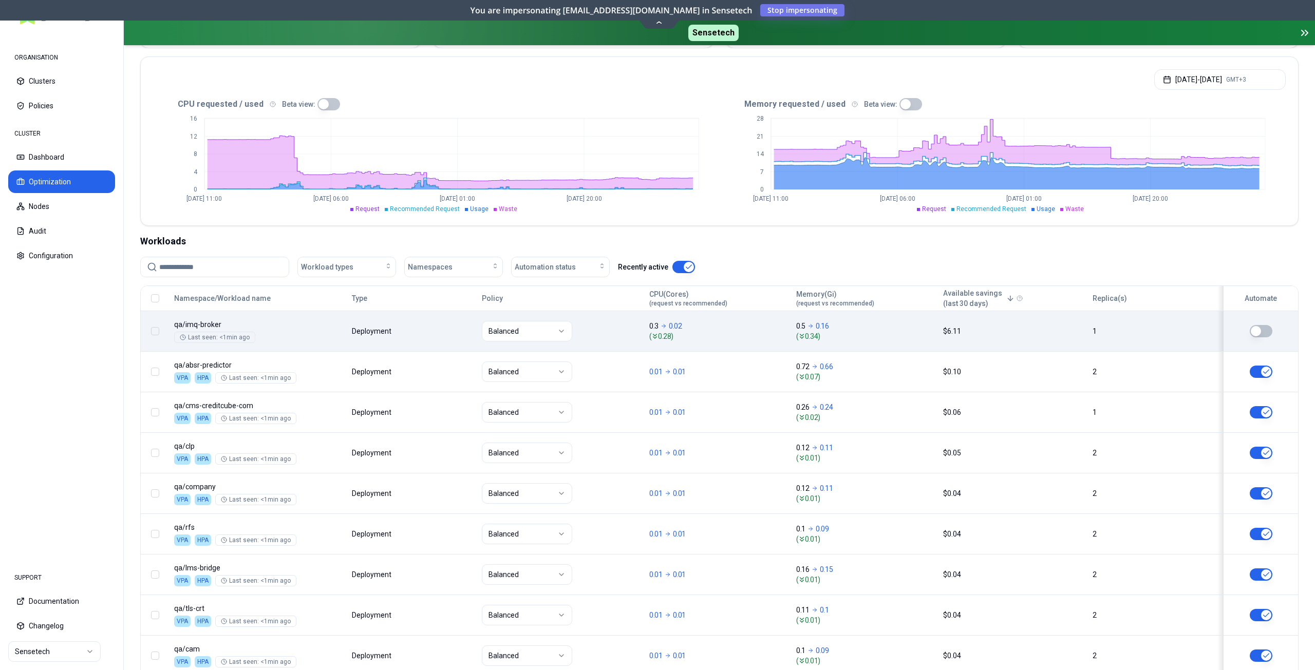
scroll to position [205, 0]
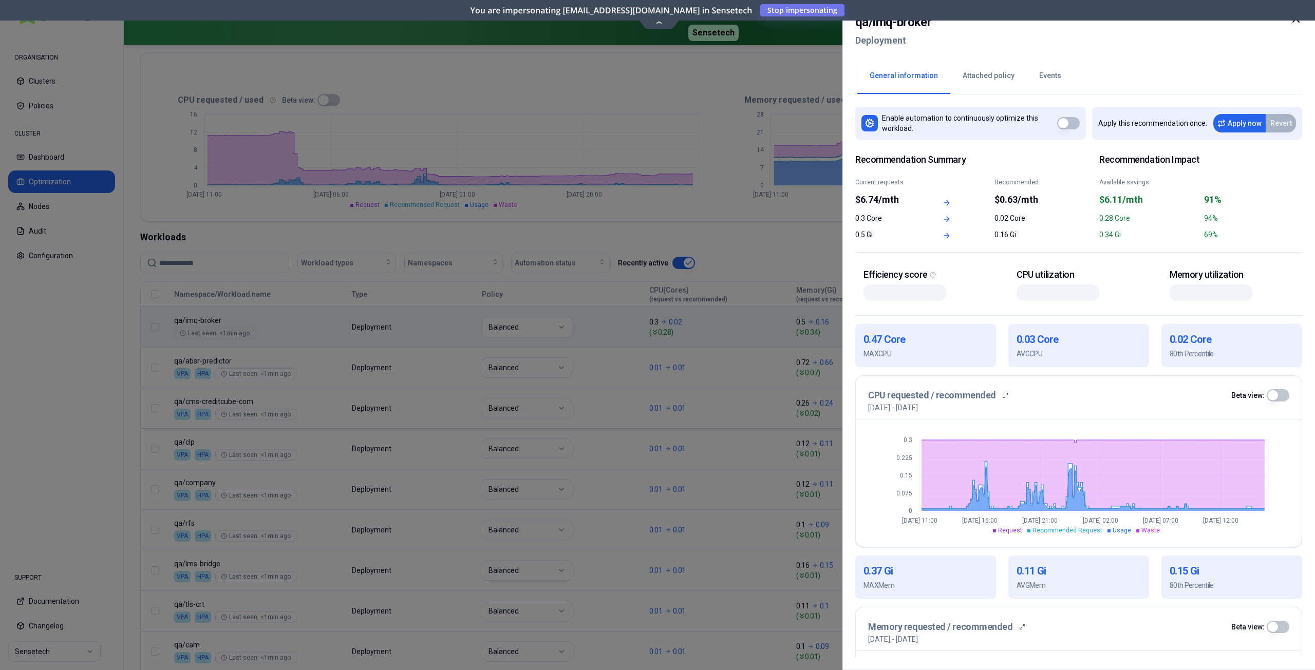
drag, startPoint x: 226, startPoint y: 320, endPoint x: 171, endPoint y: 321, distance: 55.0
click at [1297, 25] on icon at bounding box center [1296, 19] width 12 height 12
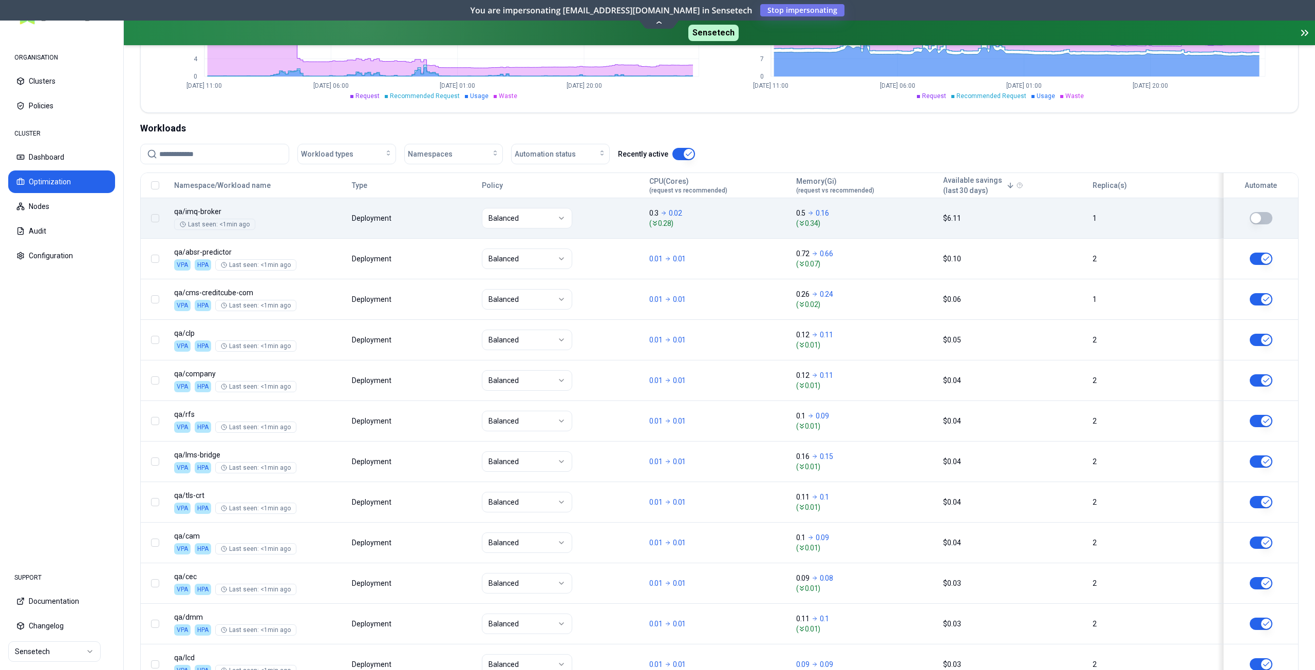
scroll to position [308, 0]
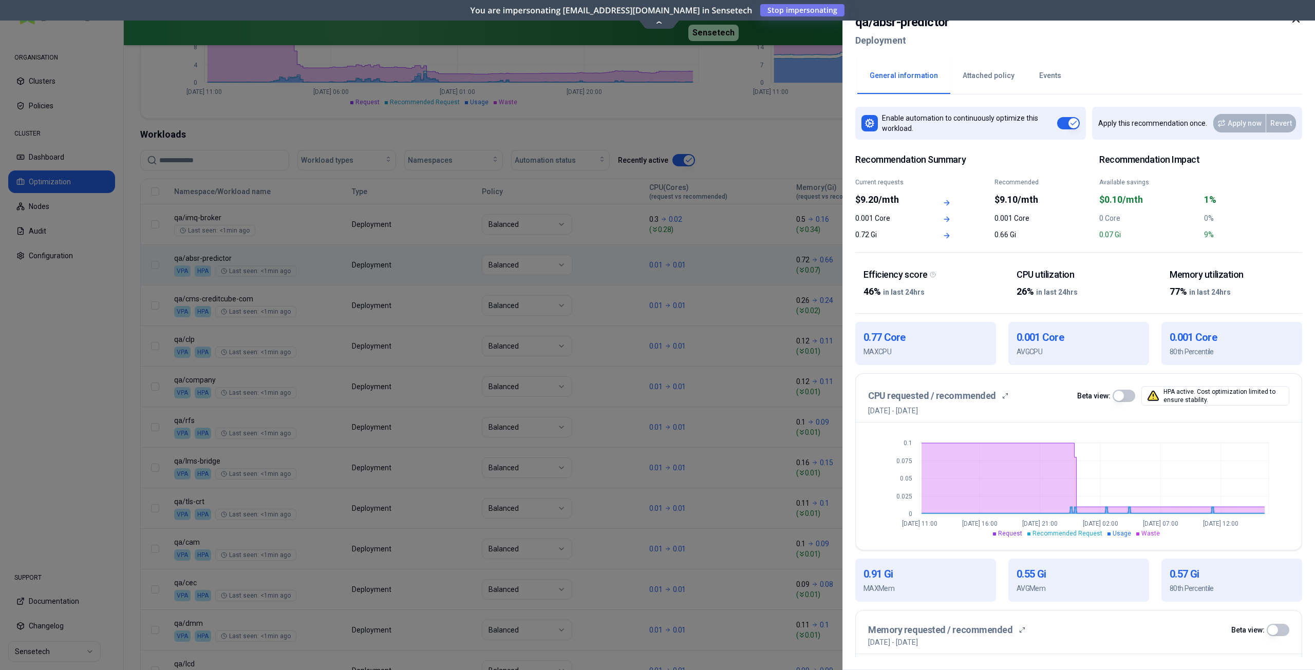
drag, startPoint x: 232, startPoint y: 258, endPoint x: 457, endPoint y: 256, distance: 225.5
drag, startPoint x: 958, startPoint y: 23, endPoint x: 843, endPoint y: 12, distance: 115.5
click at [843, 12] on div "qa / absr-predictor Deployment General information Attached policy Events Enabl…" at bounding box center [1079, 335] width 473 height 670
copy h2 "qa / absr-predictor"
click at [1297, 22] on icon at bounding box center [1296, 19] width 12 height 12
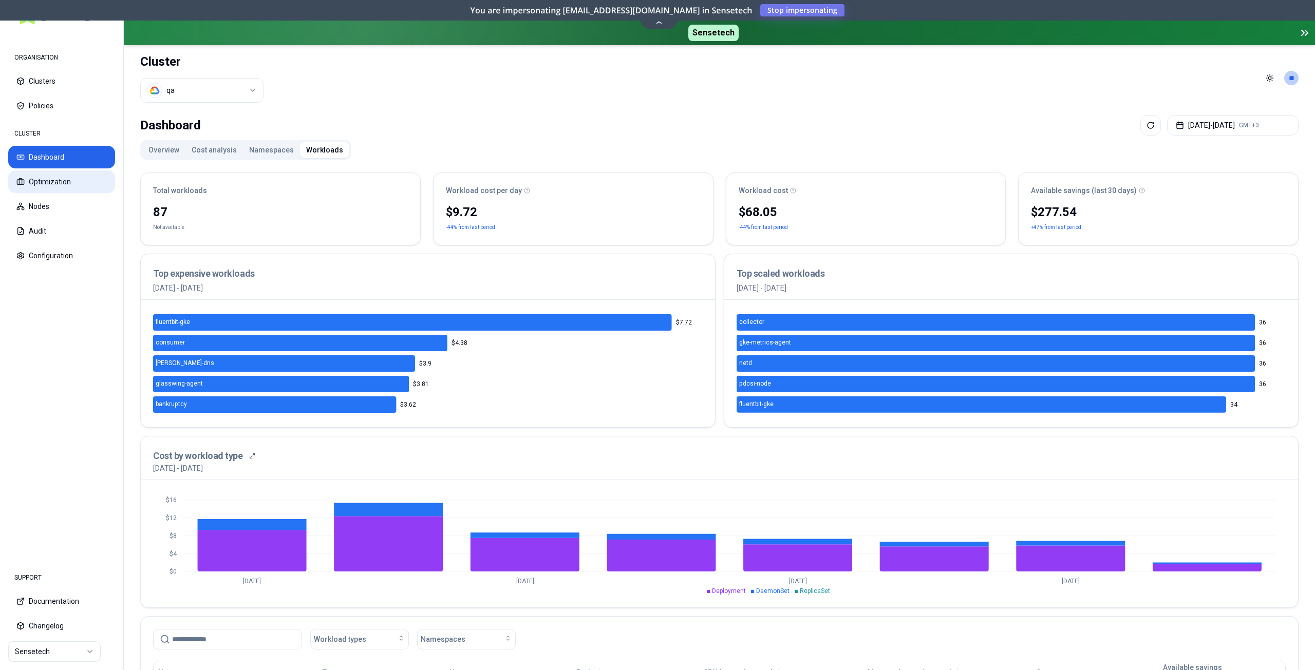
click at [67, 186] on button "Optimization" at bounding box center [61, 182] width 107 height 23
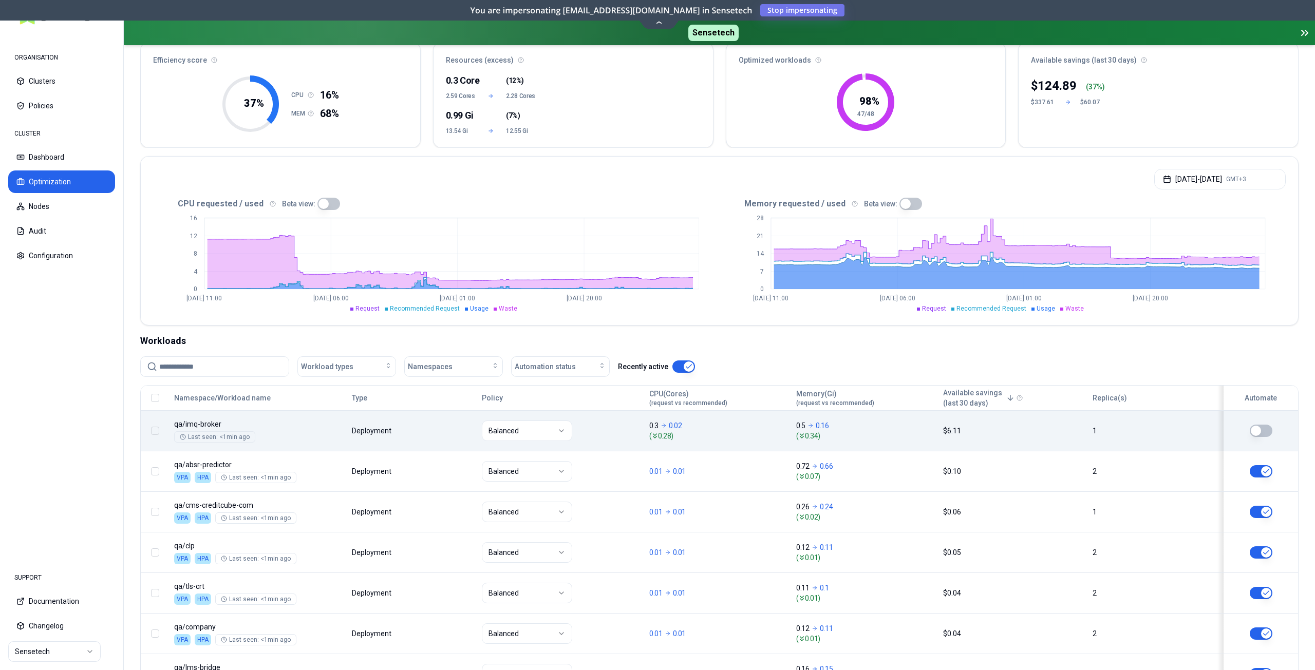
scroll to position [103, 0]
